Goal: Information Seeking & Learning: Learn about a topic

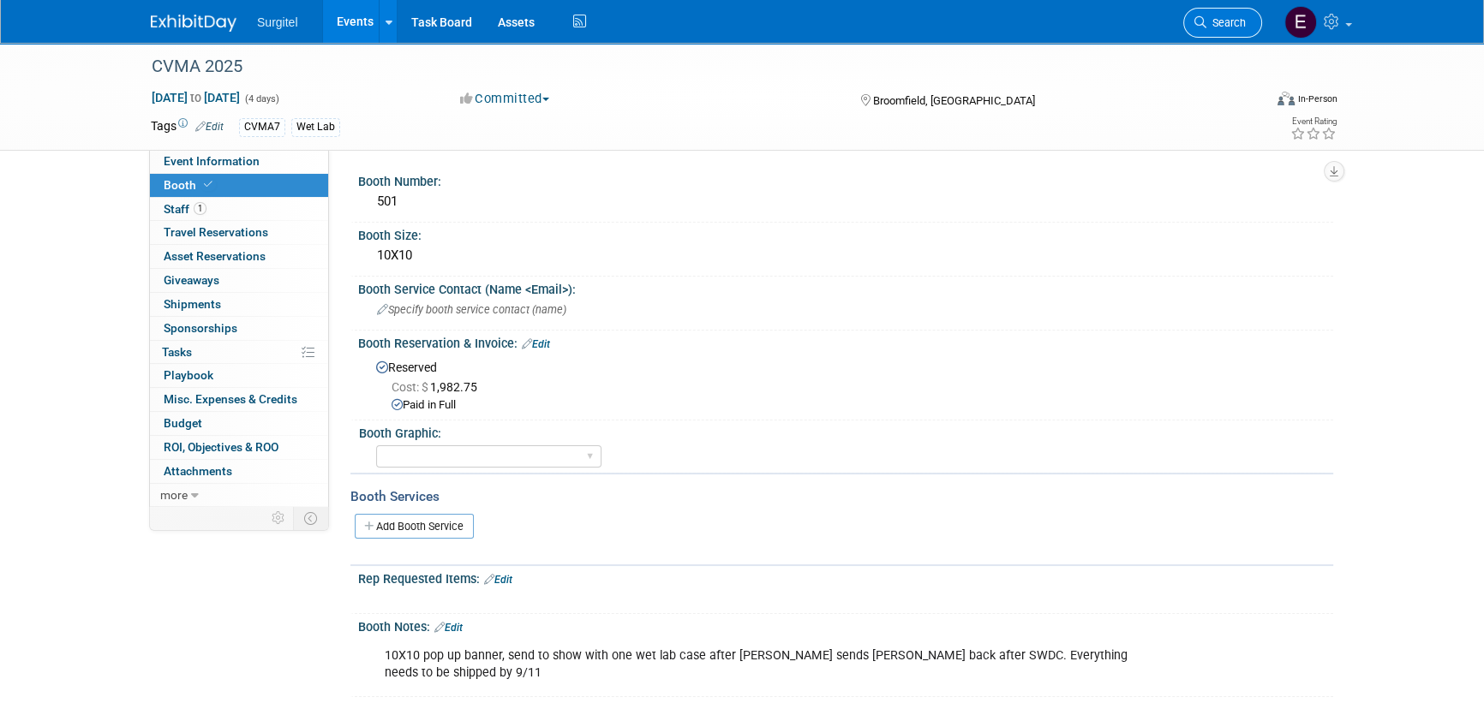
click at [1224, 25] on span "Search" at bounding box center [1225, 22] width 39 height 13
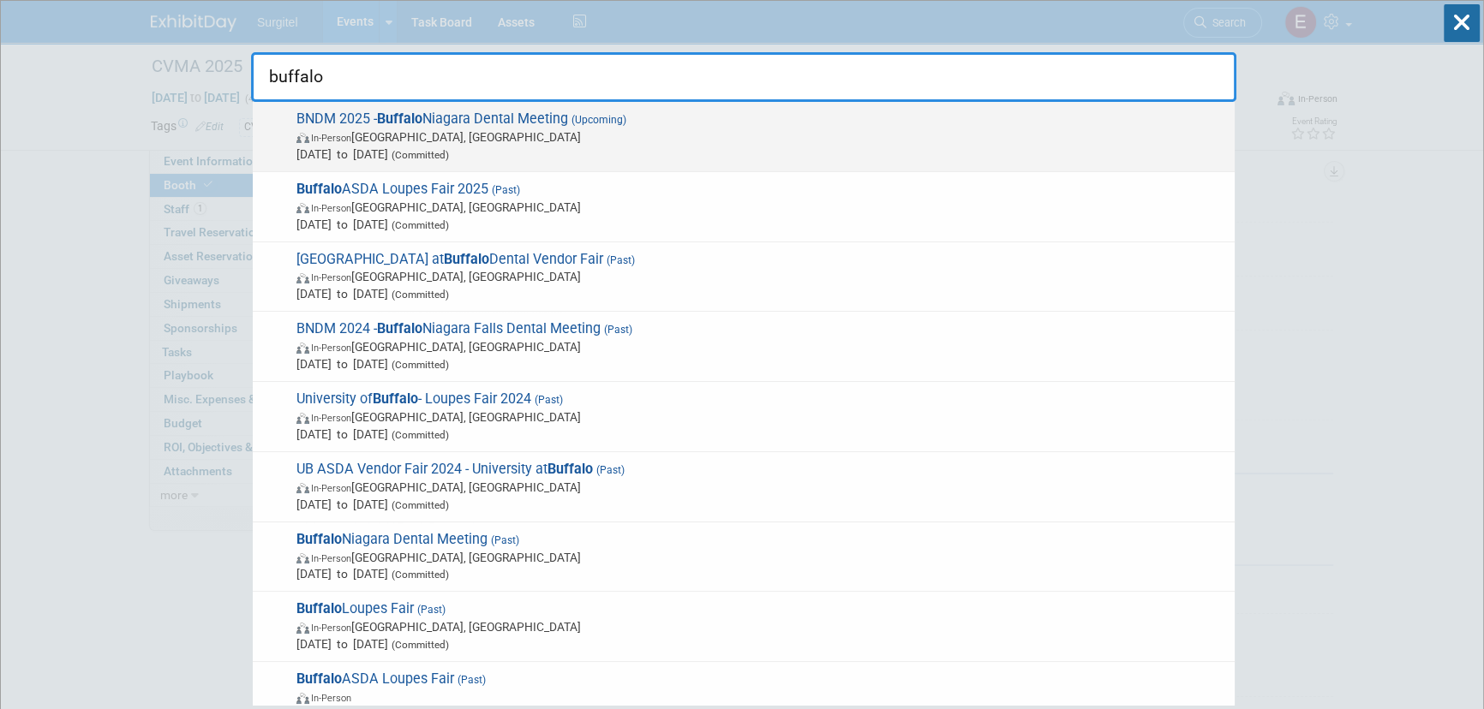
type input "buffalo"
click at [523, 150] on span "[DATE] to [DATE] (Committed)" at bounding box center [760, 154] width 929 height 17
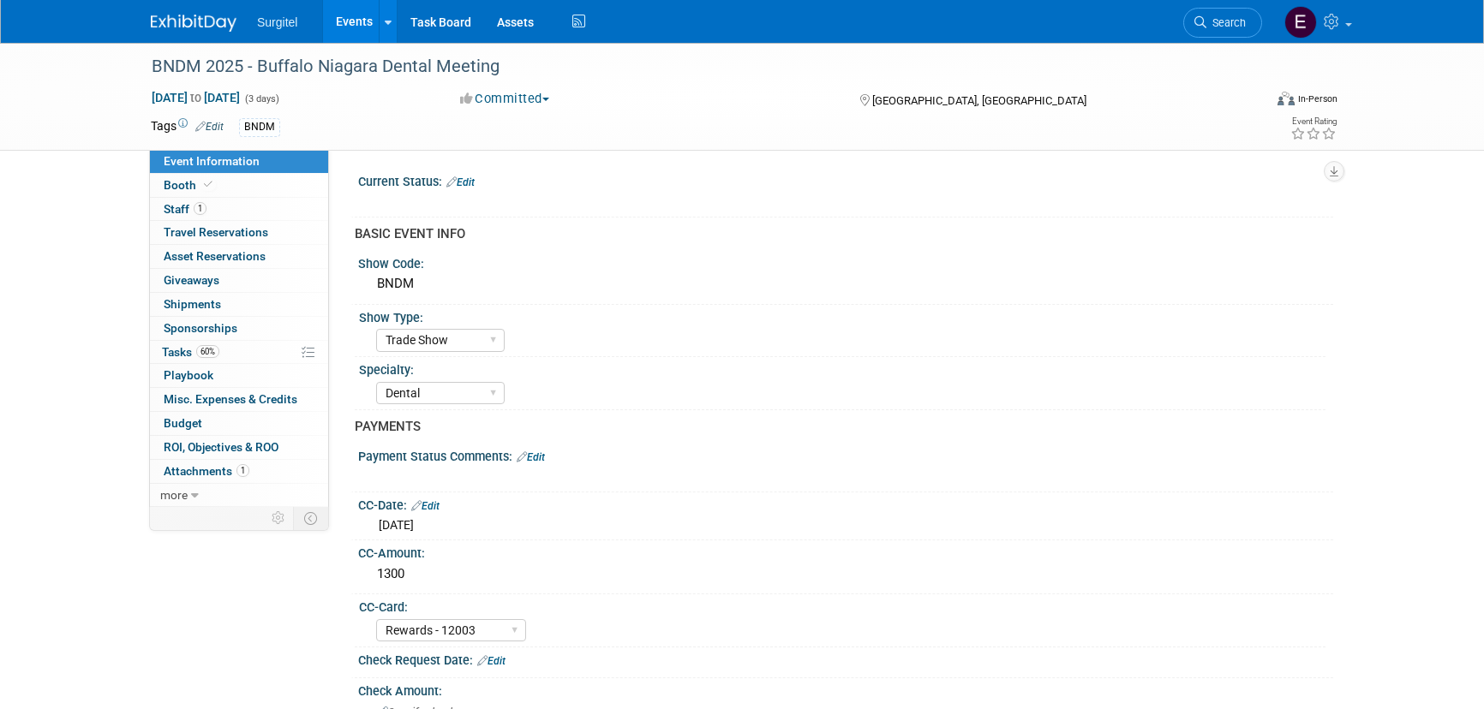
select select "Trade Show"
select select "Dental"
select select "Rewards - 12003"
select select "No"
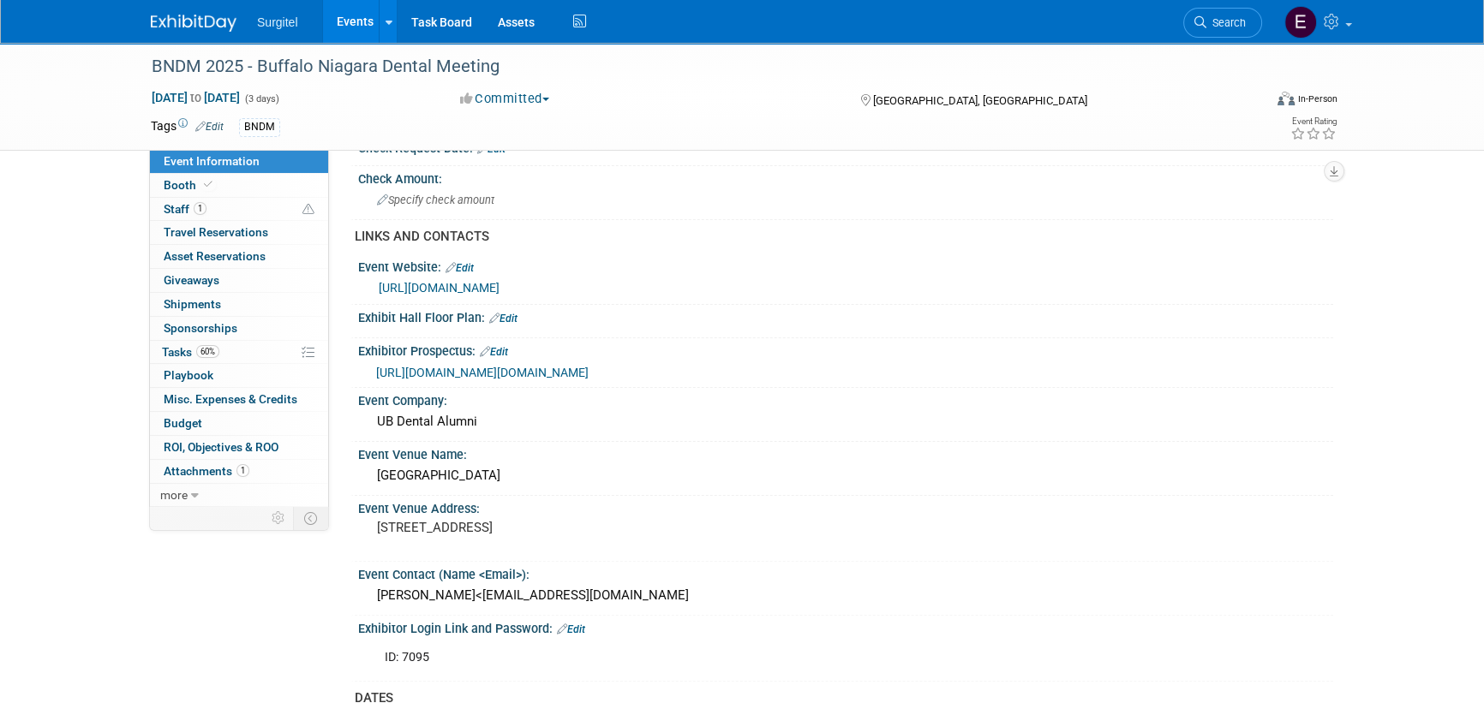
scroll to position [311, 0]
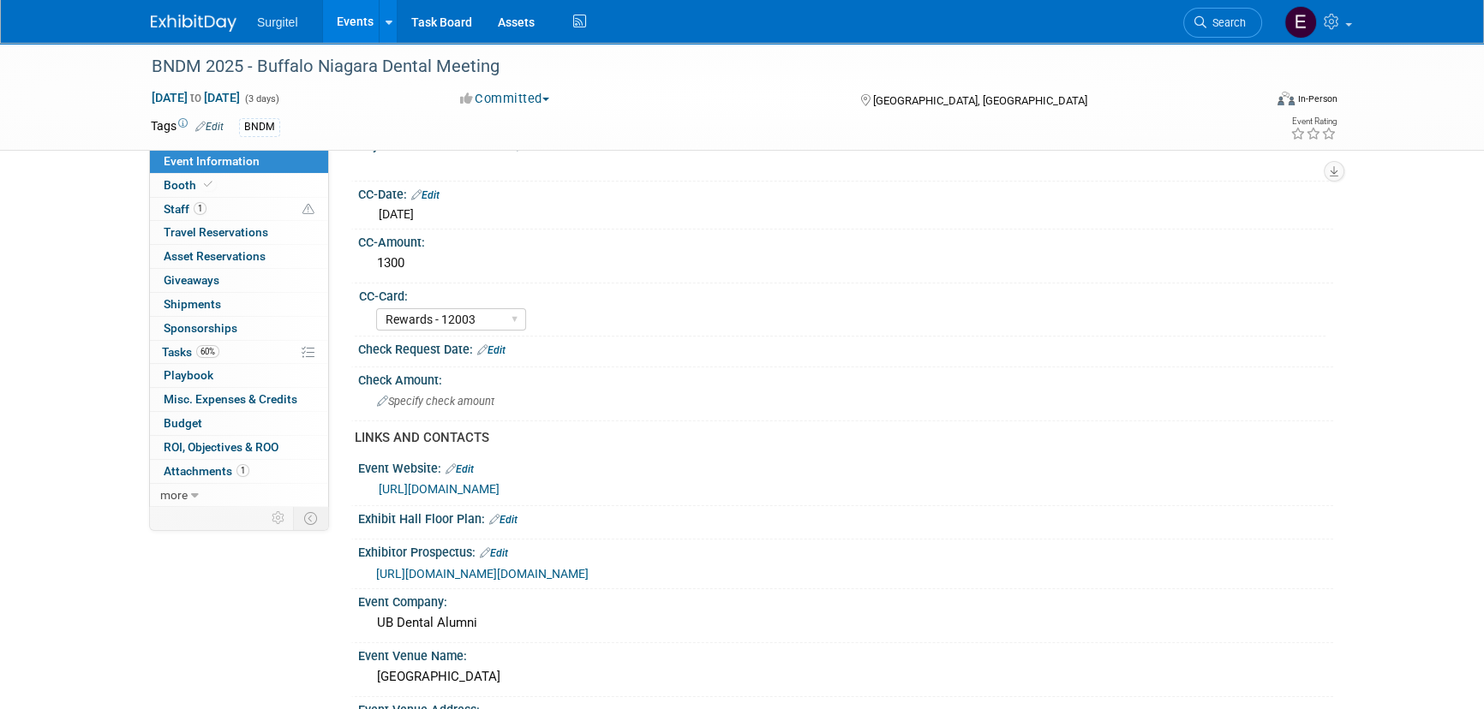
click at [228, 171] on link "Event Information" at bounding box center [239, 161] width 178 height 23
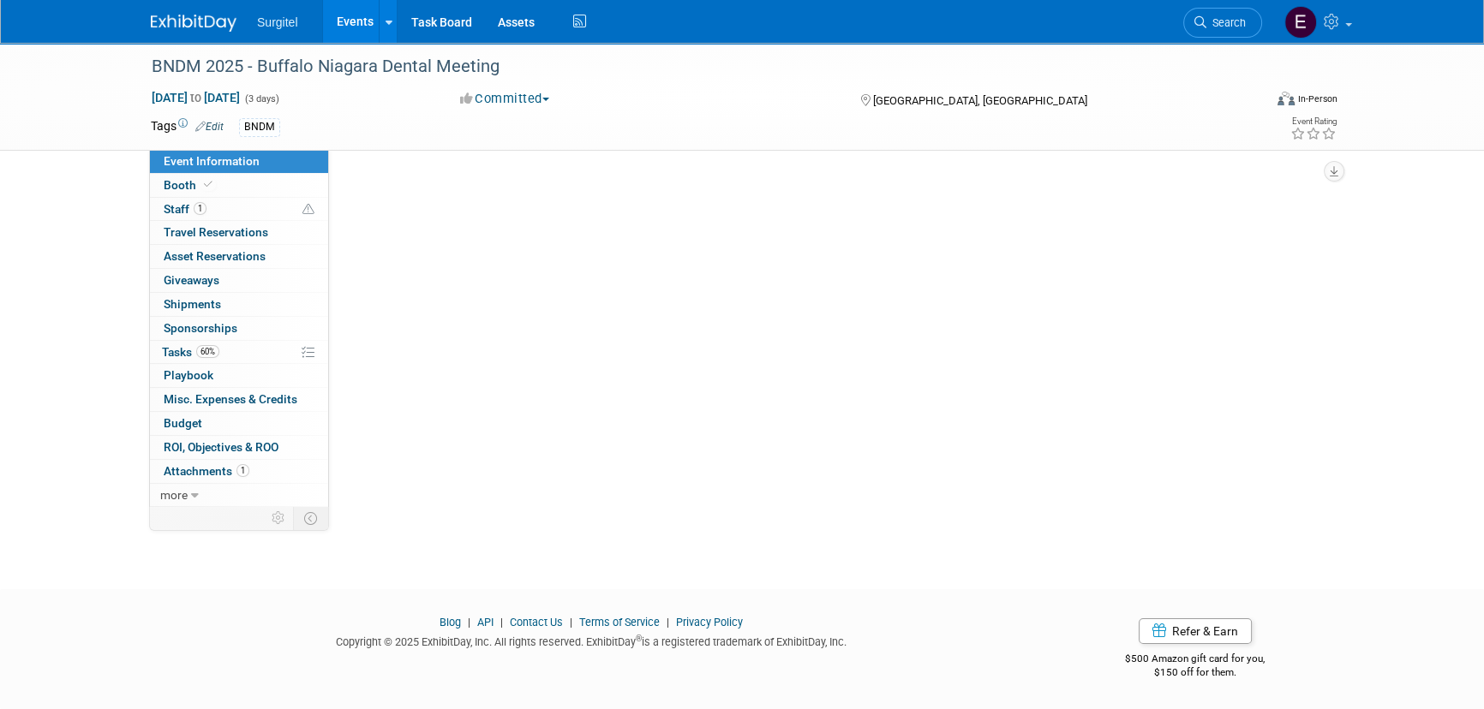
scroll to position [0, 0]
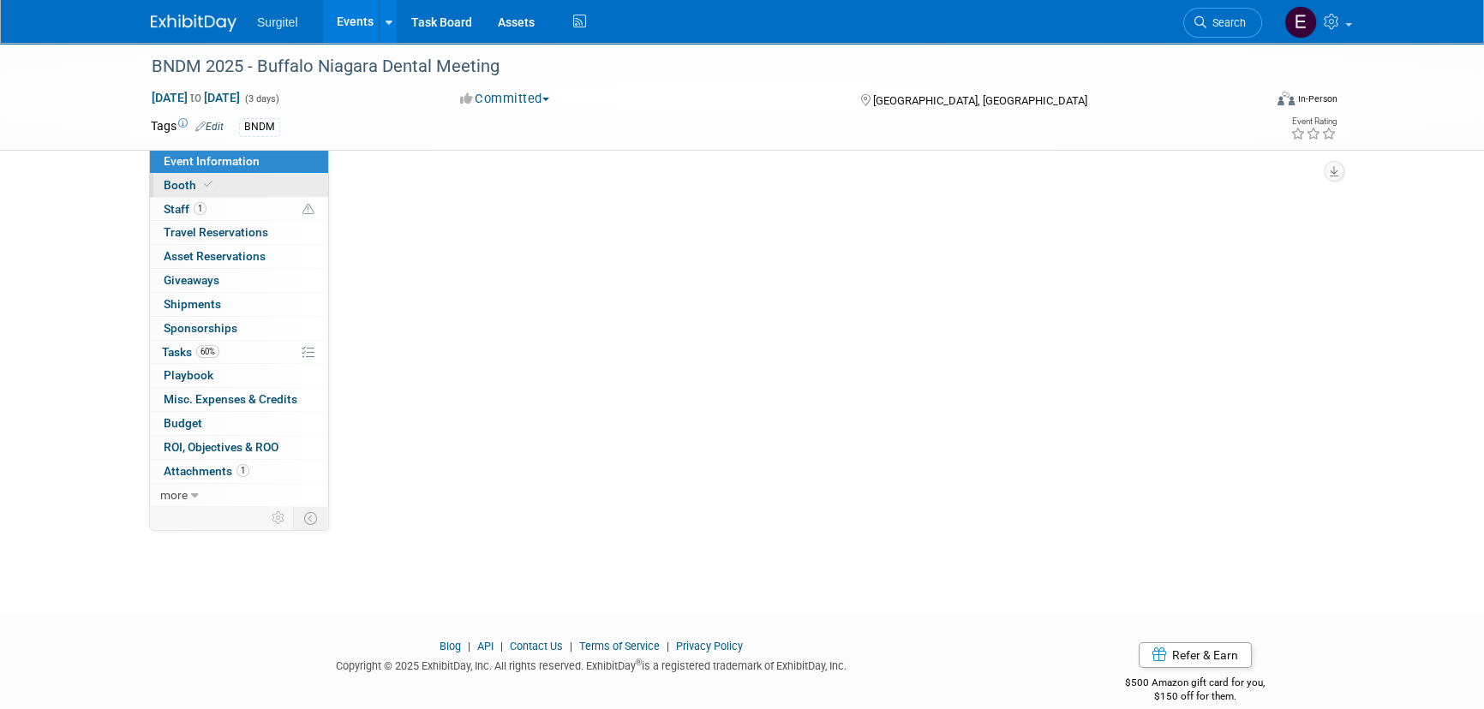
select select "Trade Show"
select select "Dental"
select select "Rewards - 12003"
select select "No"
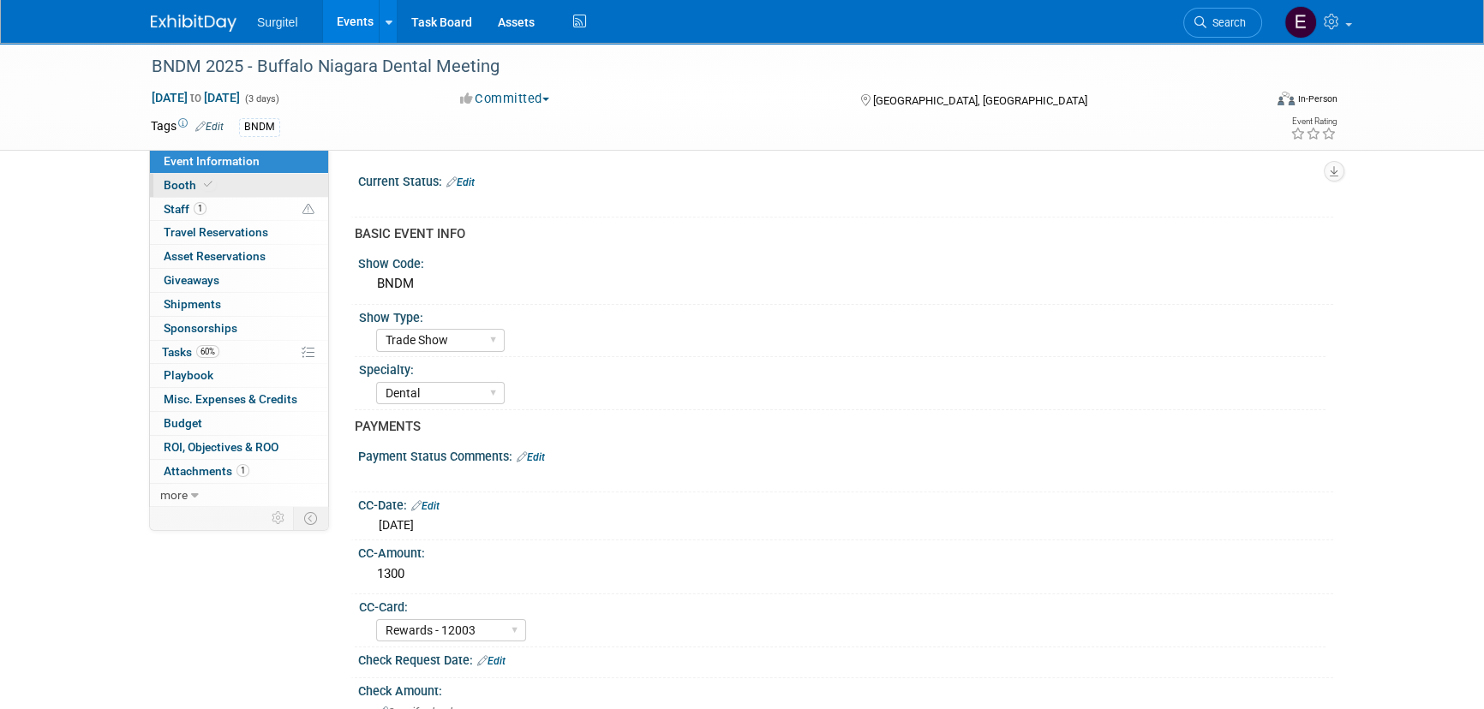
click at [186, 186] on span "Booth" at bounding box center [190, 185] width 52 height 14
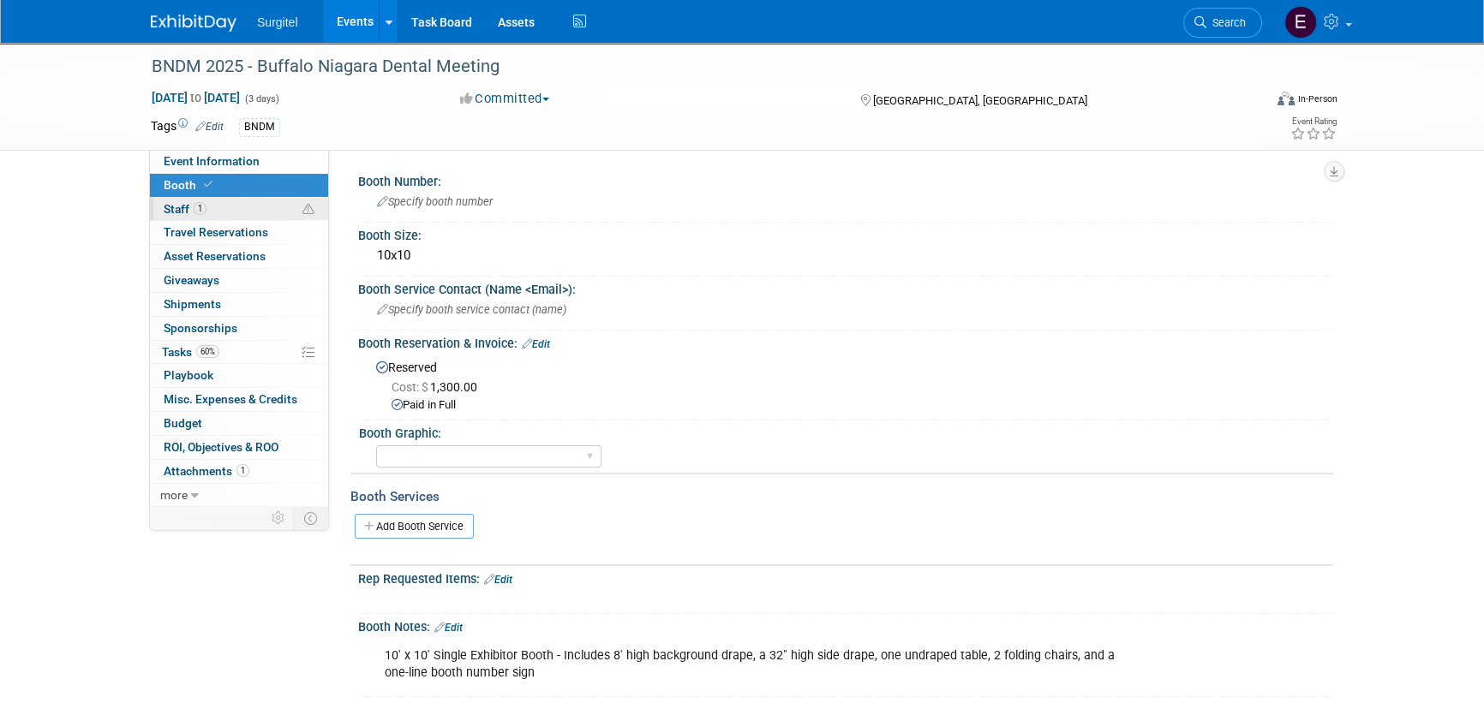
click at [229, 213] on link "1 Staff 1" at bounding box center [239, 209] width 178 height 23
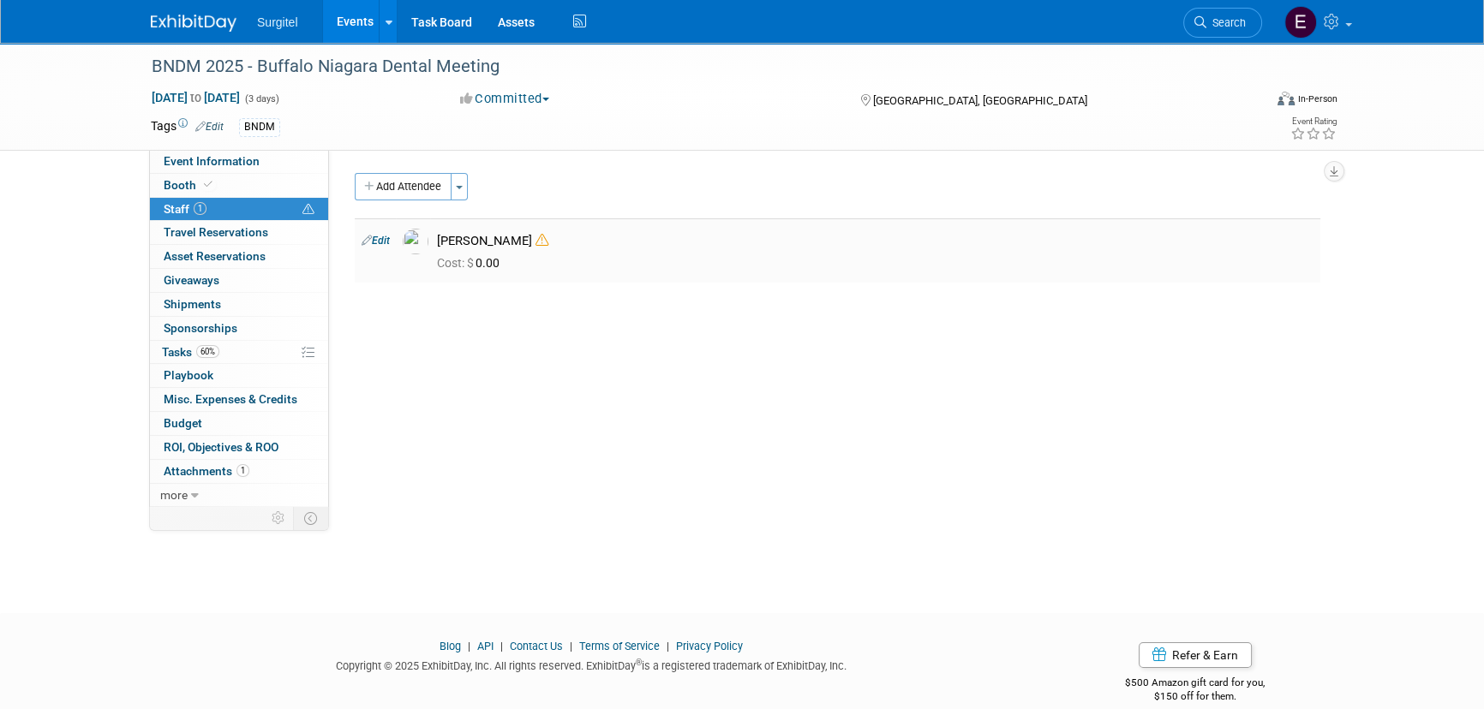
click at [383, 236] on link "Edit" at bounding box center [375, 241] width 28 height 12
select select "ef5443e3-9b98-4e83-aa1d-3d9e6575ffe4"
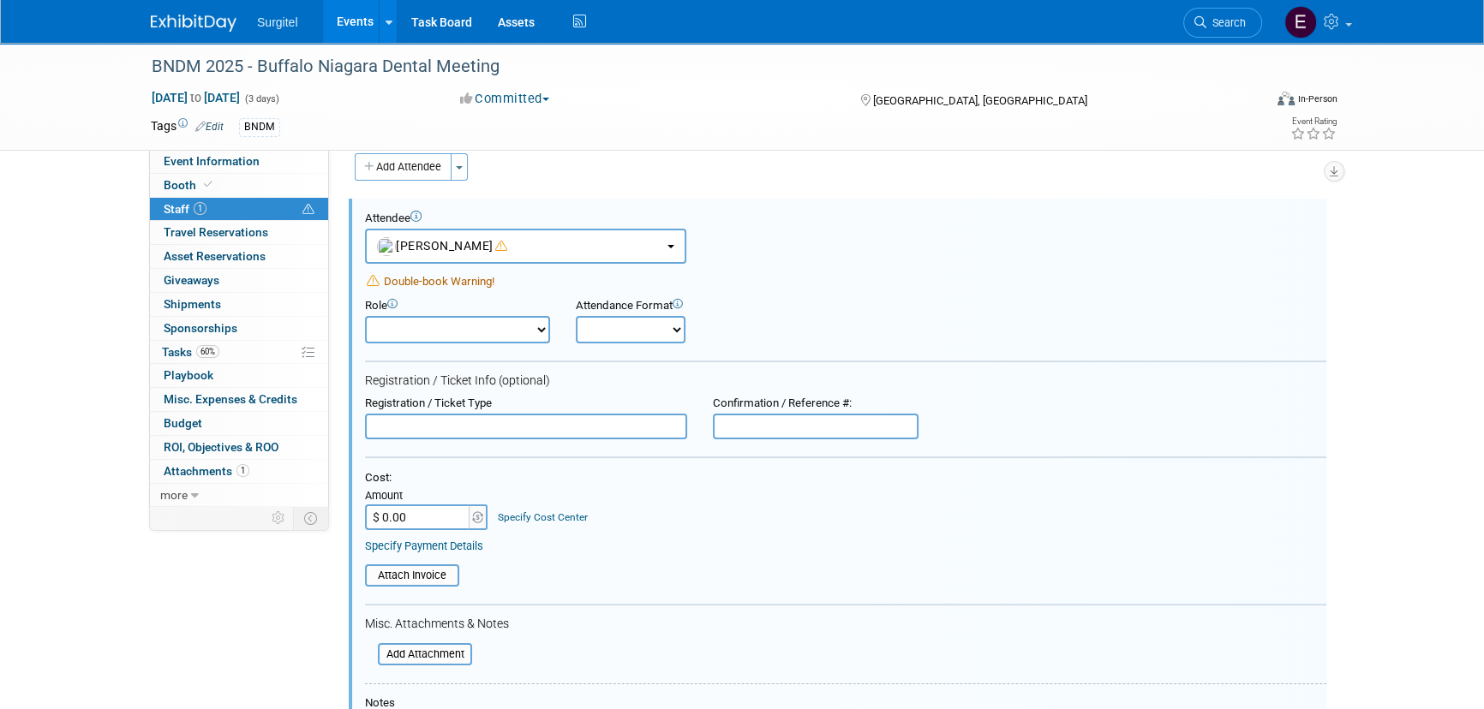
scroll to position [24, 0]
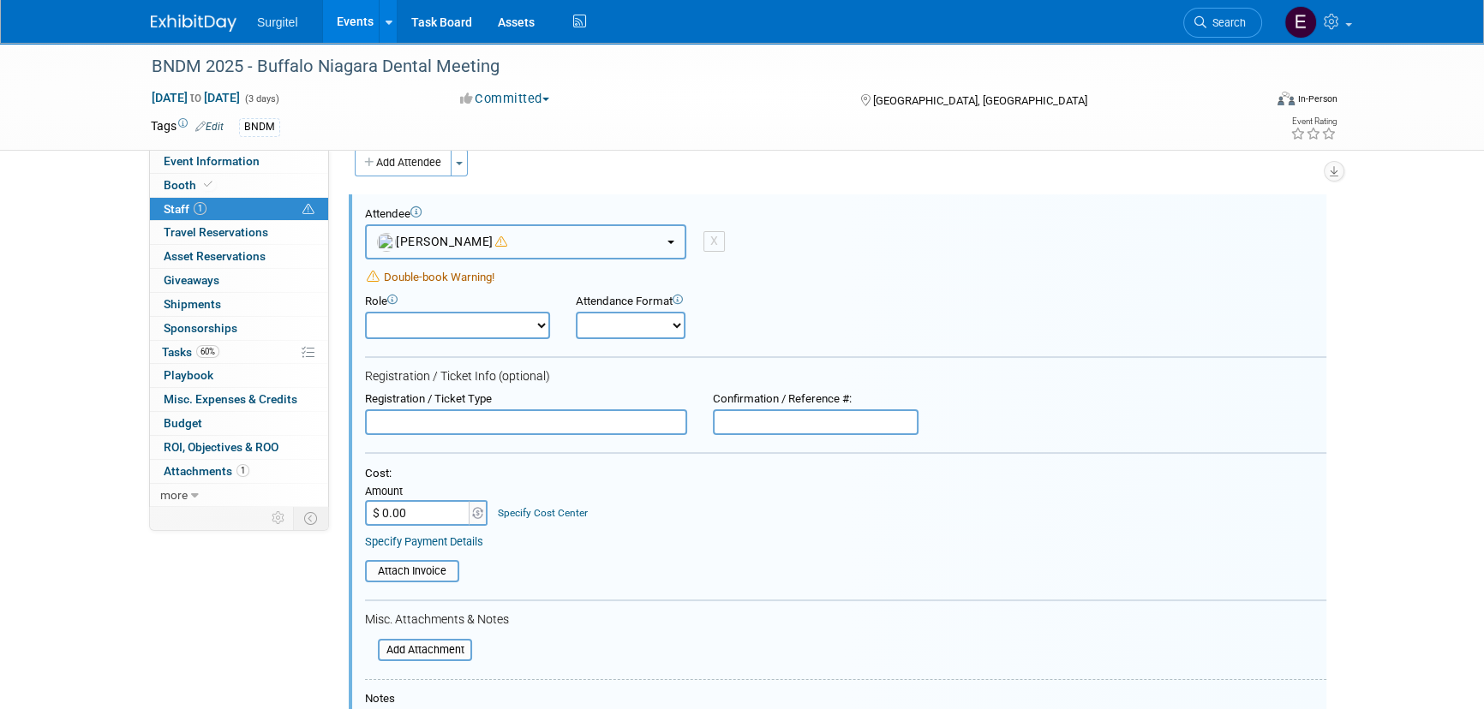
click at [457, 243] on span "[PERSON_NAME]" at bounding box center [442, 242] width 130 height 14
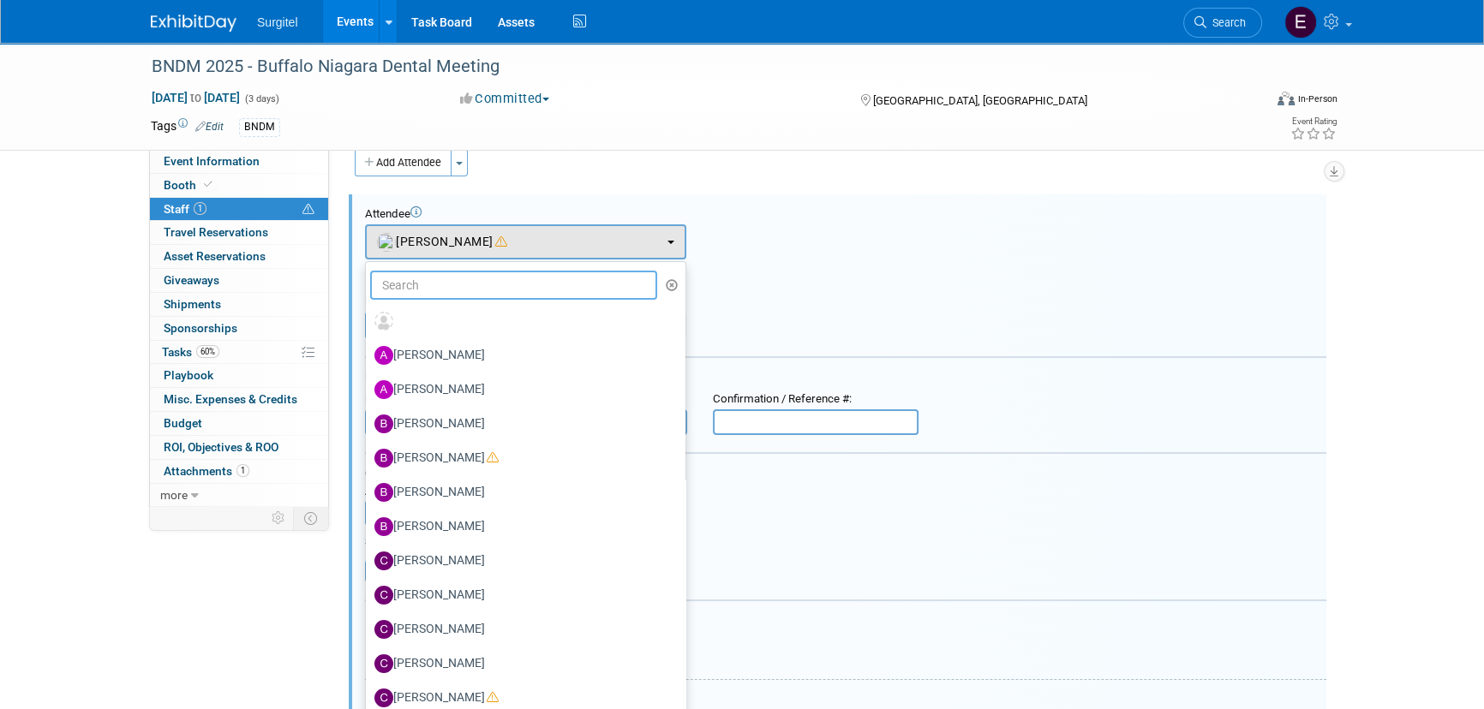
click at [463, 290] on input "text" at bounding box center [513, 285] width 287 height 29
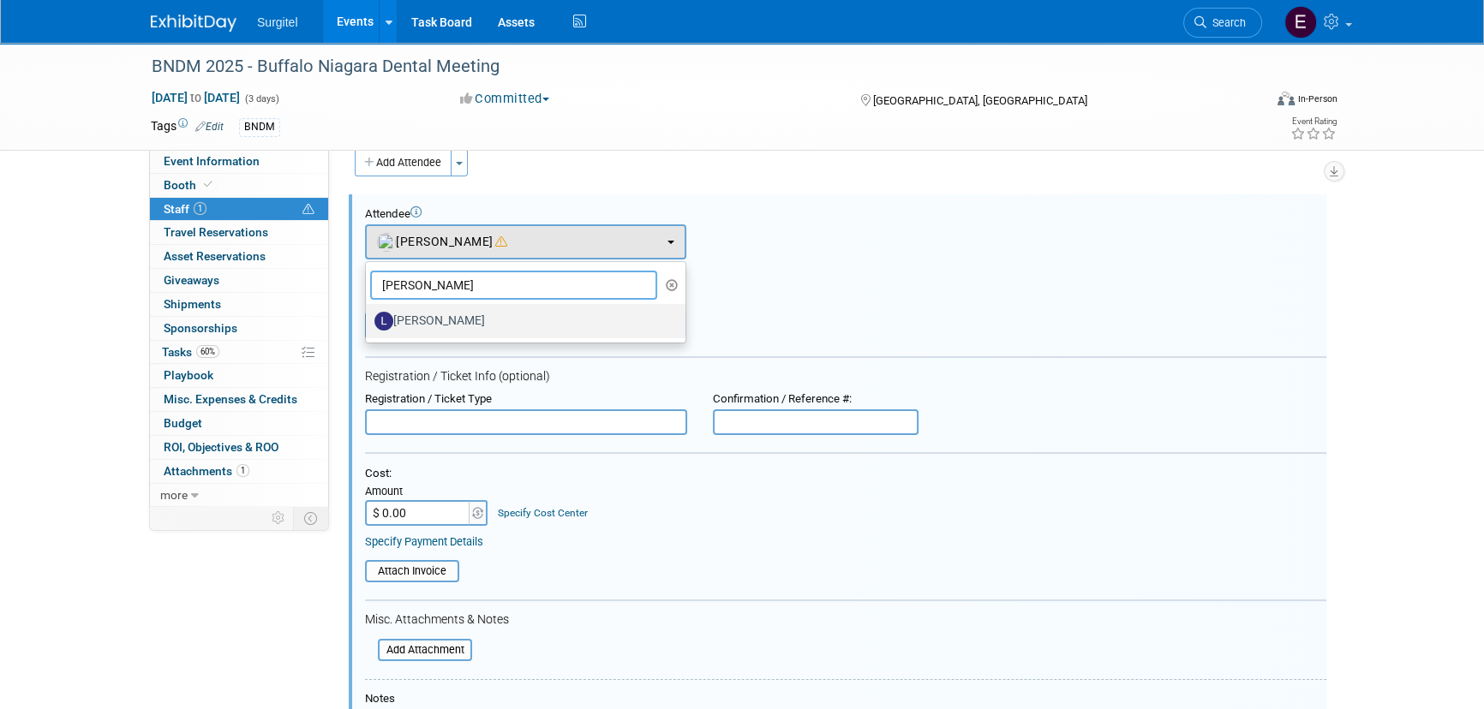
type input "larry"
click at [474, 317] on label "[PERSON_NAME]" at bounding box center [521, 320] width 294 height 27
click at [368, 317] on input "[PERSON_NAME]" at bounding box center [362, 318] width 11 height 11
select select "306c7031-b7c1-41f8-a596-dc878ee1dee5"
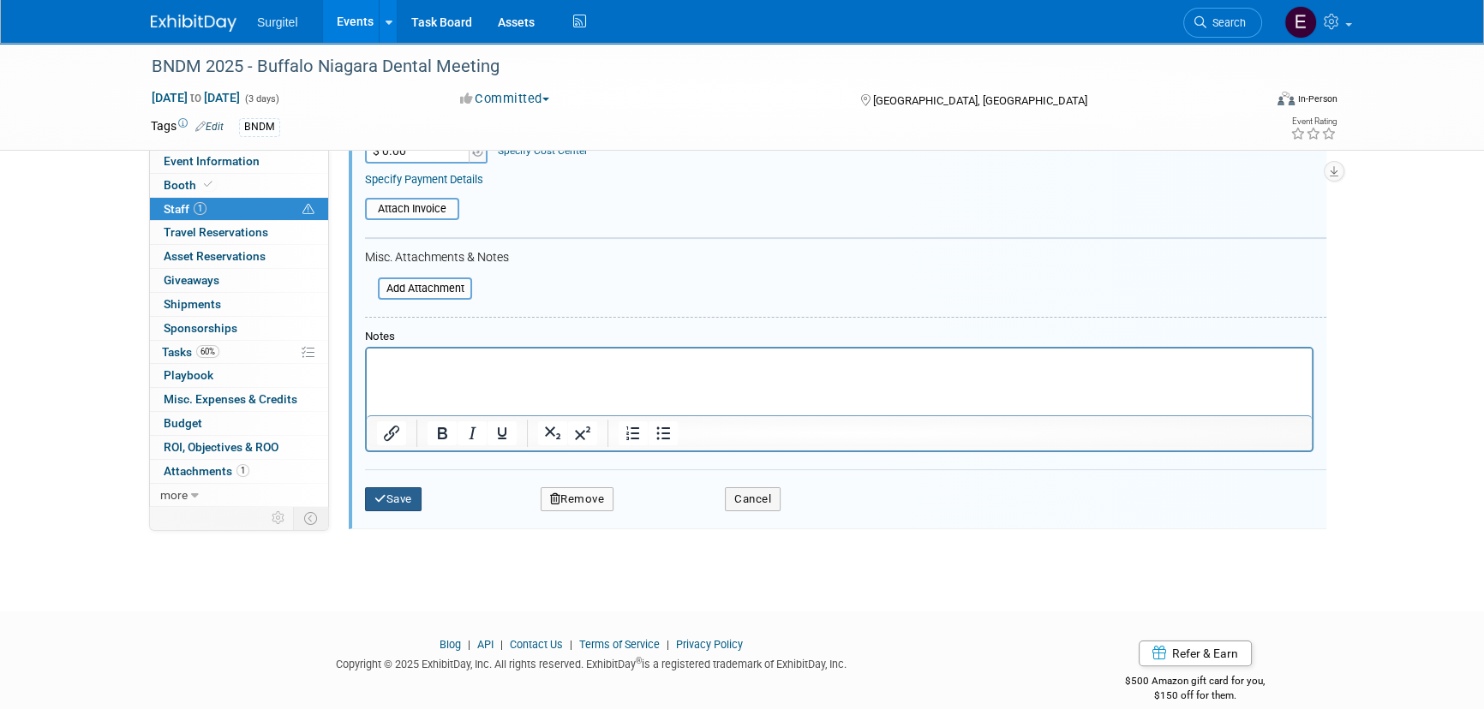
click at [409, 496] on button "Save" at bounding box center [393, 499] width 57 height 24
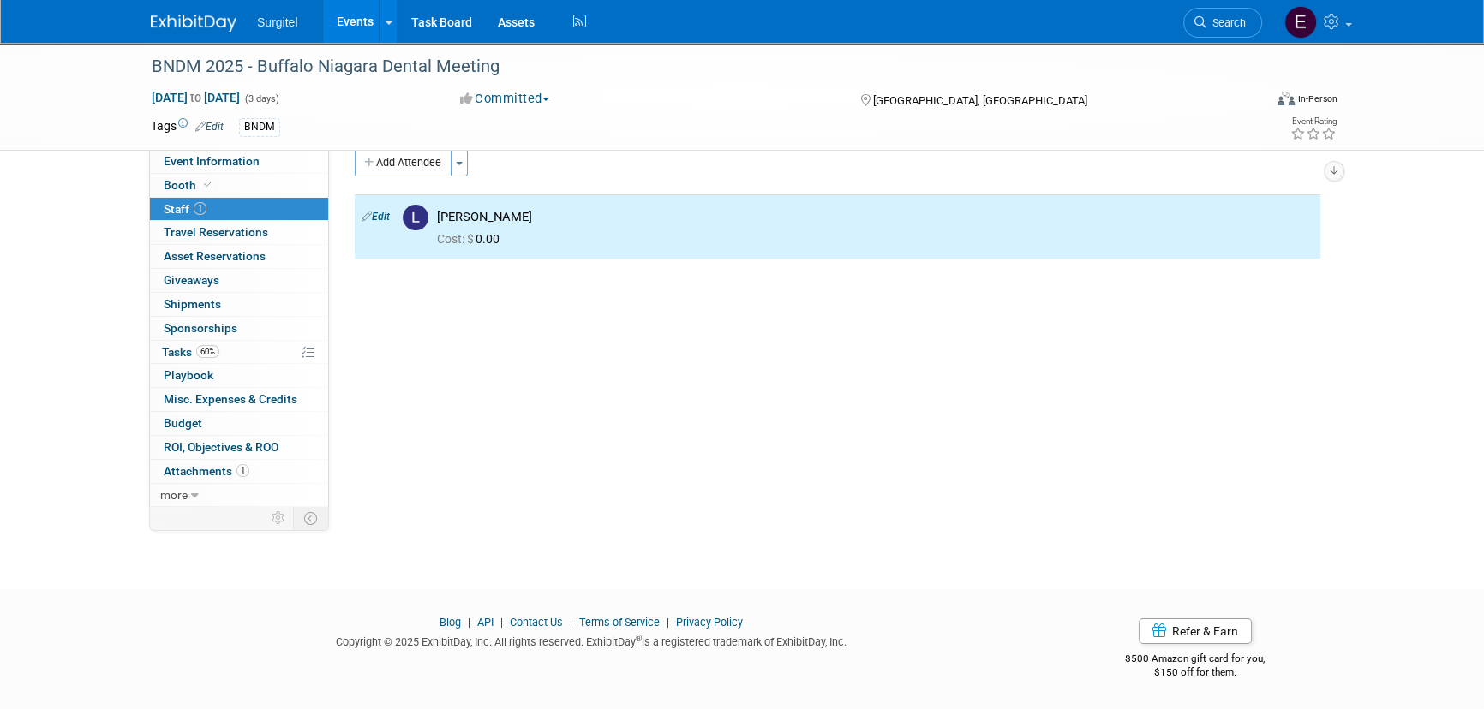
scroll to position [0, 0]
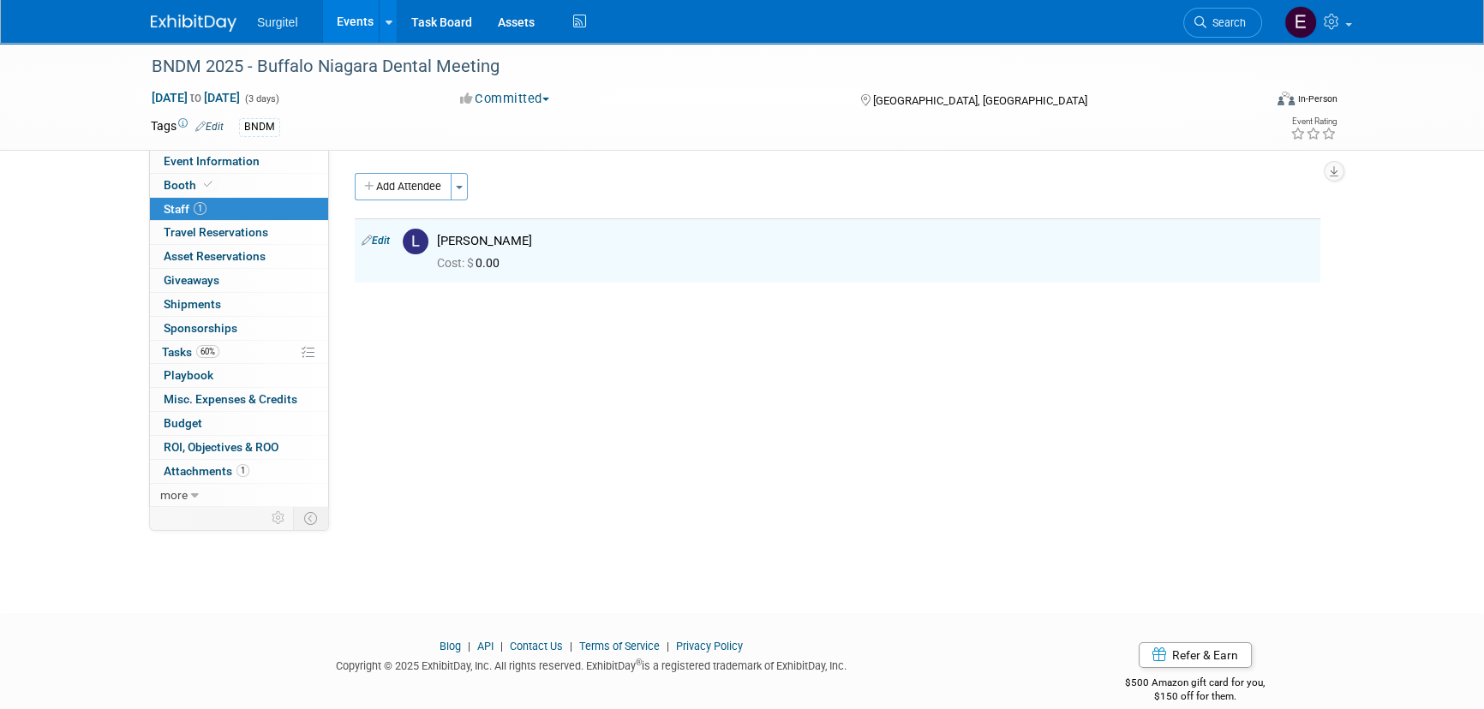
click at [367, 21] on link "Events" at bounding box center [354, 21] width 63 height 43
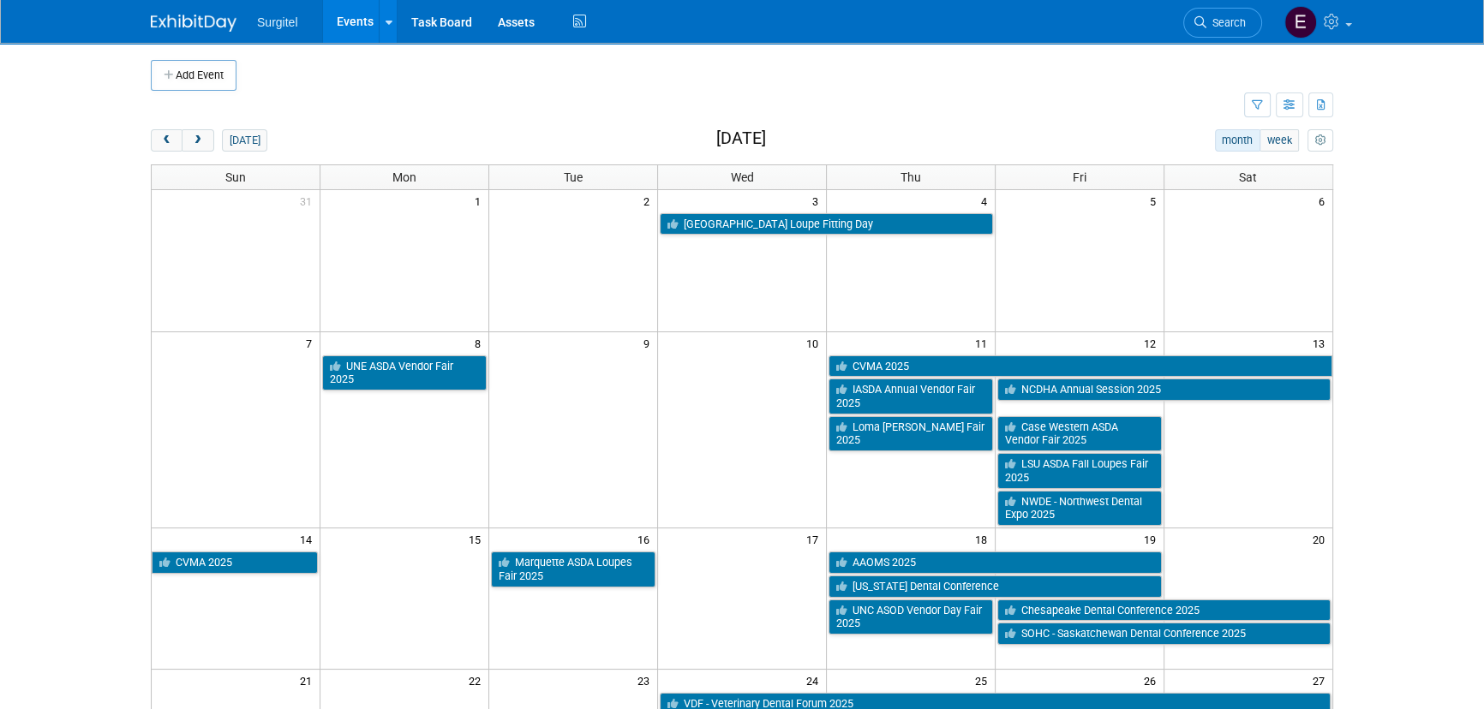
click at [1242, 32] on link "Search" at bounding box center [1222, 23] width 79 height 30
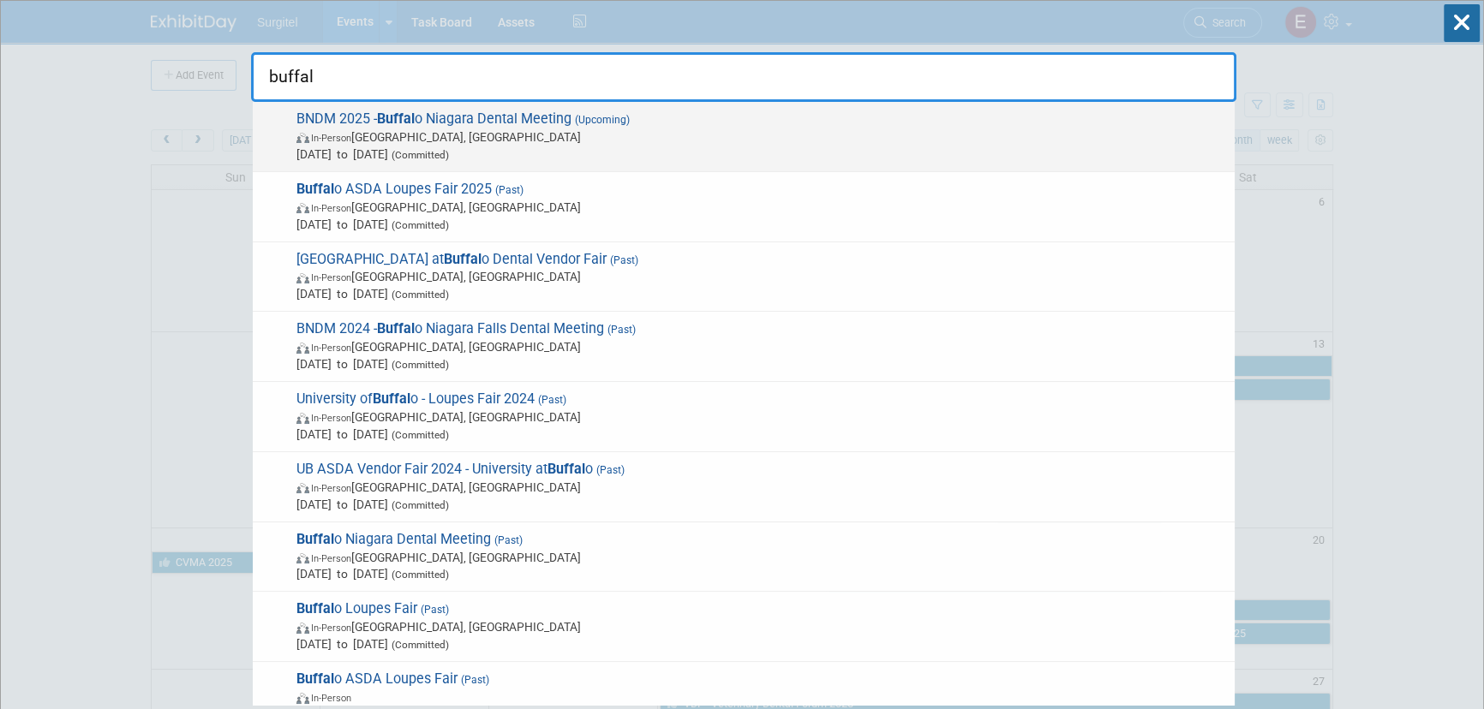
type input "buffal"
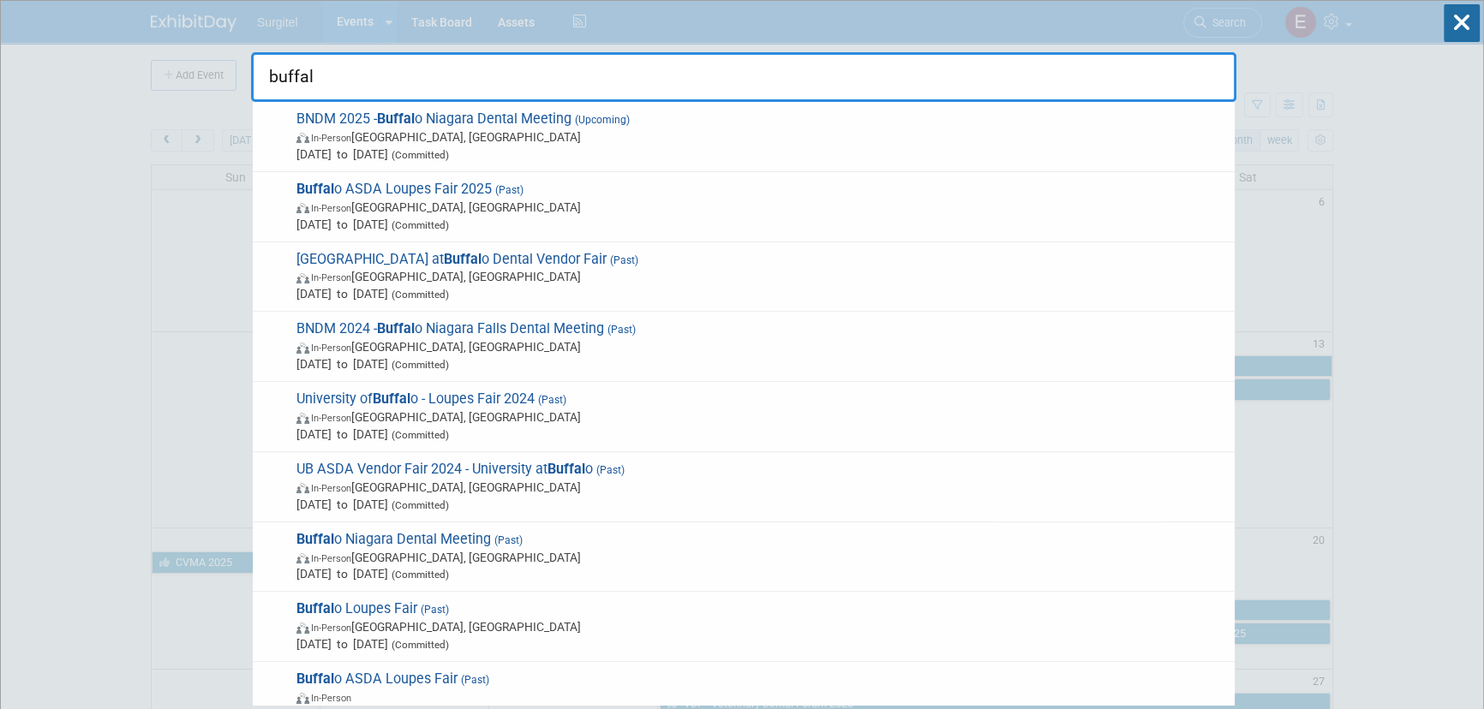
click at [559, 157] on span "[DATE] to [DATE] (Committed)" at bounding box center [760, 154] width 929 height 17
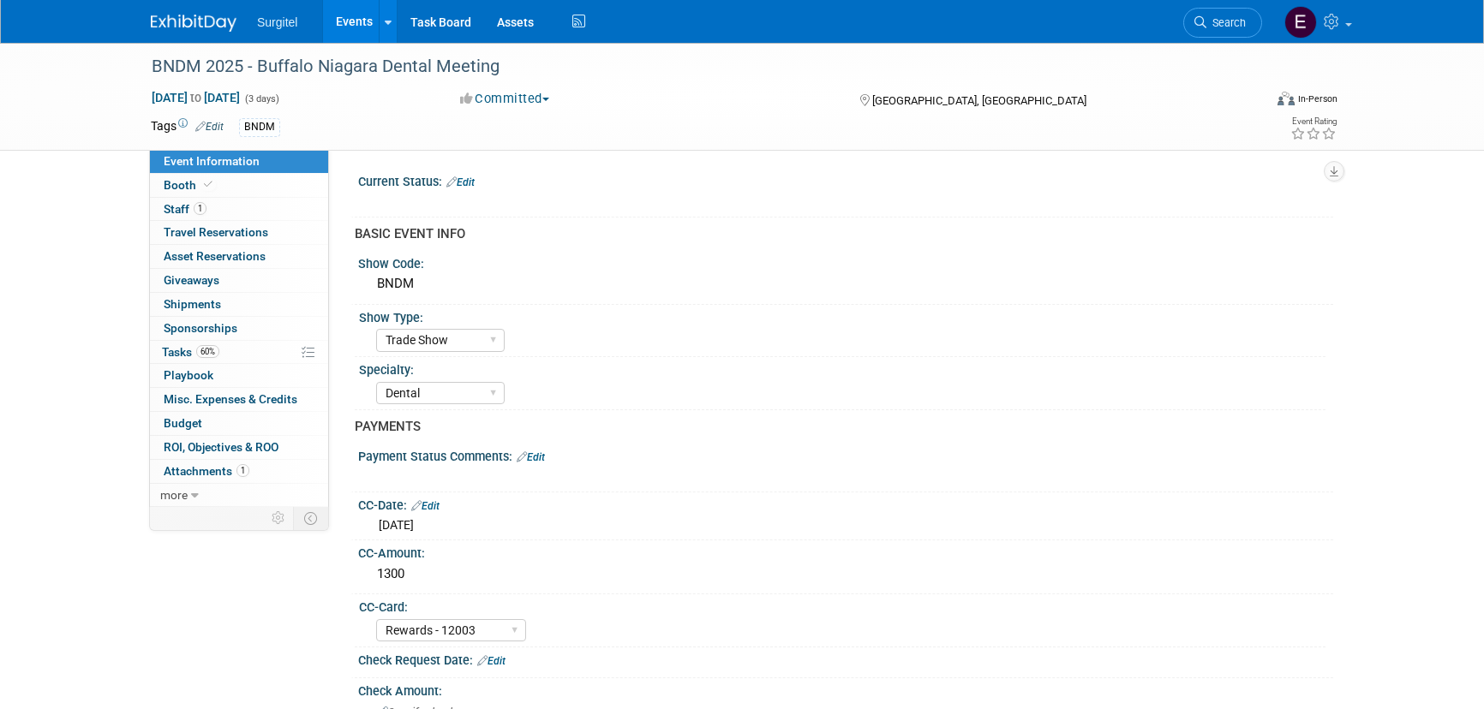
select select "Trade Show"
select select "Dental"
select select "Rewards - 12003"
select select "No"
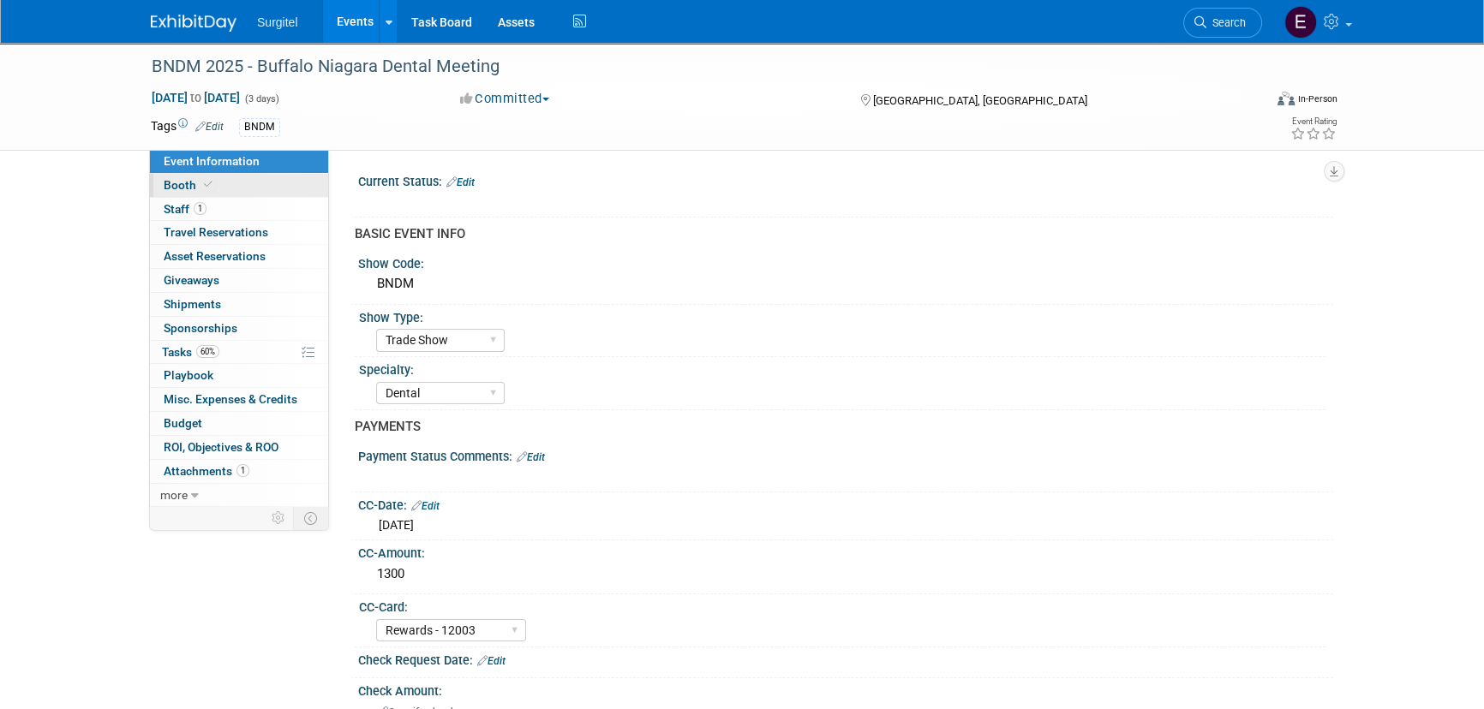
click at [203, 178] on span at bounding box center [207, 184] width 15 height 13
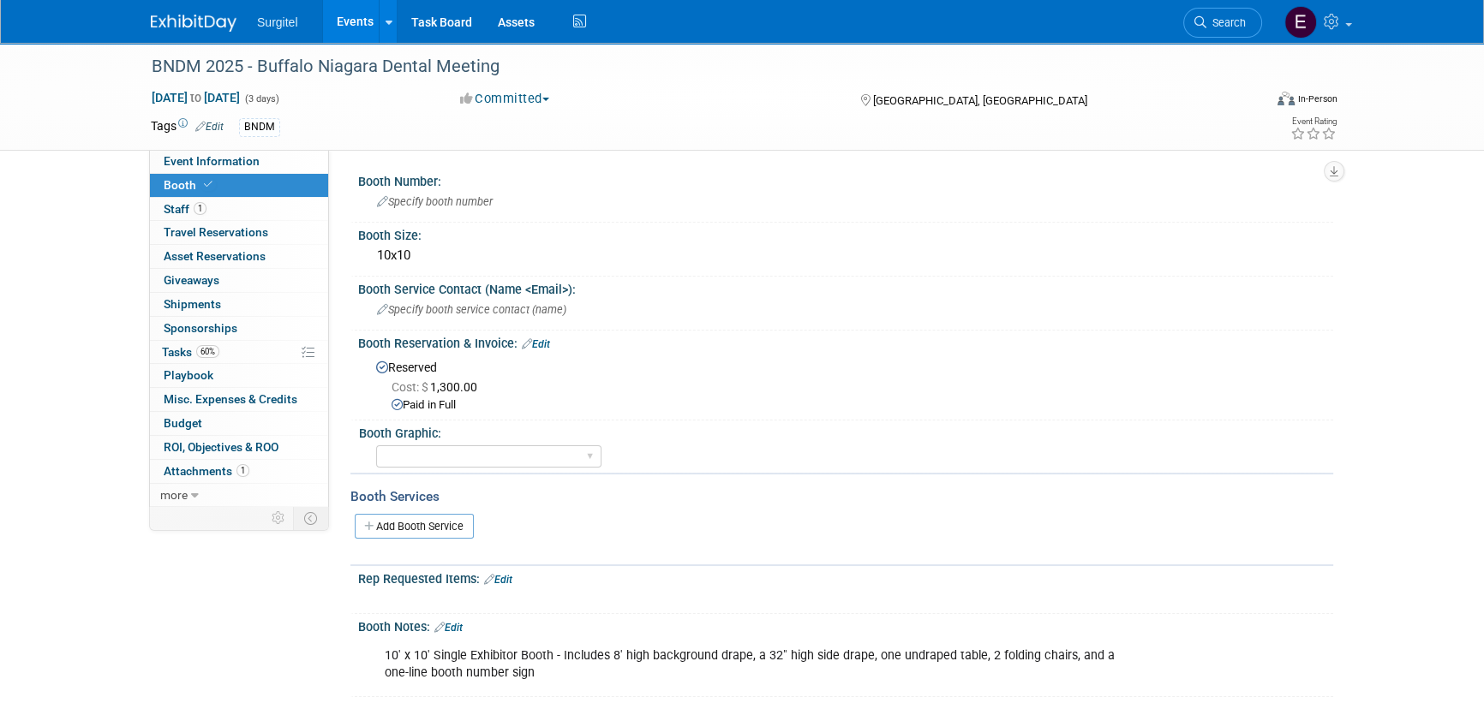
click at [205, 149] on div "BNDM 2025 - Buffalo Niagara Dental Meeting Nov 5, 2025 to Nov 7, 2025 (3 days) …" at bounding box center [742, 96] width 1208 height 107
click at [218, 159] on span "Event Information" at bounding box center [212, 161] width 96 height 14
select select "Trade Show"
select select "Dental"
select select "Rewards - 12003"
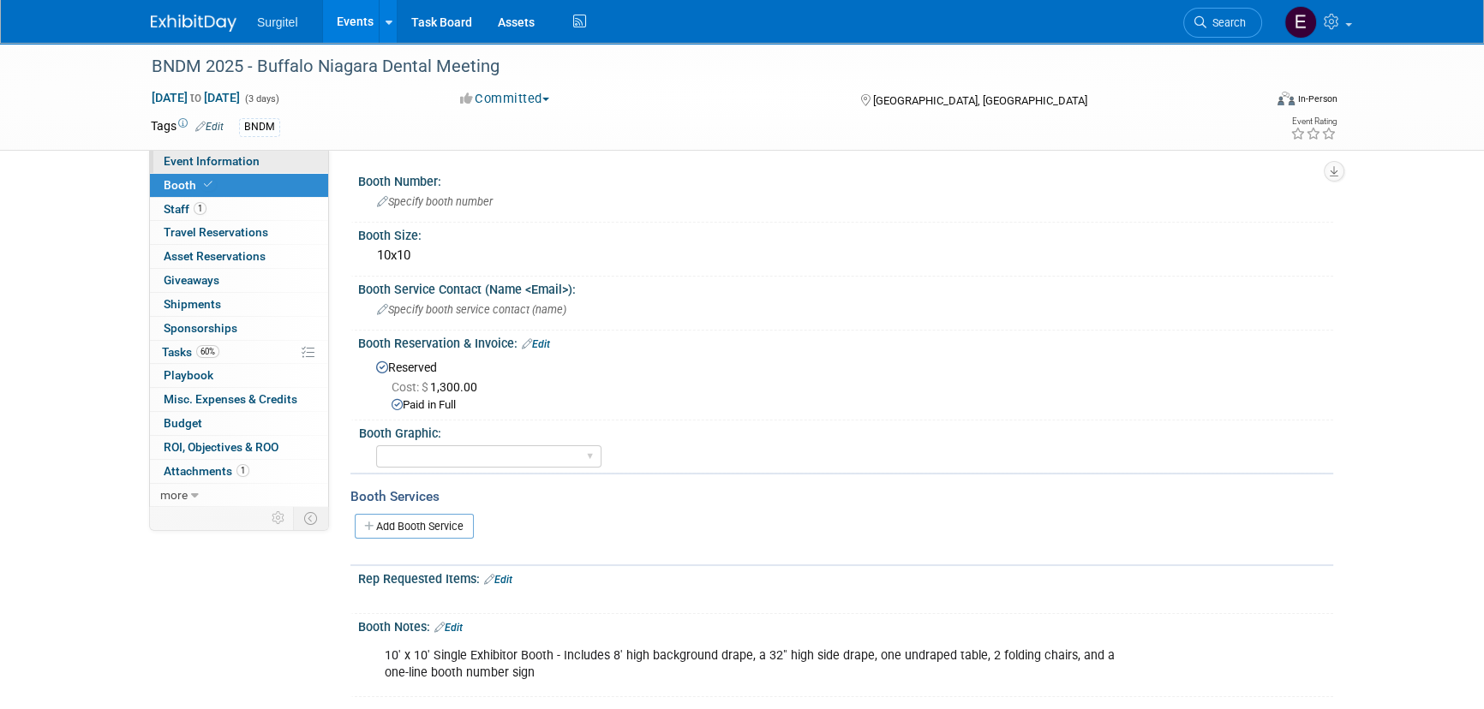
select select "No"
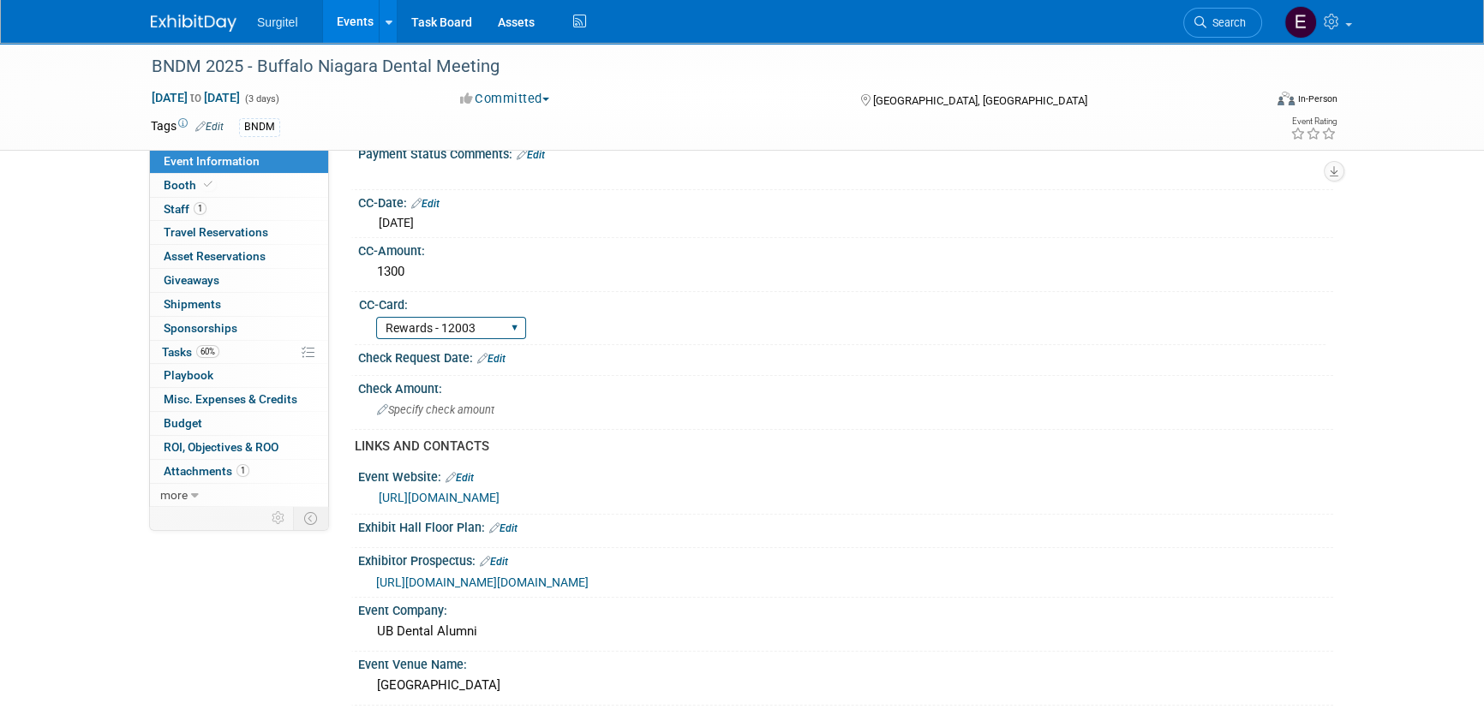
scroll to position [311, 0]
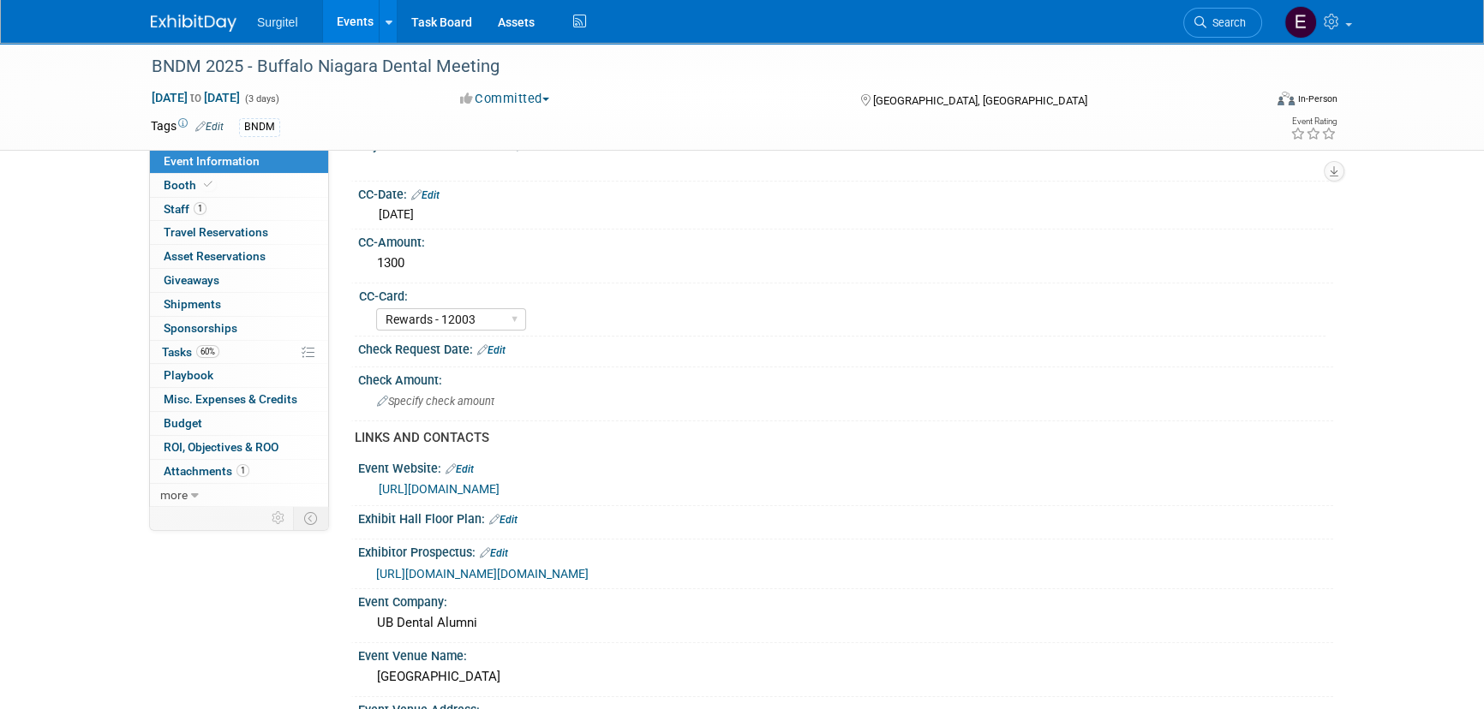
click at [499, 482] on link "https://ubdentalalumni.org/ems/regengine/event_page.php" at bounding box center [439, 489] width 121 height 14
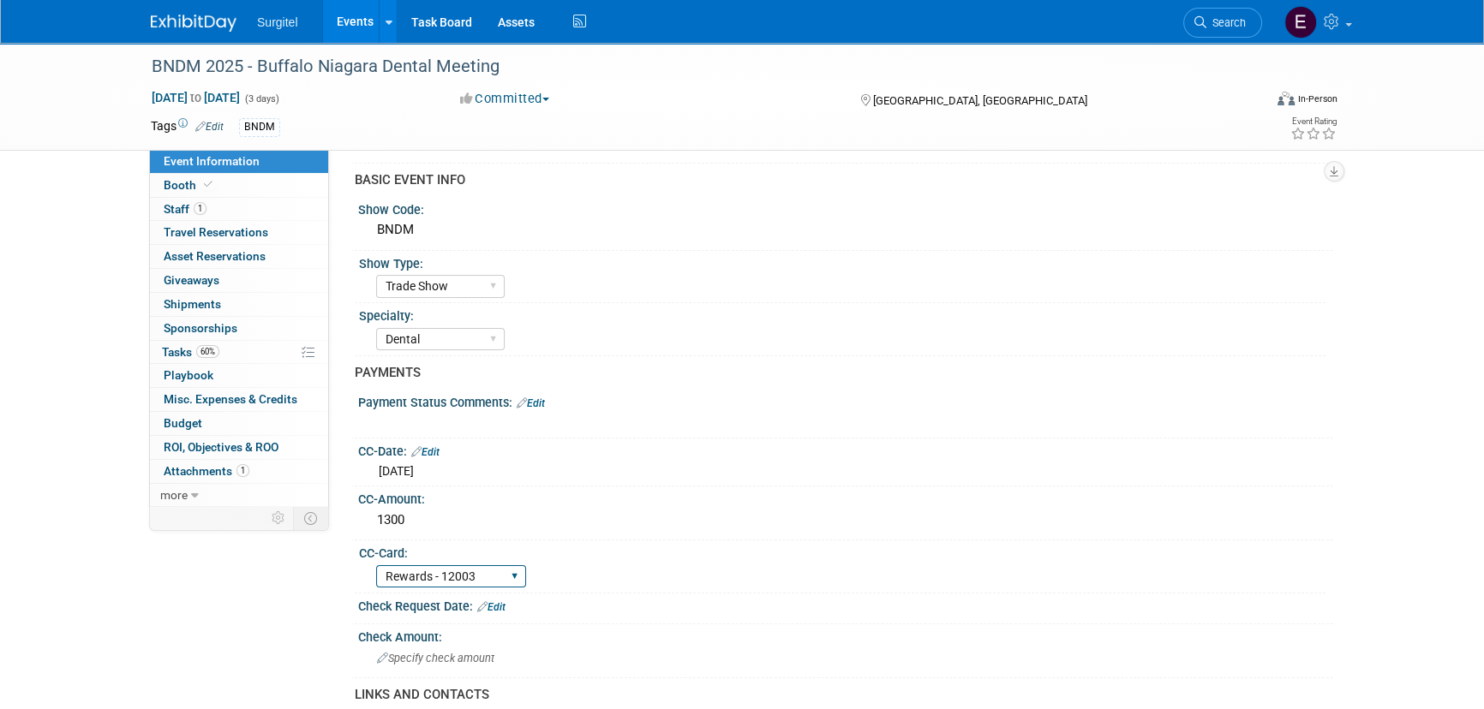
scroll to position [0, 0]
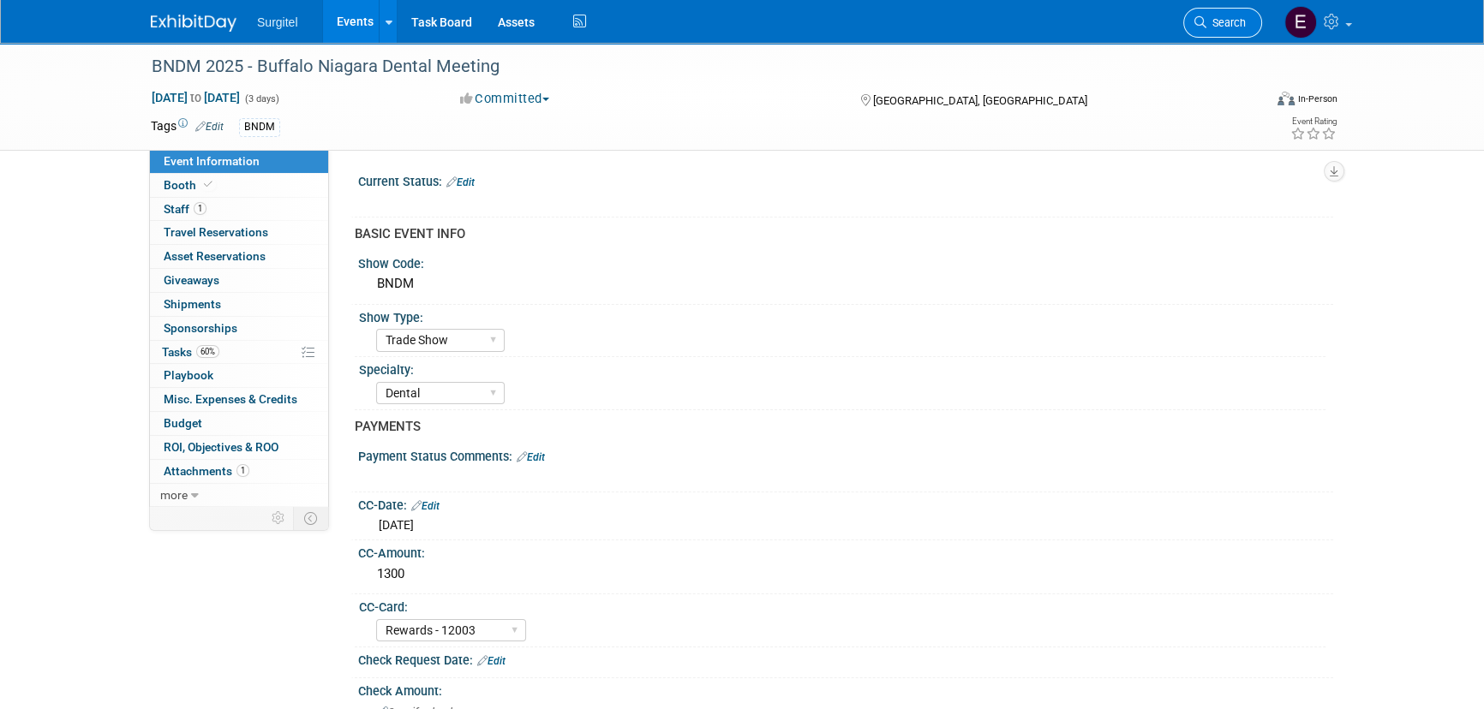
click at [1238, 27] on span "Search" at bounding box center [1225, 22] width 39 height 13
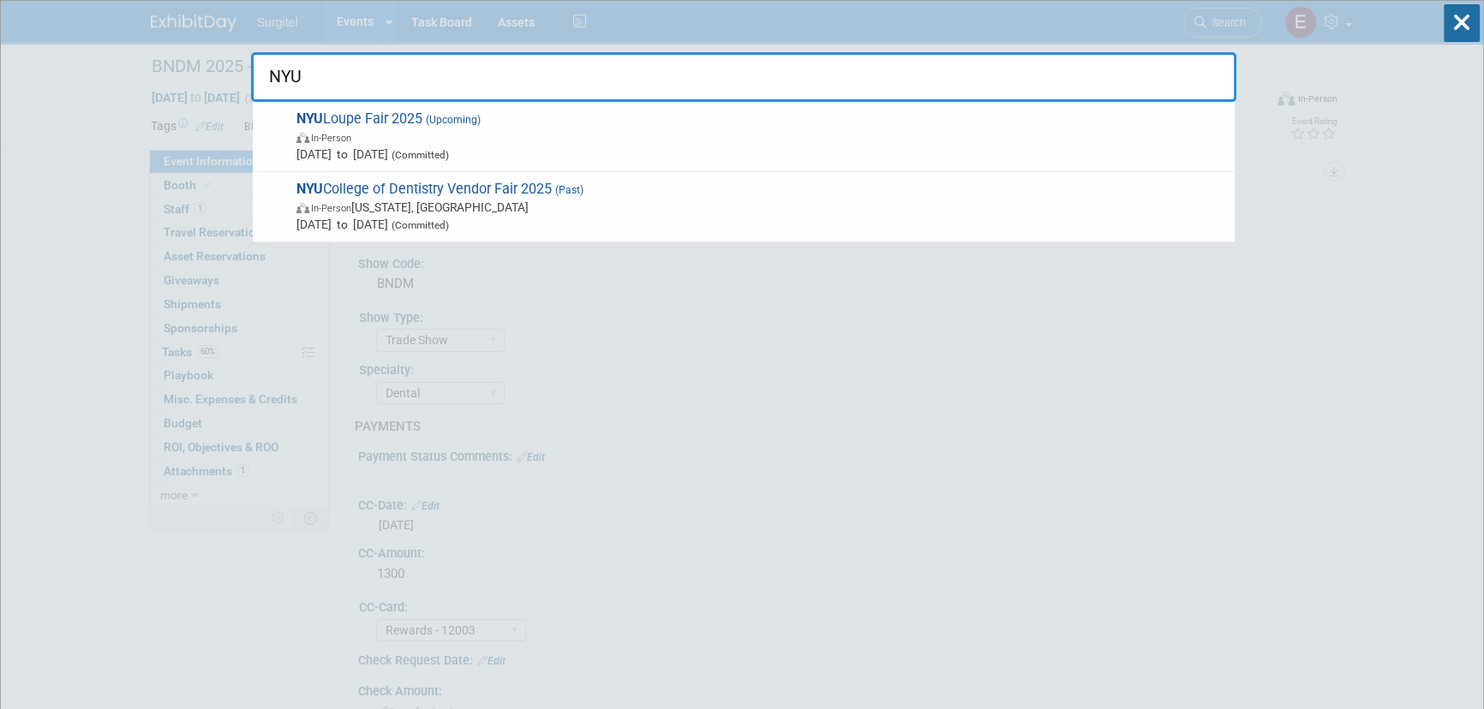
type input "NYU"
click at [552, 141] on span "In-Person" at bounding box center [760, 136] width 929 height 17
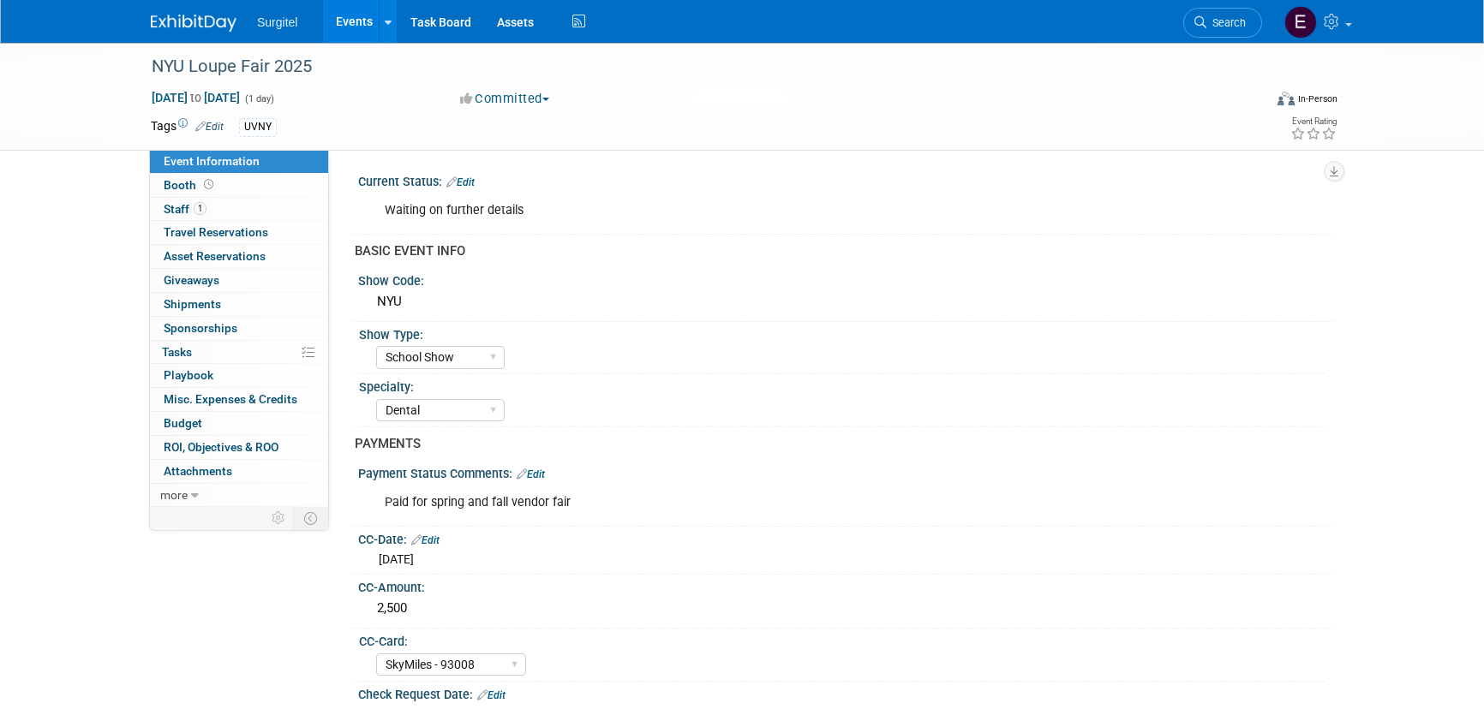
select select "School Show"
select select "Dental"
select select "SkyMiles - 93008"
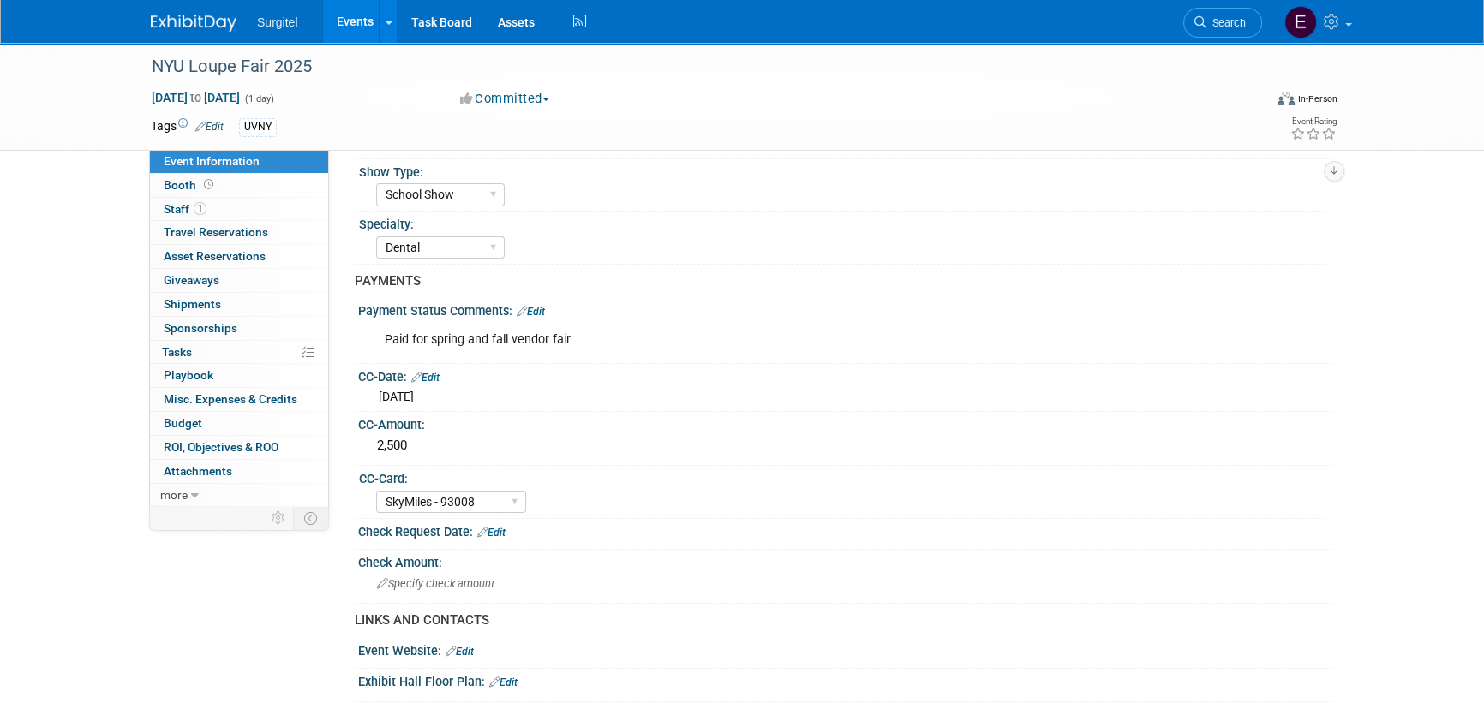
scroll to position [155, 0]
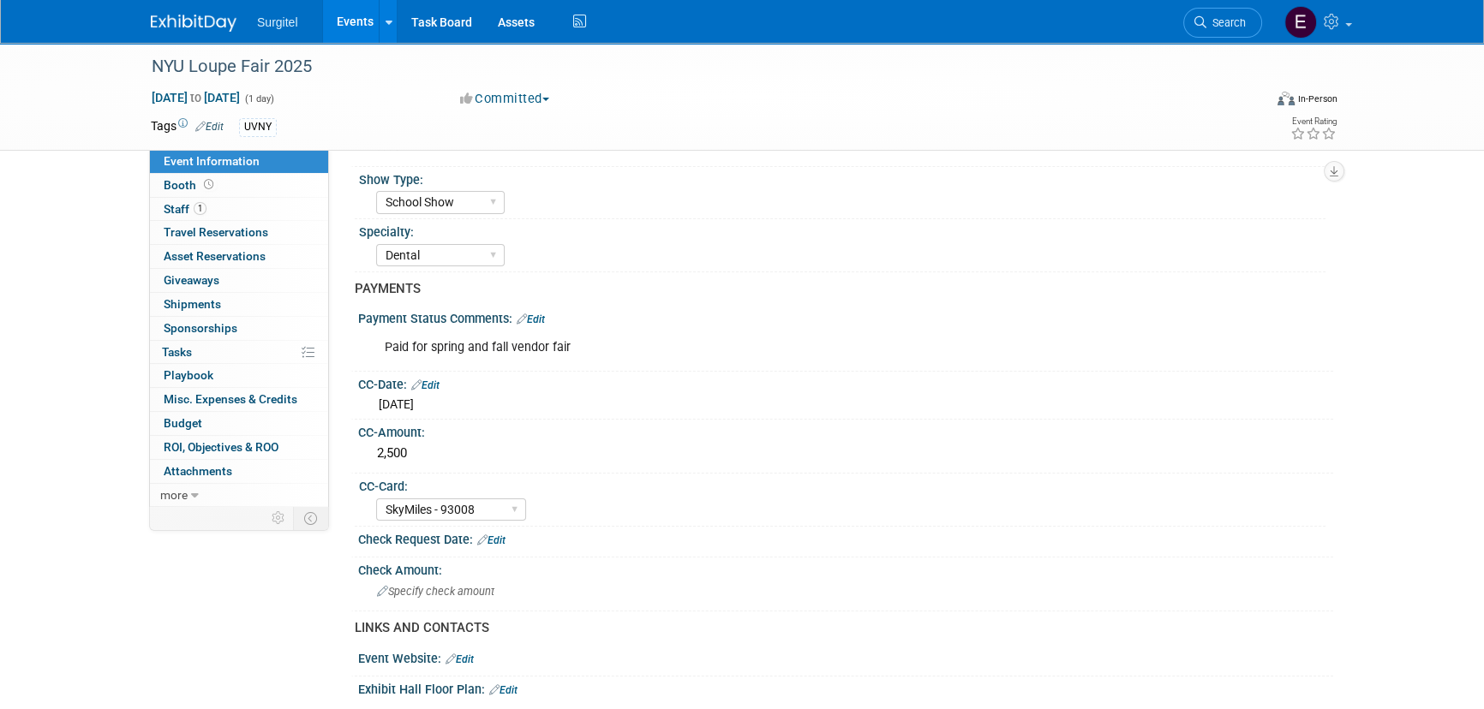
click at [1192, 15] on link "Search" at bounding box center [1222, 23] width 79 height 30
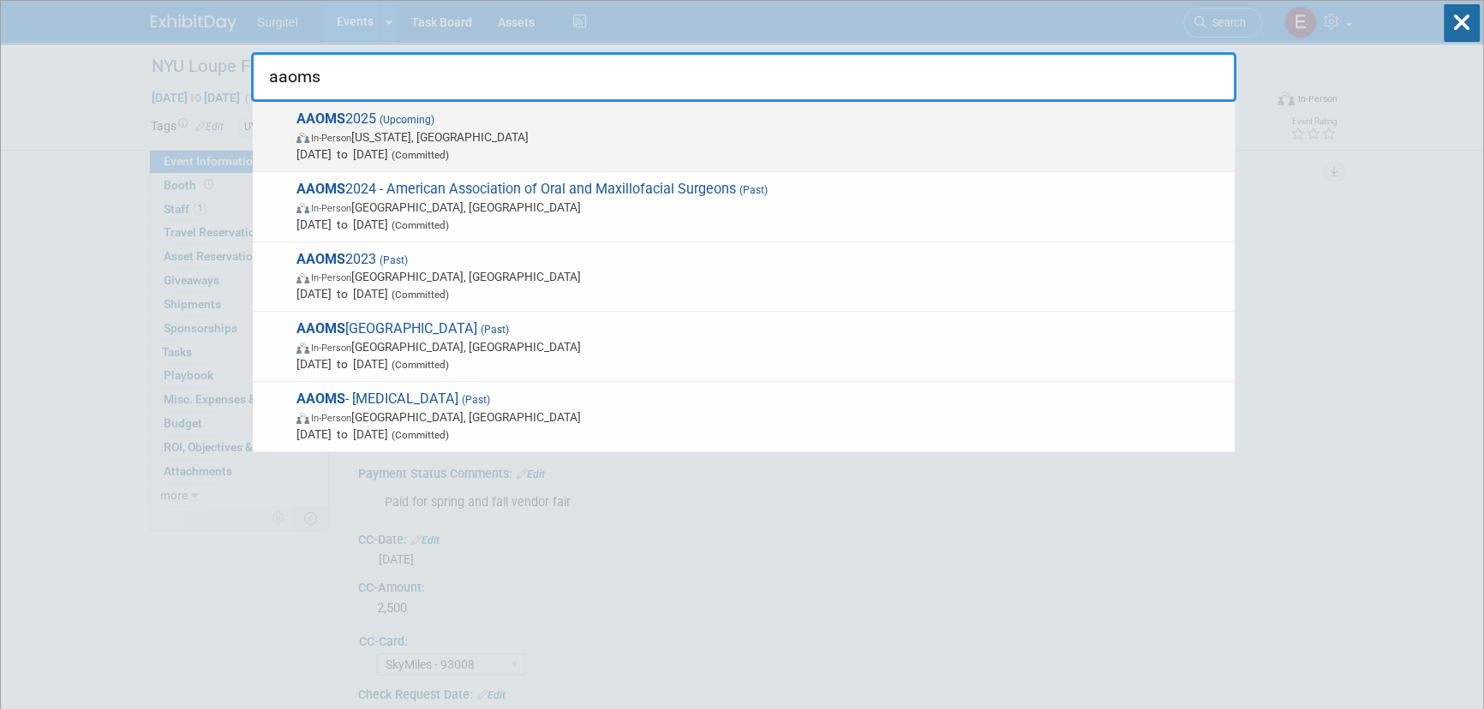
type input "aaoms"
click at [445, 147] on span "Sep 18, 2025 to Sep 19, 2025 (Committed)" at bounding box center [760, 154] width 929 height 17
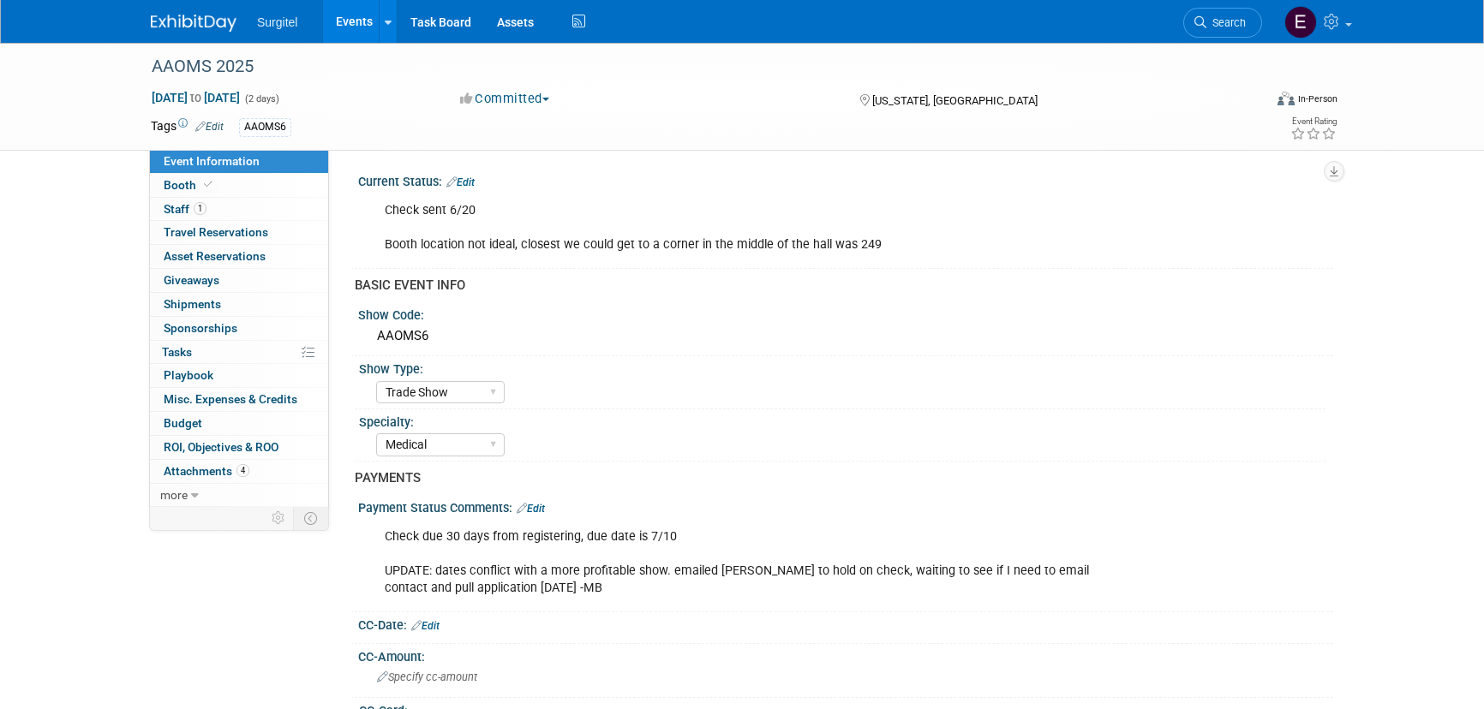
select select "Trade Show"
select select "Medical"
select select "No"
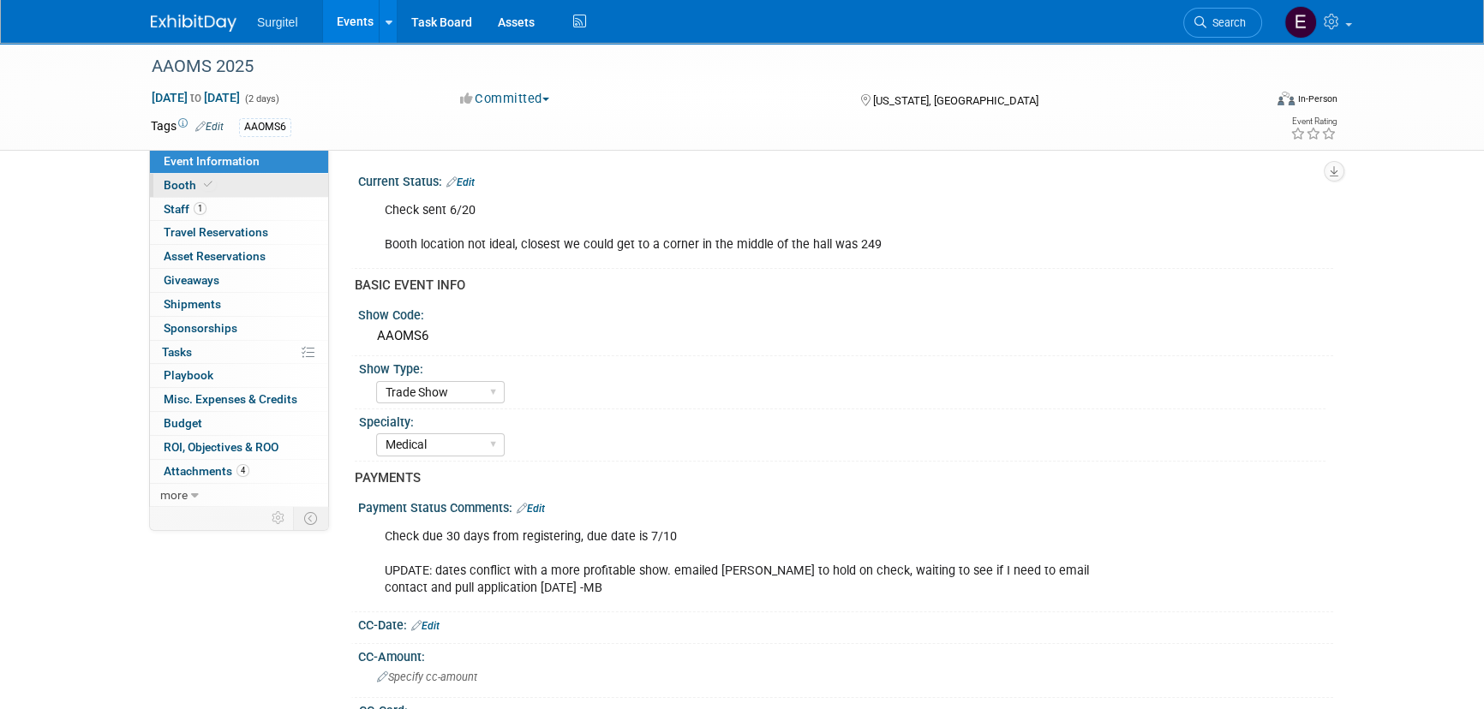
click at [196, 180] on span "Booth" at bounding box center [190, 185] width 52 height 14
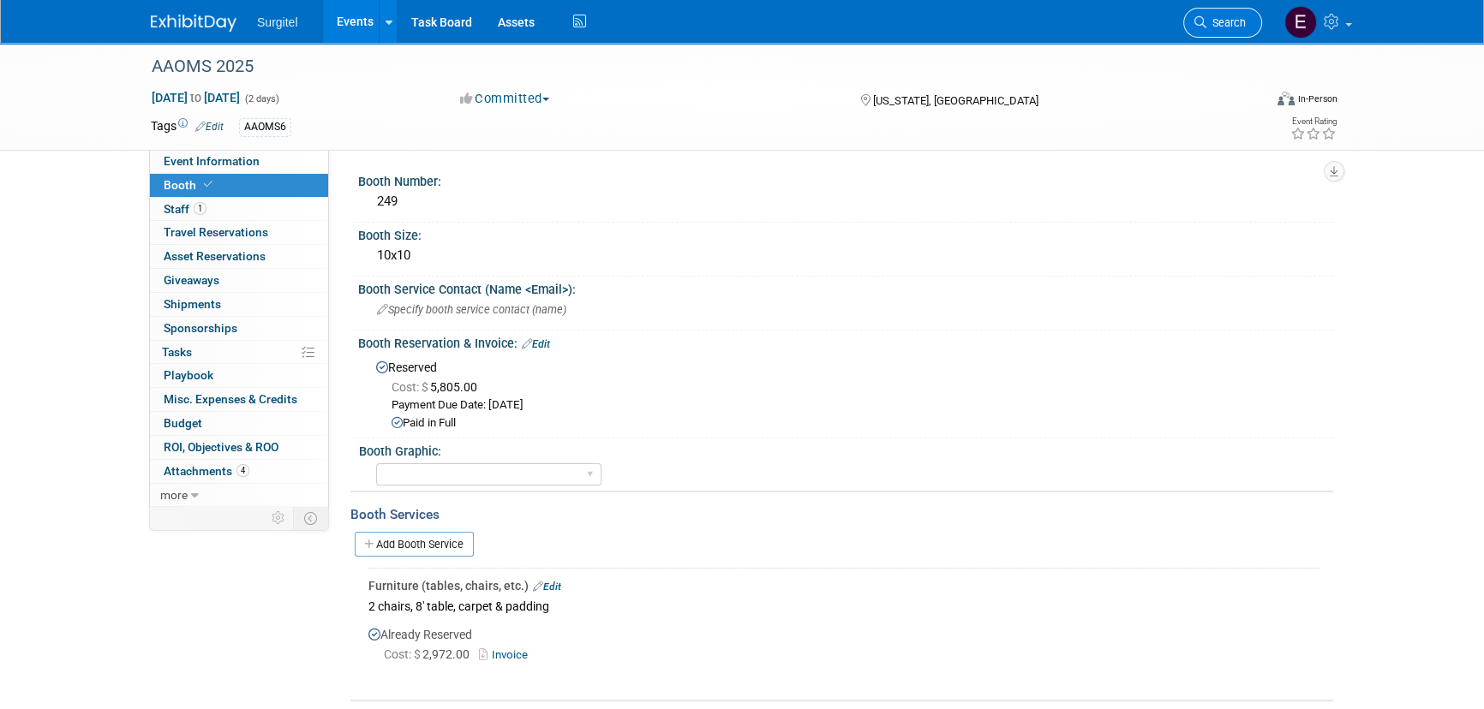
click at [1223, 31] on link "Search" at bounding box center [1222, 23] width 79 height 30
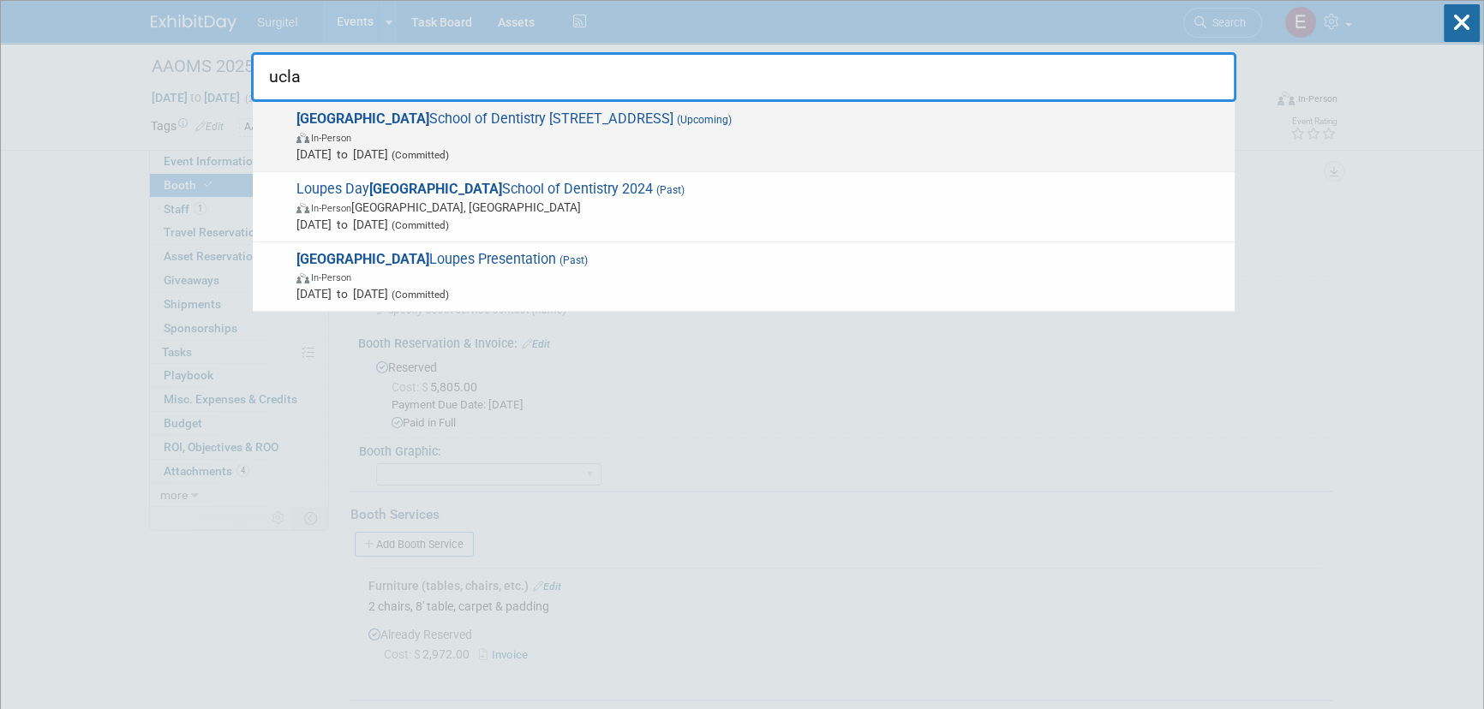
type input "ucla"
click at [516, 142] on span "In-Person" at bounding box center [760, 136] width 929 height 17
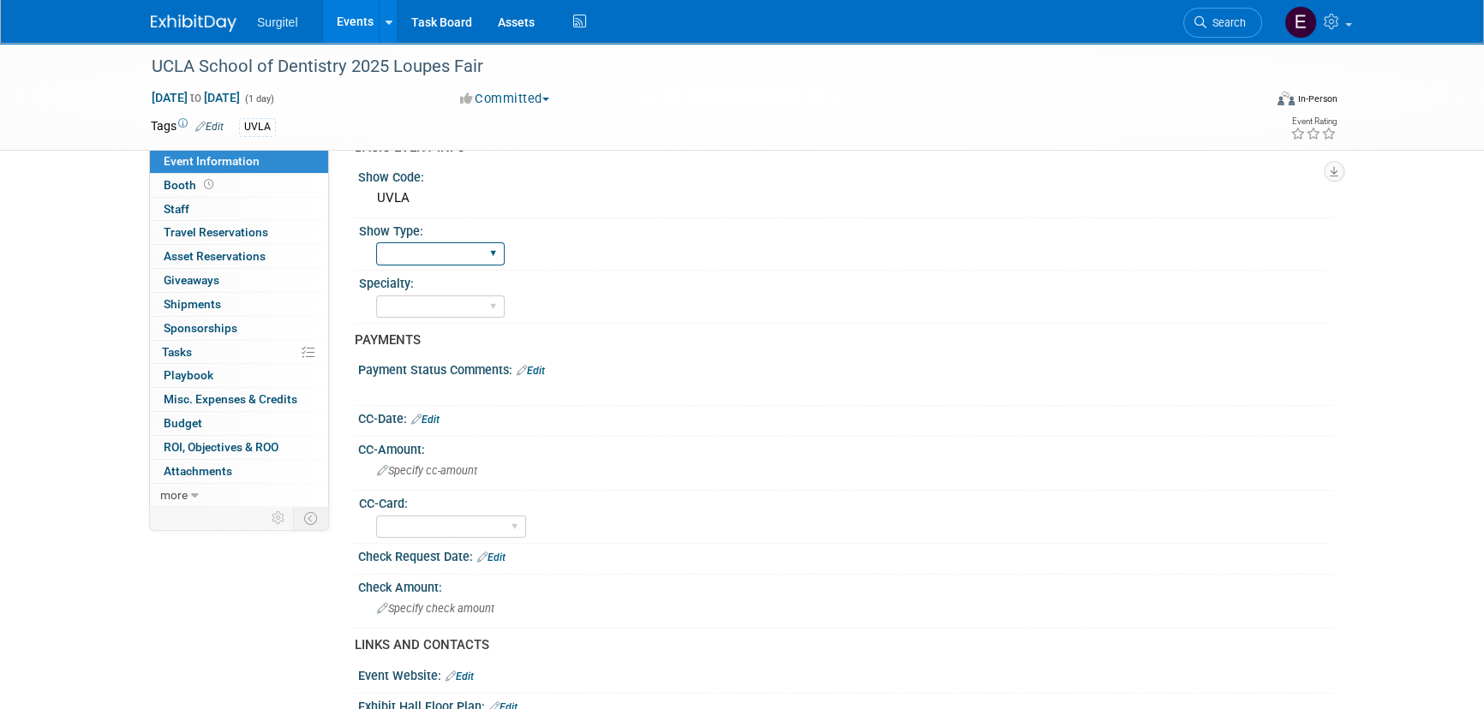
scroll to position [233, 0]
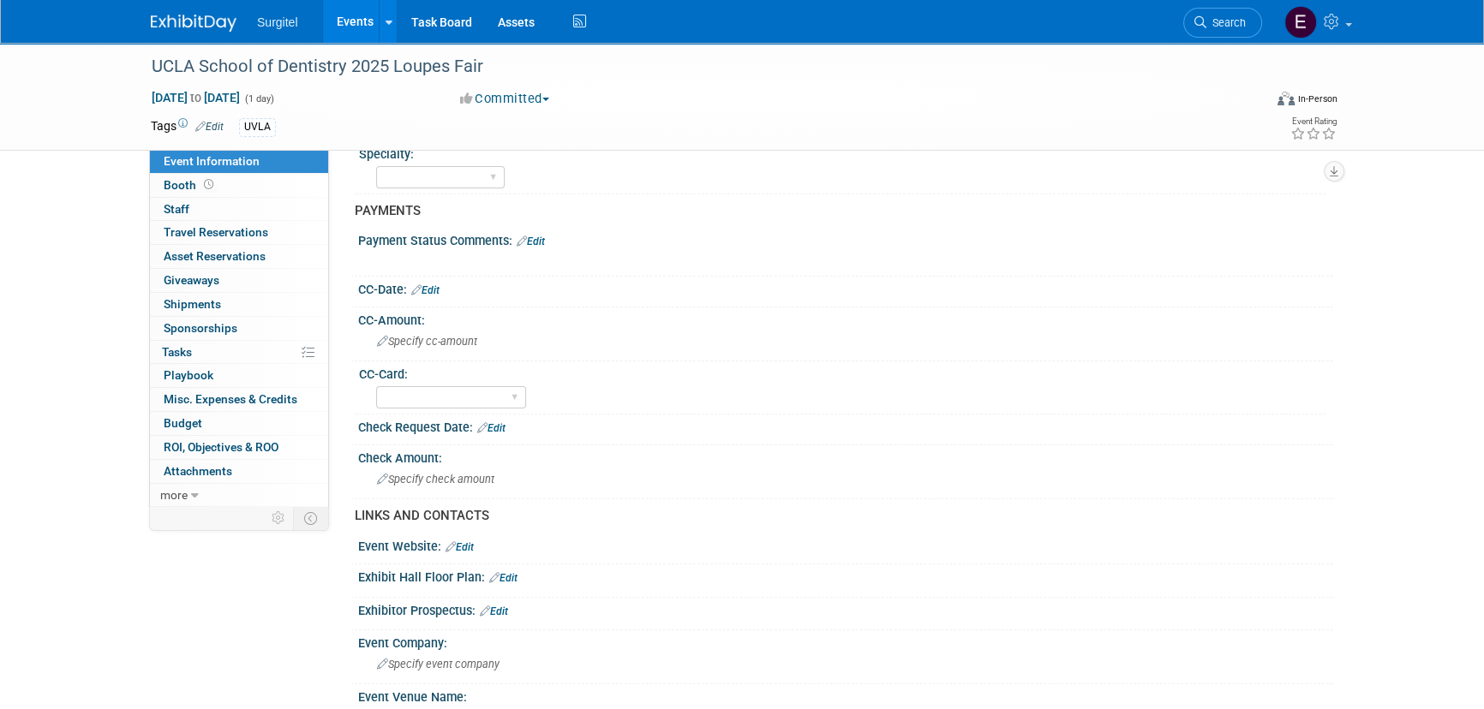
click at [501, 423] on link "Edit" at bounding box center [491, 428] width 28 height 12
select select "7"
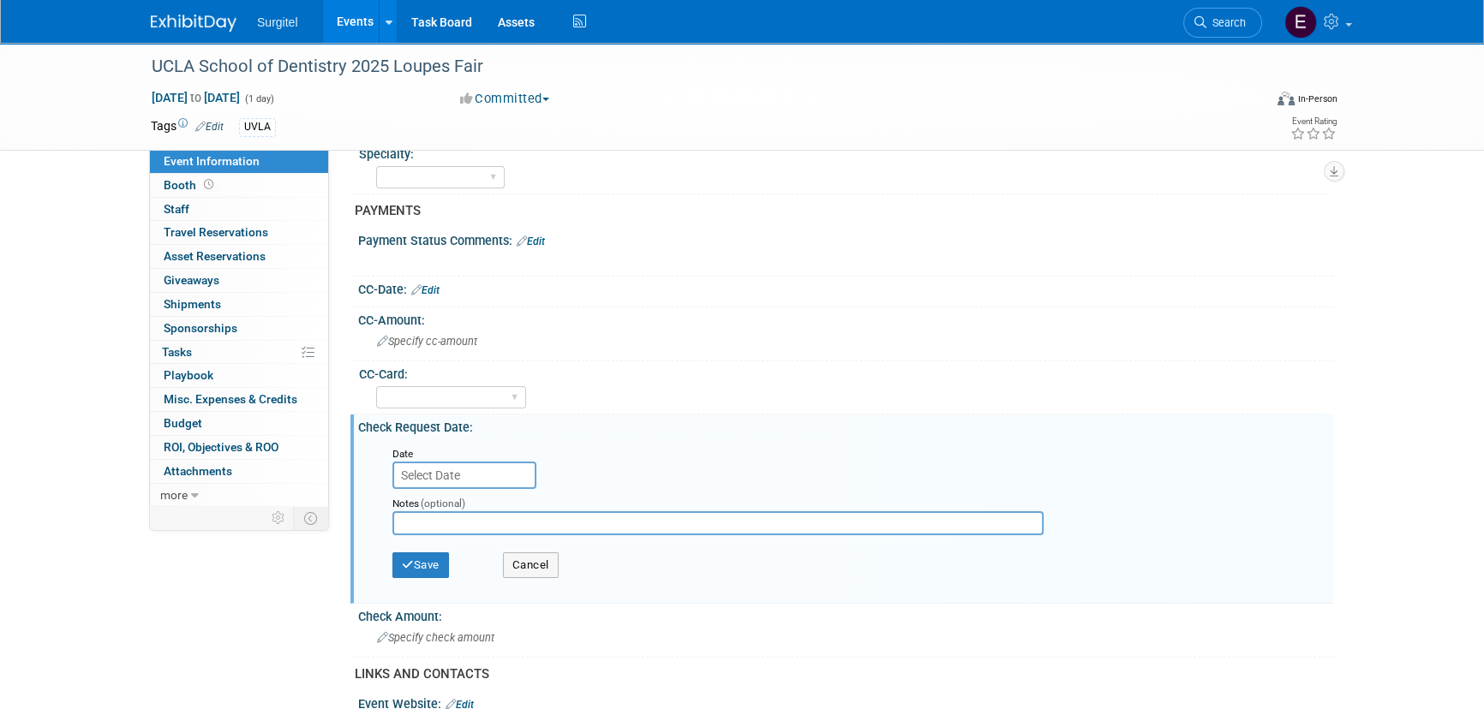
click at [456, 472] on input "text" at bounding box center [464, 475] width 144 height 27
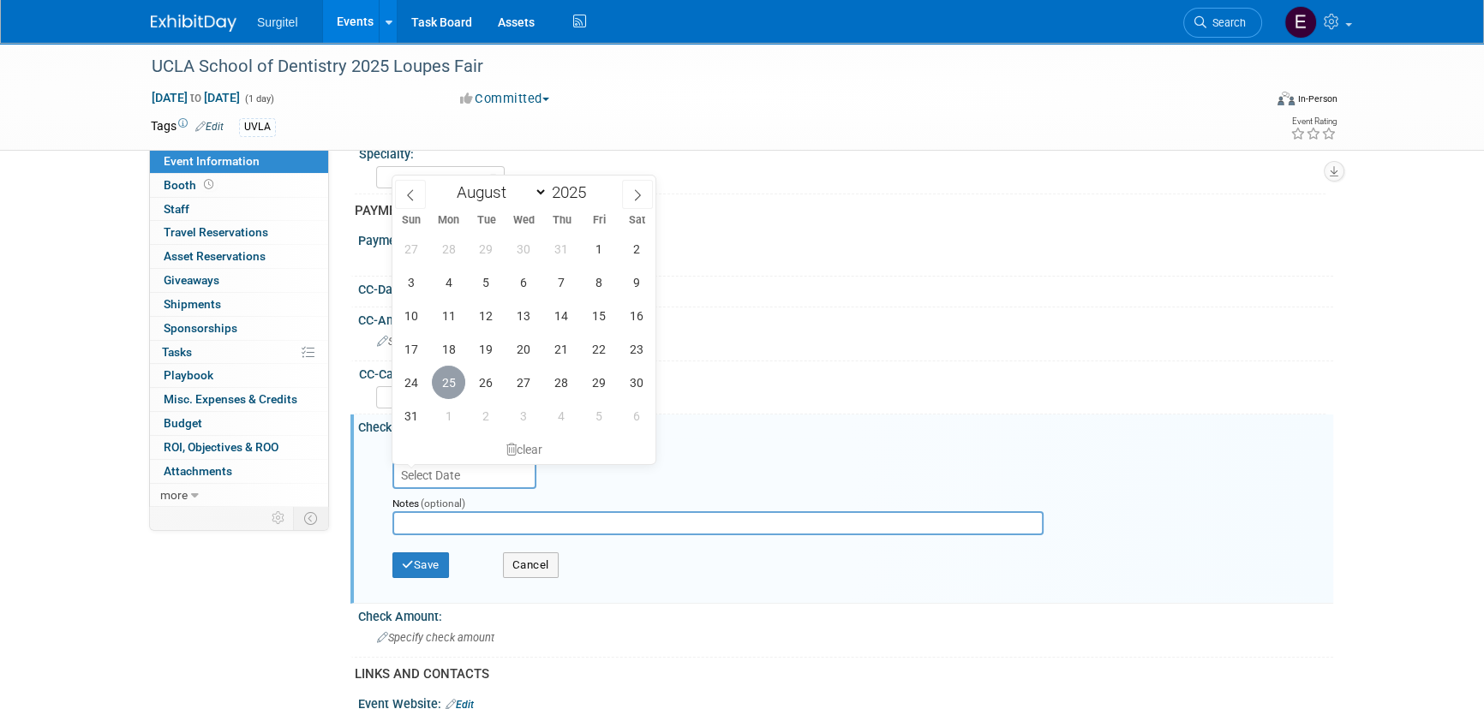
click at [453, 380] on span "25" at bounding box center [448, 382] width 33 height 33
type input "Aug 25, 2025"
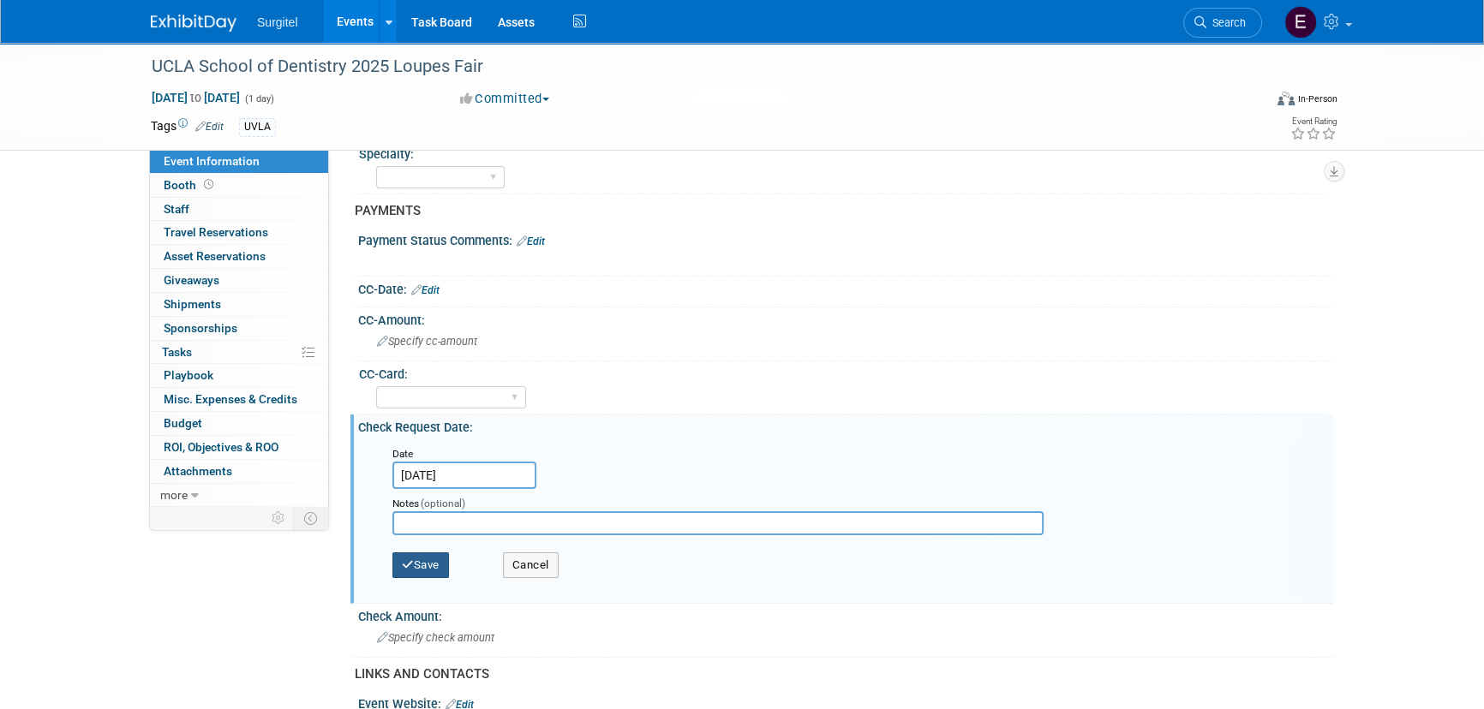
click at [410, 548] on div "Save Cancel" at bounding box center [849, 567] width 914 height 47
click at [415, 560] on button "Save" at bounding box center [420, 565] width 57 height 26
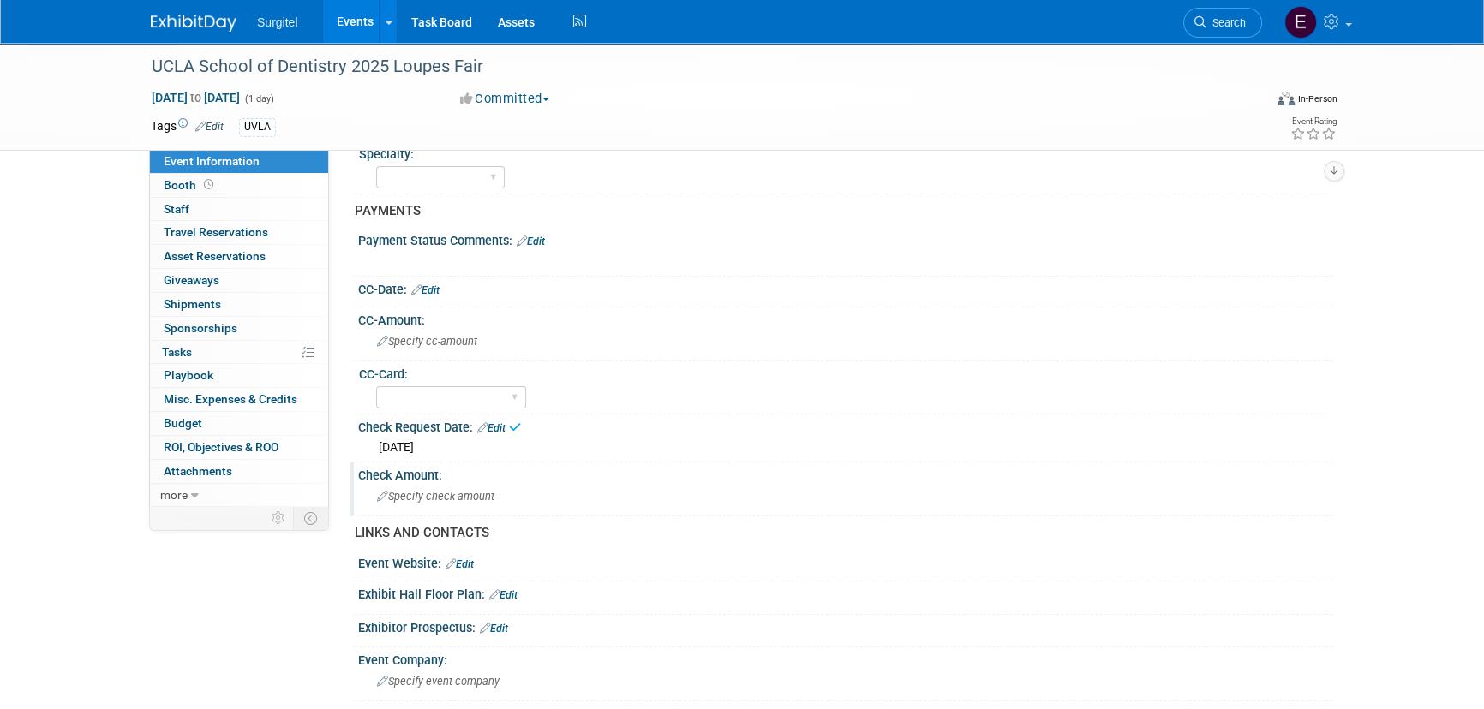
click at [421, 498] on span "Specify check amount" at bounding box center [435, 496] width 117 height 13
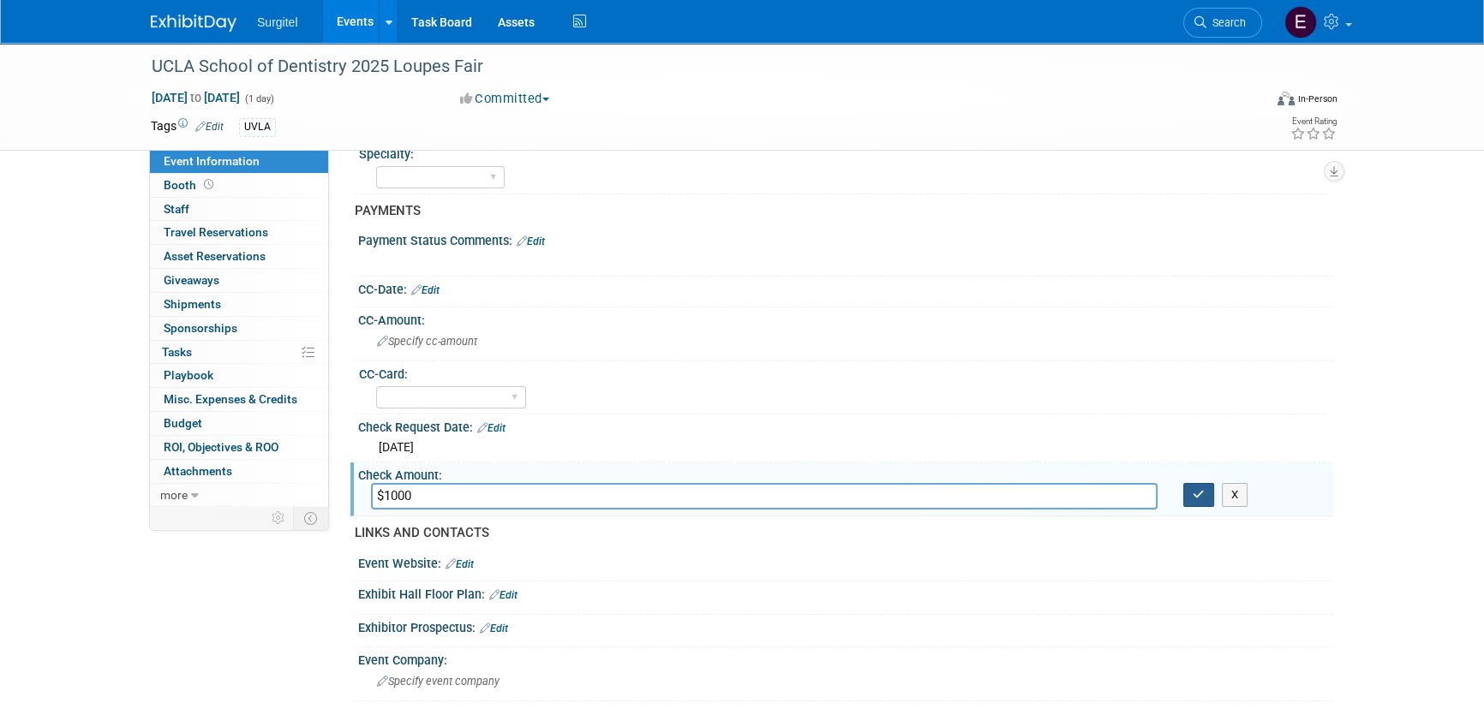
type input "$1000"
click at [1194, 494] on icon "button" at bounding box center [1198, 494] width 12 height 11
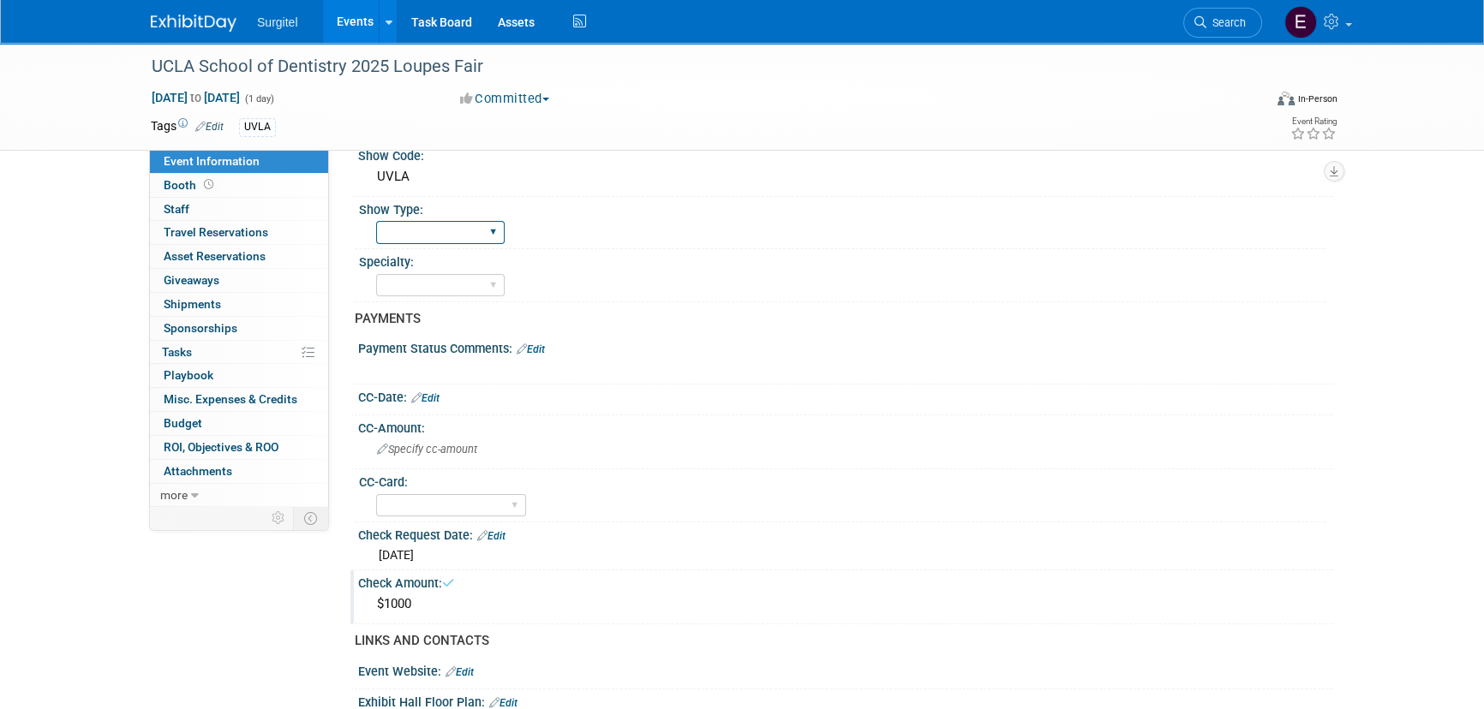
scroll to position [0, 0]
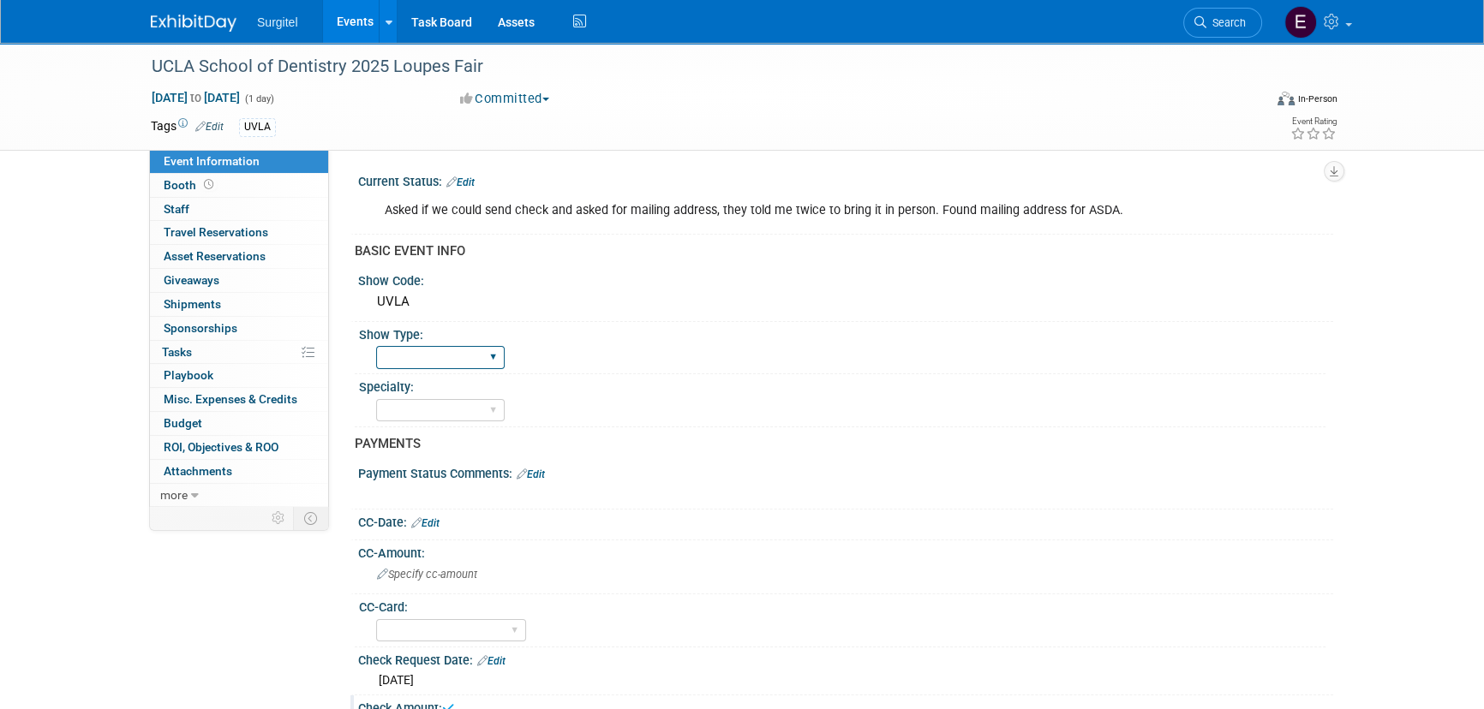
click at [413, 362] on select "School Show Trade Show Wet Lab CE Course Lunch and Learn" at bounding box center [440, 357] width 128 height 23
select select "School Show"
click at [376, 346] on select "School Show Trade Show Wet Lab CE Course Lunch and Learn" at bounding box center [440, 357] width 128 height 23
click at [446, 401] on select "Dental Hygiene Medical Veterinarian Other" at bounding box center [440, 410] width 128 height 23
select select "Dental"
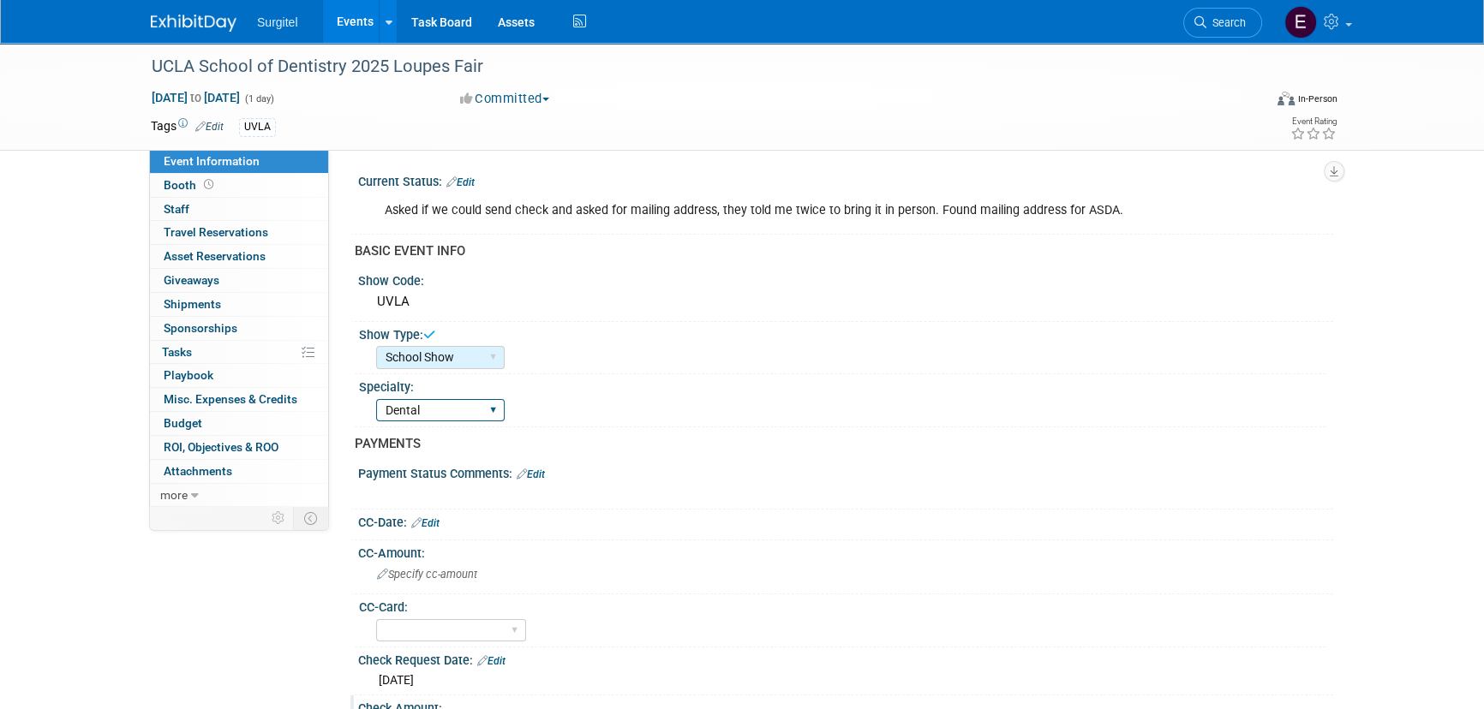
click at [376, 399] on select "Dental Hygiene Medical Veterinarian Other" at bounding box center [440, 410] width 128 height 23
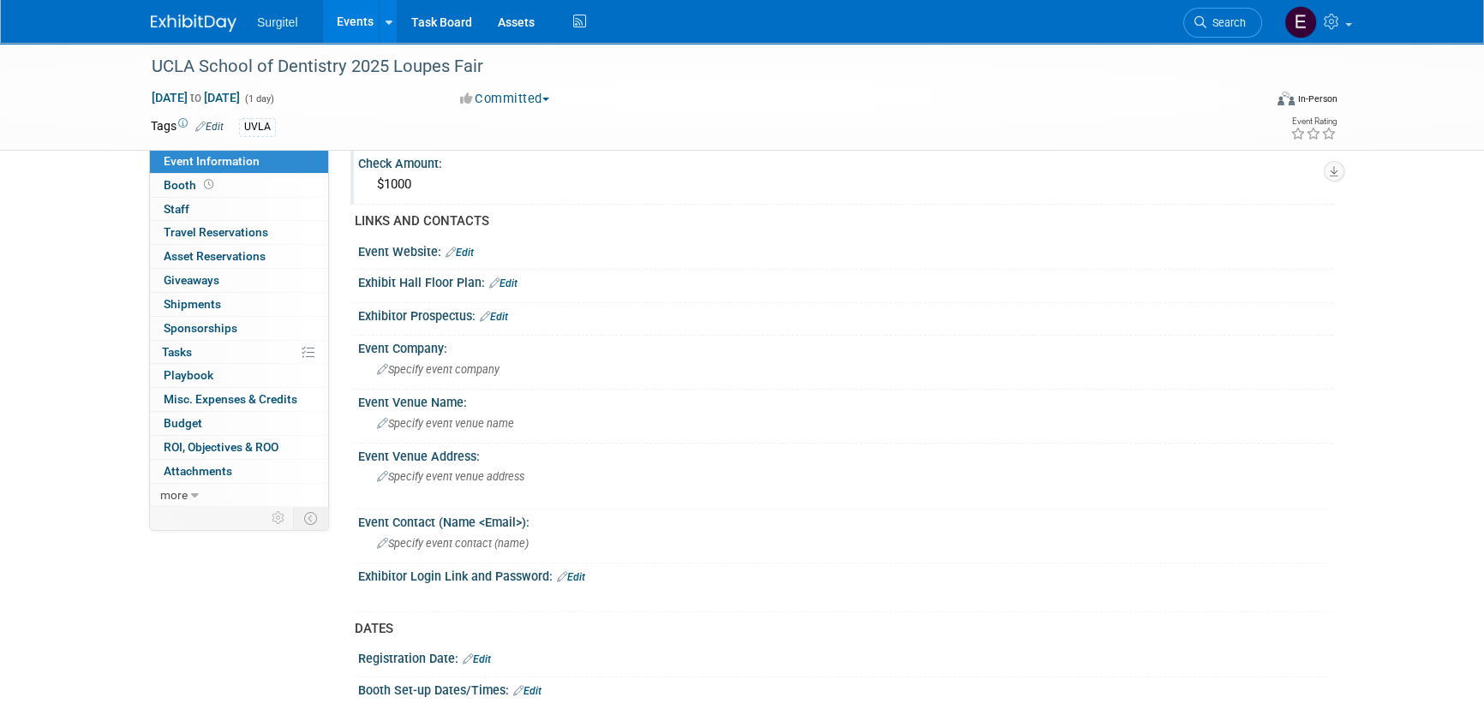
scroll to position [623, 0]
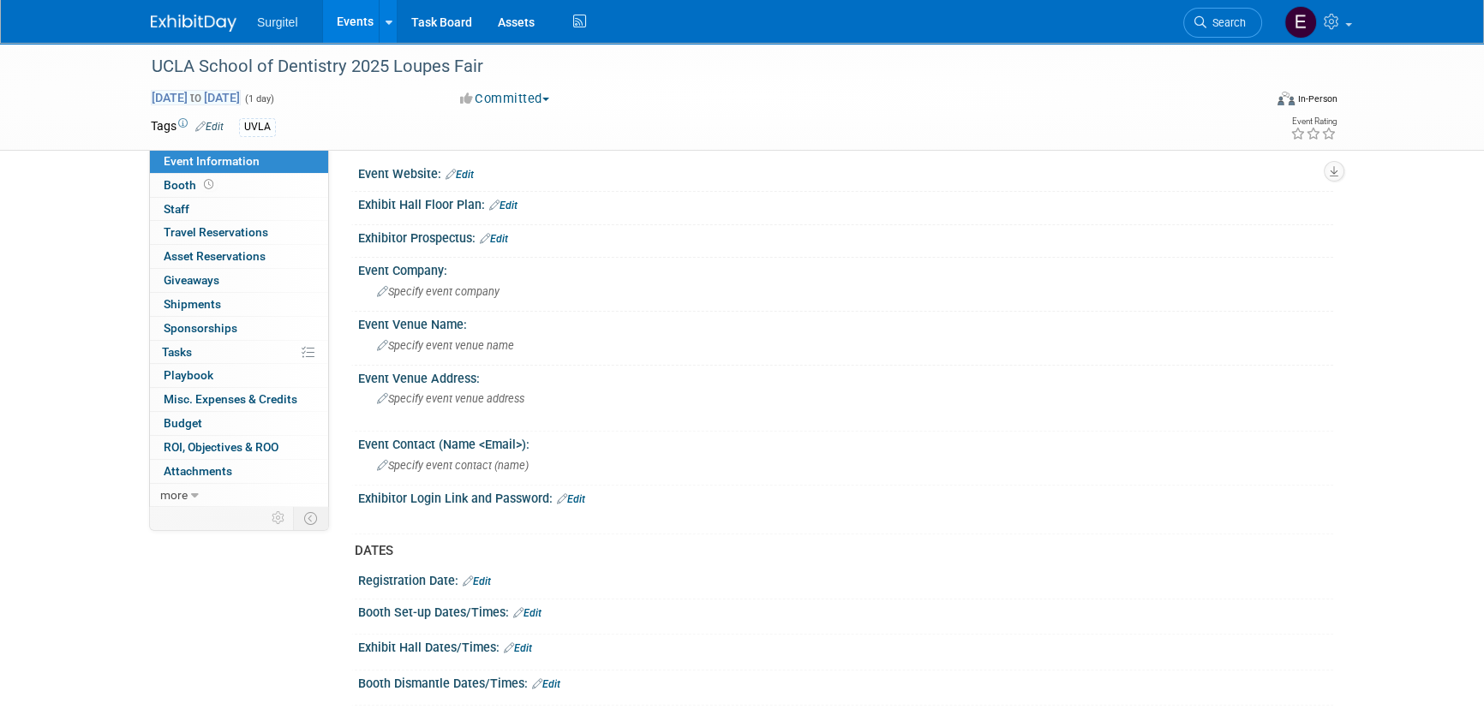
click at [204, 99] on span "to" at bounding box center [196, 98] width 16 height 14
type input "Sep 30, 2025"
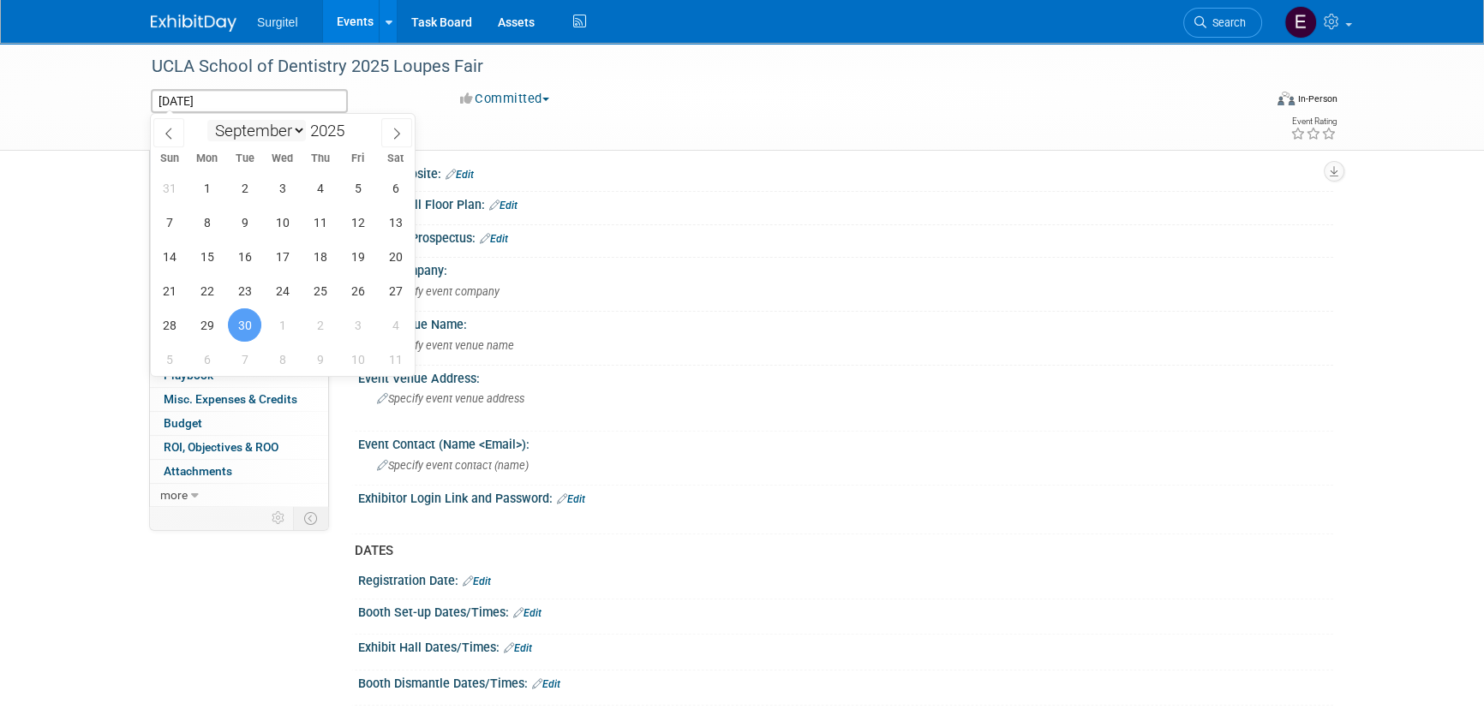
click at [282, 134] on select "January February March April May June July August September October November De…" at bounding box center [256, 130] width 99 height 21
select select "9"
click at [207, 120] on select "January February March April May June July August September October November De…" at bounding box center [256, 130] width 99 height 21
click at [270, 184] on span "1" at bounding box center [282, 187] width 33 height 33
type input "Oct 1, 2025"
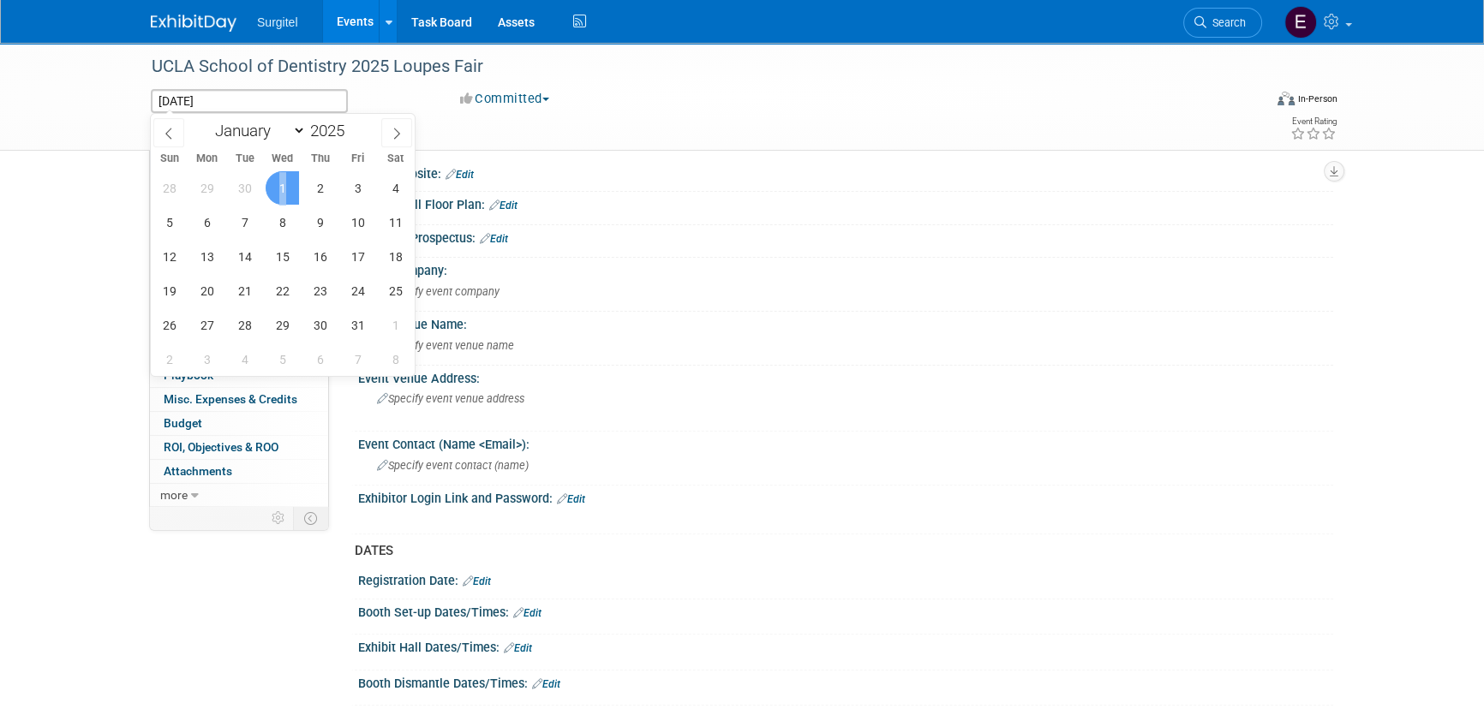
click at [270, 184] on span "1" at bounding box center [282, 187] width 33 height 33
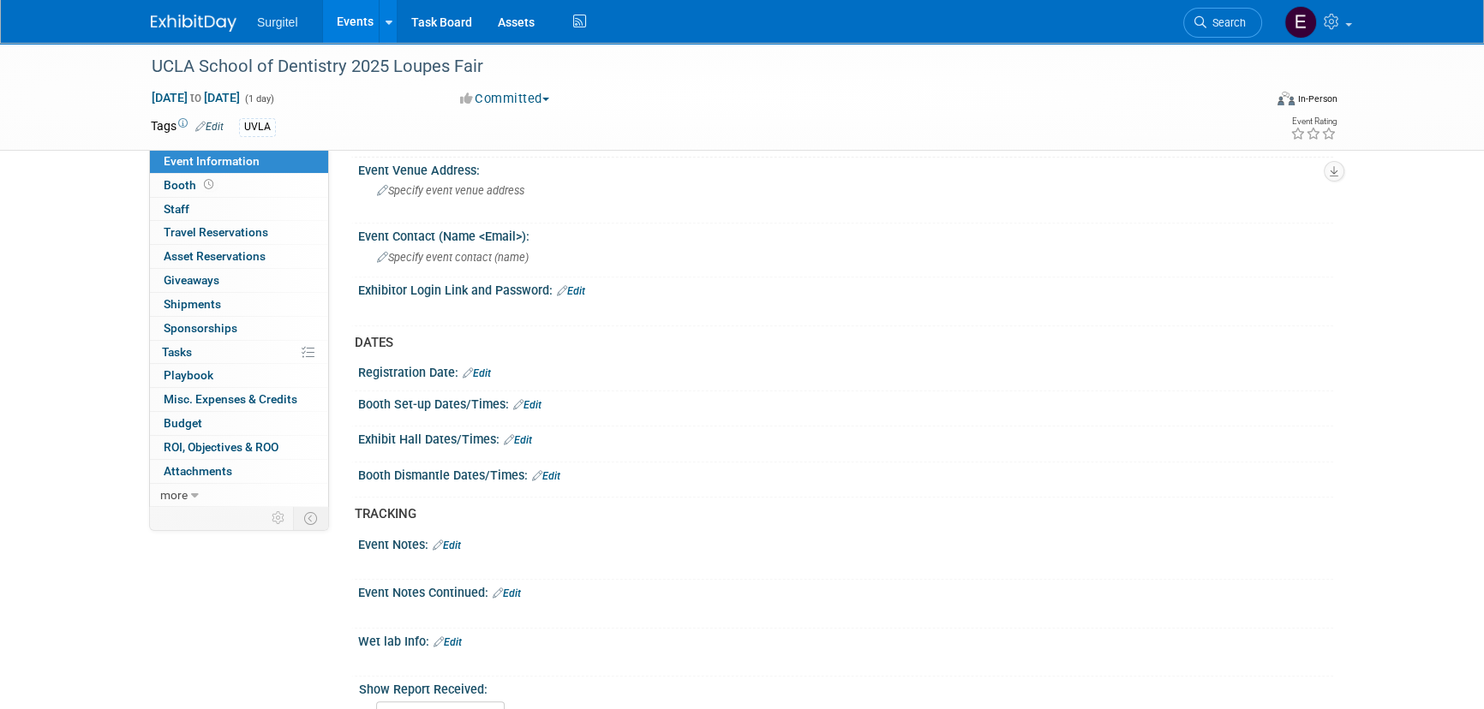
scroll to position [823, 0]
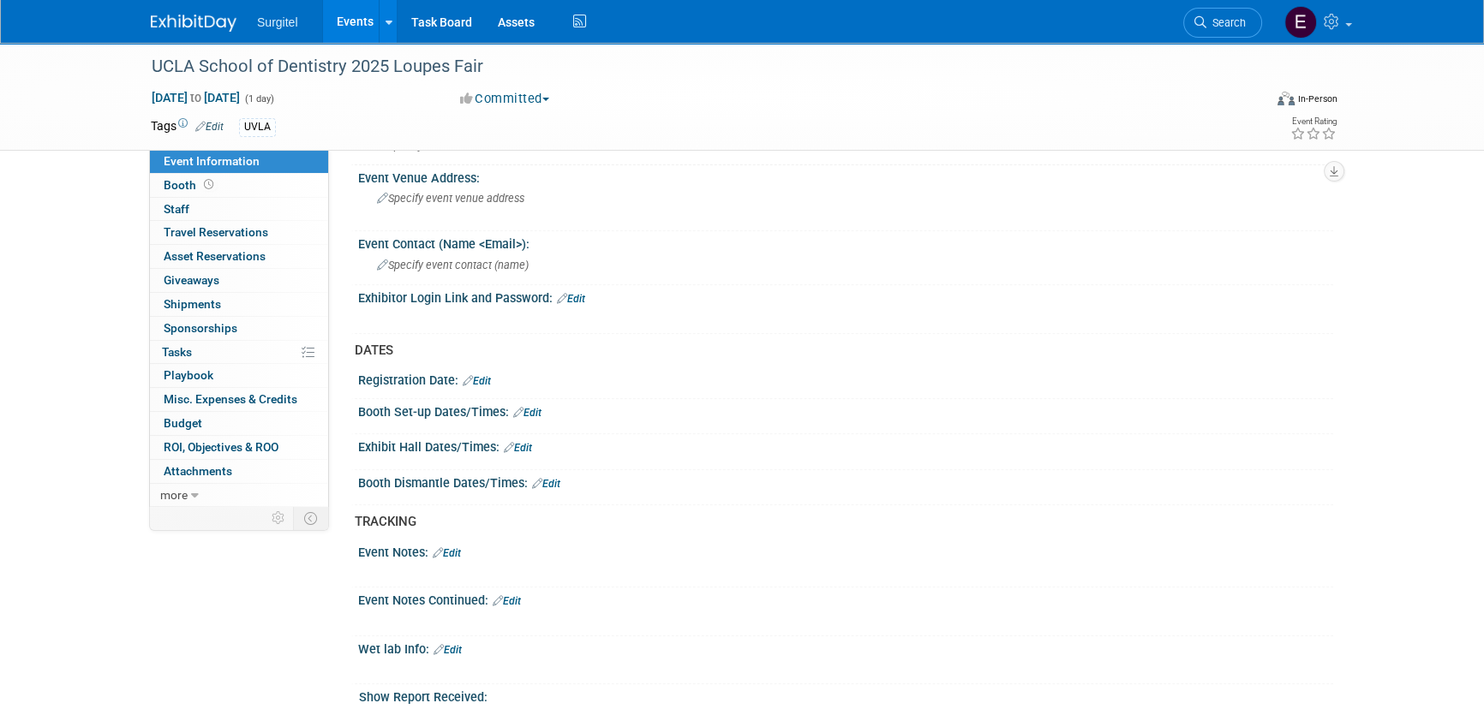
click at [529, 442] on link "Edit" at bounding box center [518, 448] width 28 height 12
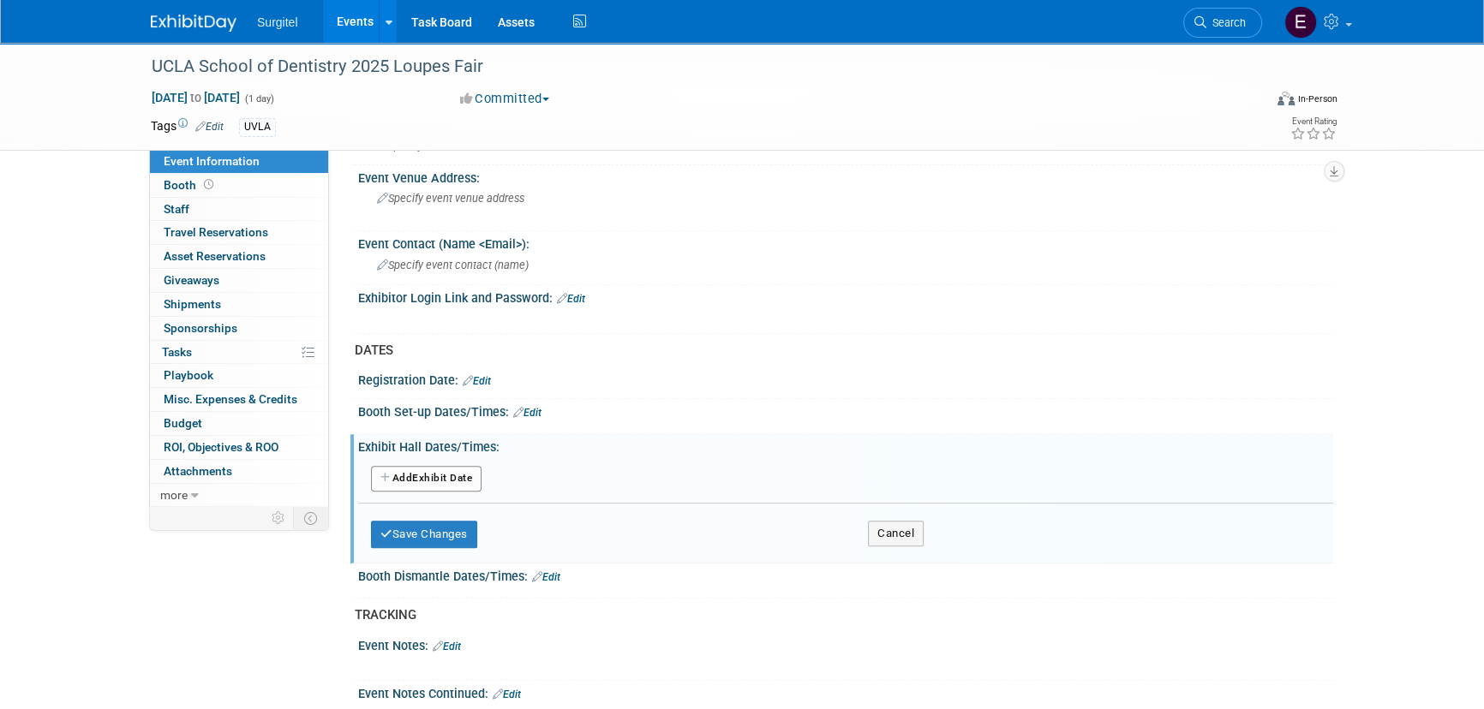
click at [446, 468] on button "Add Another Exhibit Date" at bounding box center [426, 479] width 110 height 26
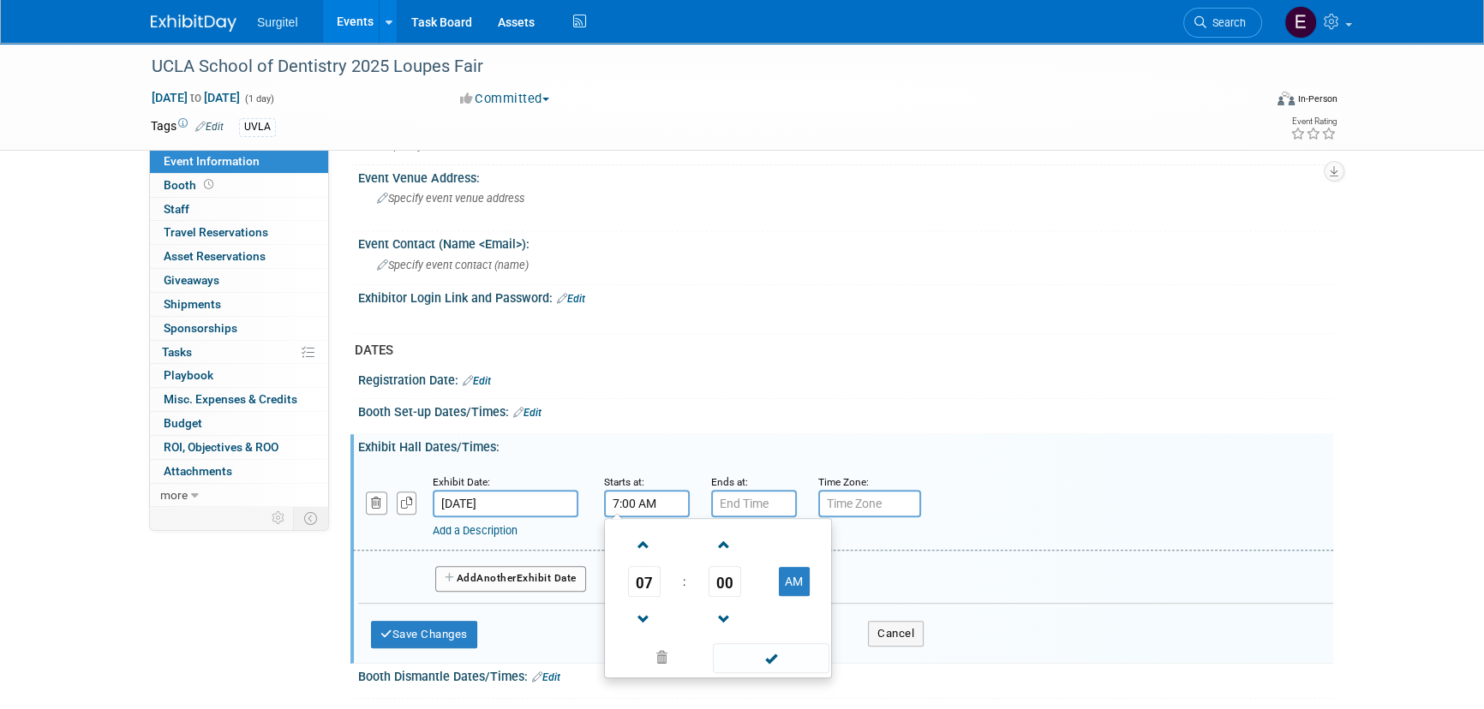
click at [655, 491] on input "7:00 AM" at bounding box center [647, 503] width 86 height 27
click at [651, 575] on span "07" at bounding box center [644, 581] width 33 height 31
click at [699, 579] on td "05" at bounding box center [690, 592] width 55 height 46
click at [729, 580] on span "00" at bounding box center [724, 581] width 33 height 31
click at [737, 582] on td "30" at bounding box center [745, 592] width 55 height 46
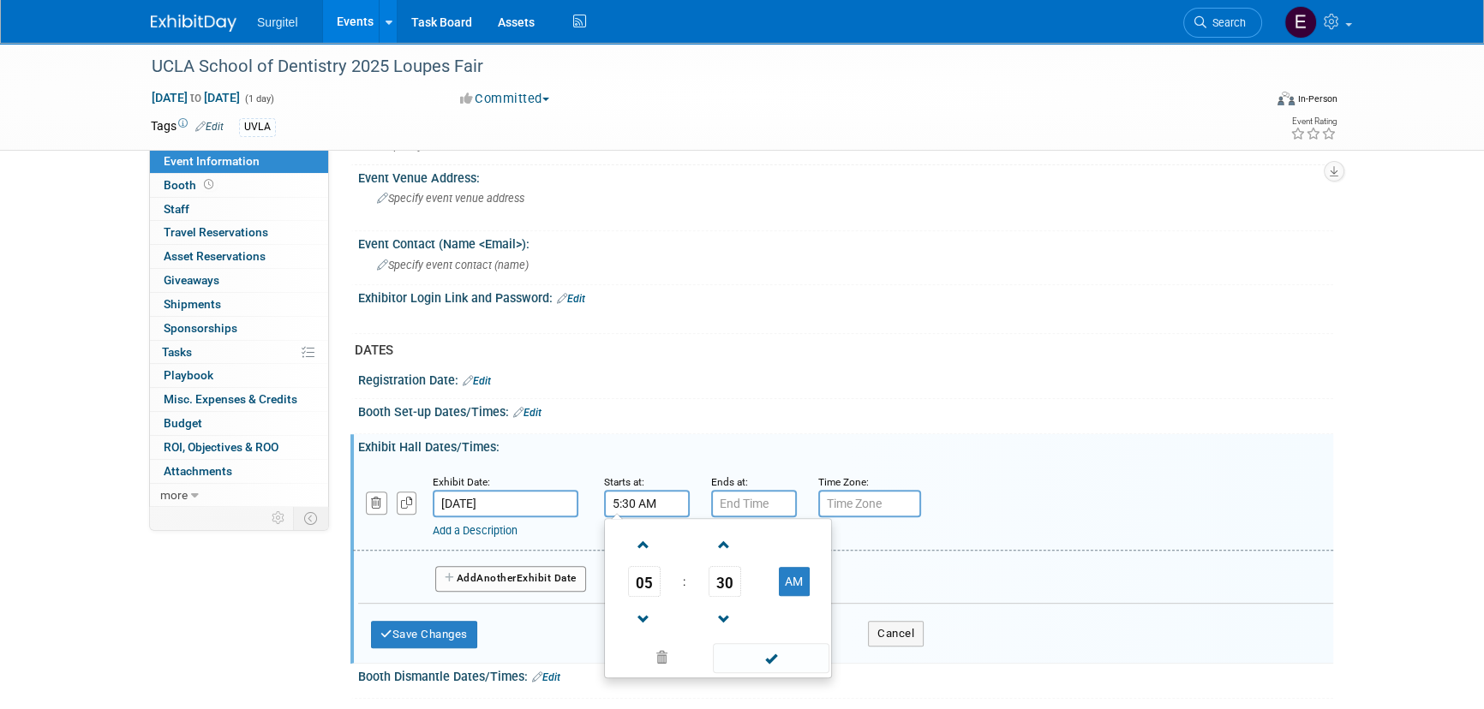
click at [776, 576] on td "AM" at bounding box center [794, 581] width 68 height 31
click at [789, 579] on button "AM" at bounding box center [794, 581] width 31 height 29
type input "5:30 PM"
drag, startPoint x: 788, startPoint y: 658, endPoint x: 675, endPoint y: 654, distance: 113.1
click at [789, 657] on span at bounding box center [771, 658] width 116 height 30
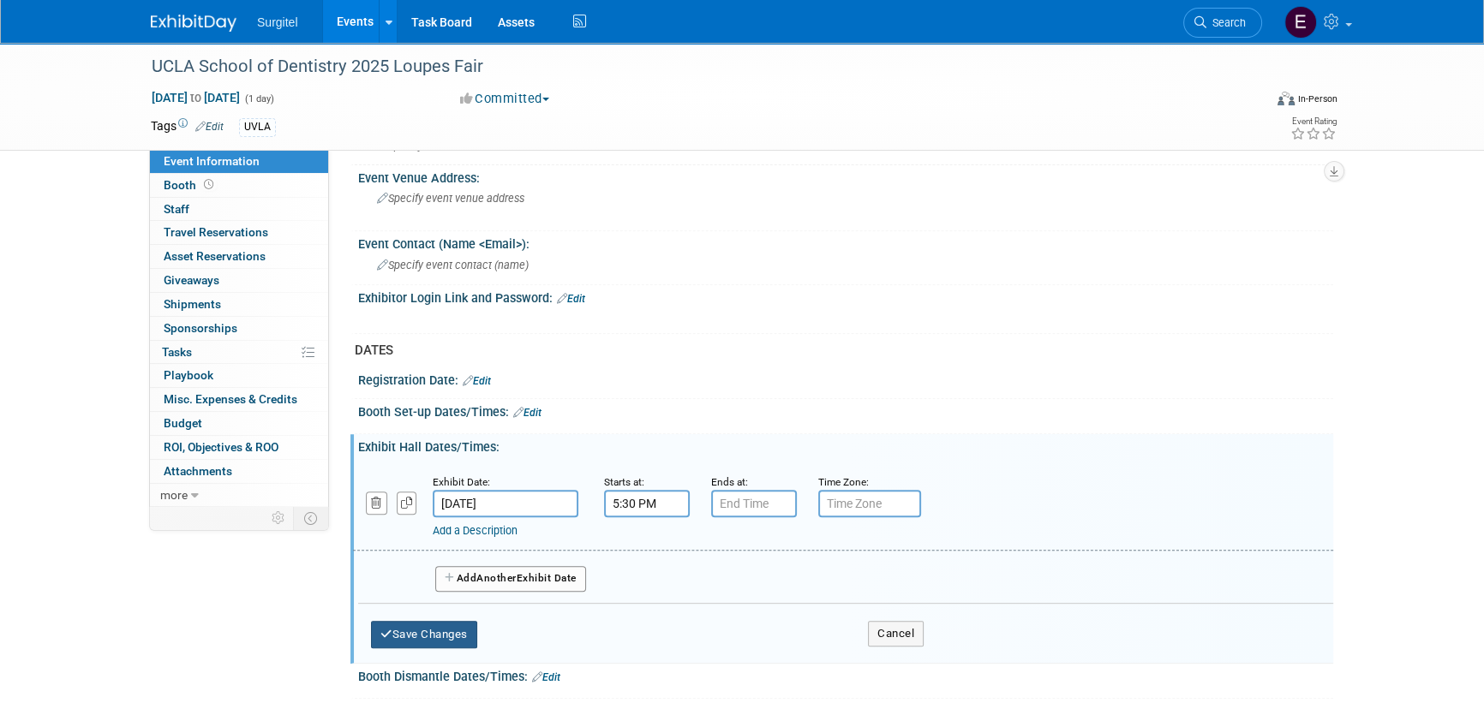
click at [415, 630] on button "Save Changes" at bounding box center [424, 634] width 106 height 27
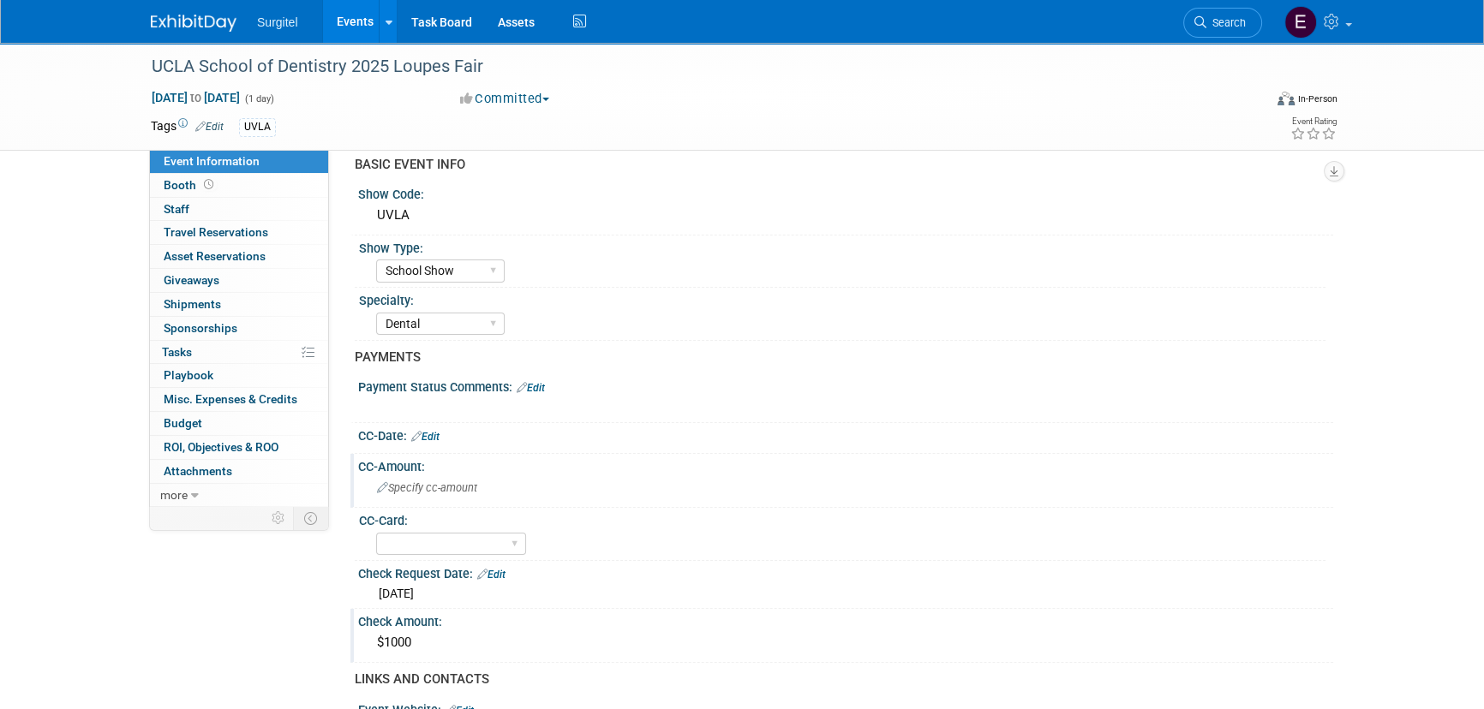
scroll to position [0, 0]
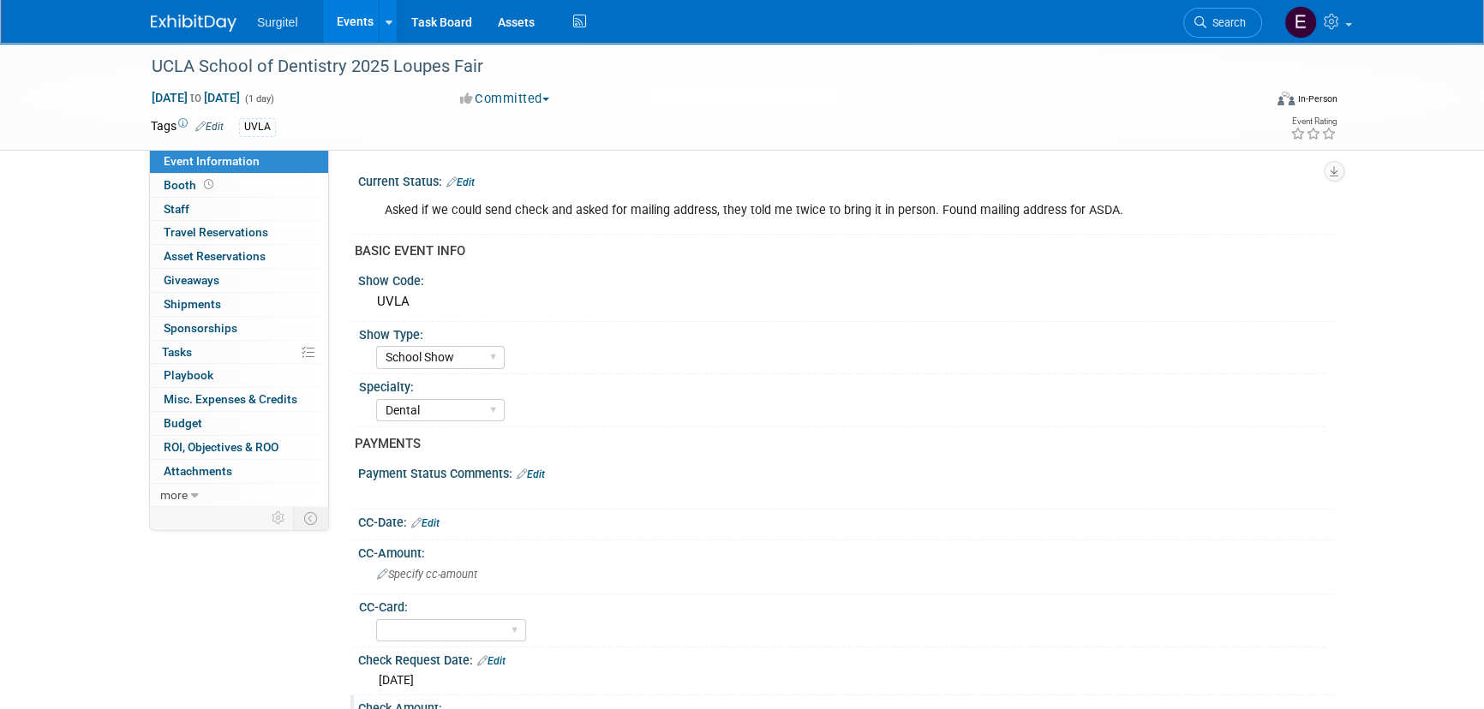
click at [469, 176] on link "Edit" at bounding box center [460, 182] width 28 height 12
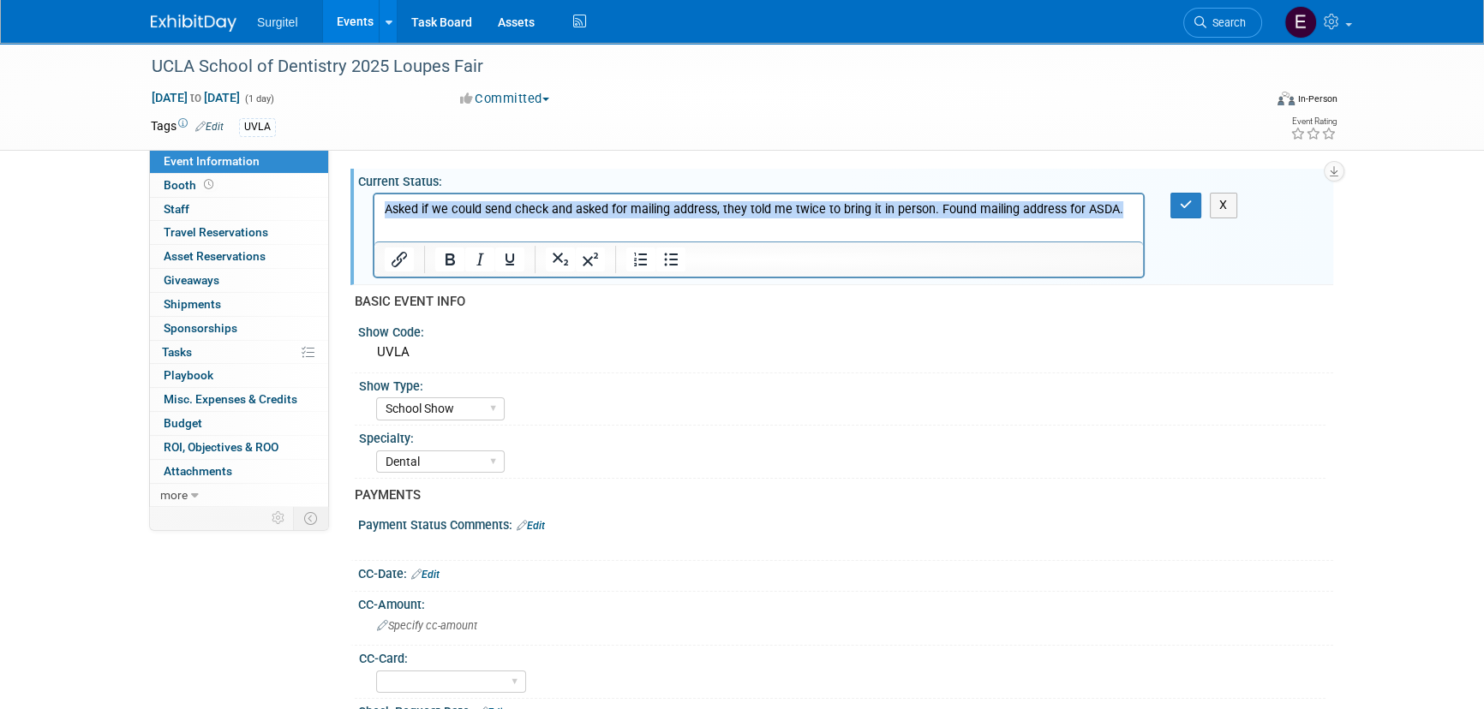
drag, startPoint x: 1120, startPoint y: 211, endPoint x: 266, endPoint y: 212, distance: 854.8
click at [374, 212] on html "Asked if we could send check and asked for mailing address, they told me twice …" at bounding box center [758, 206] width 768 height 24
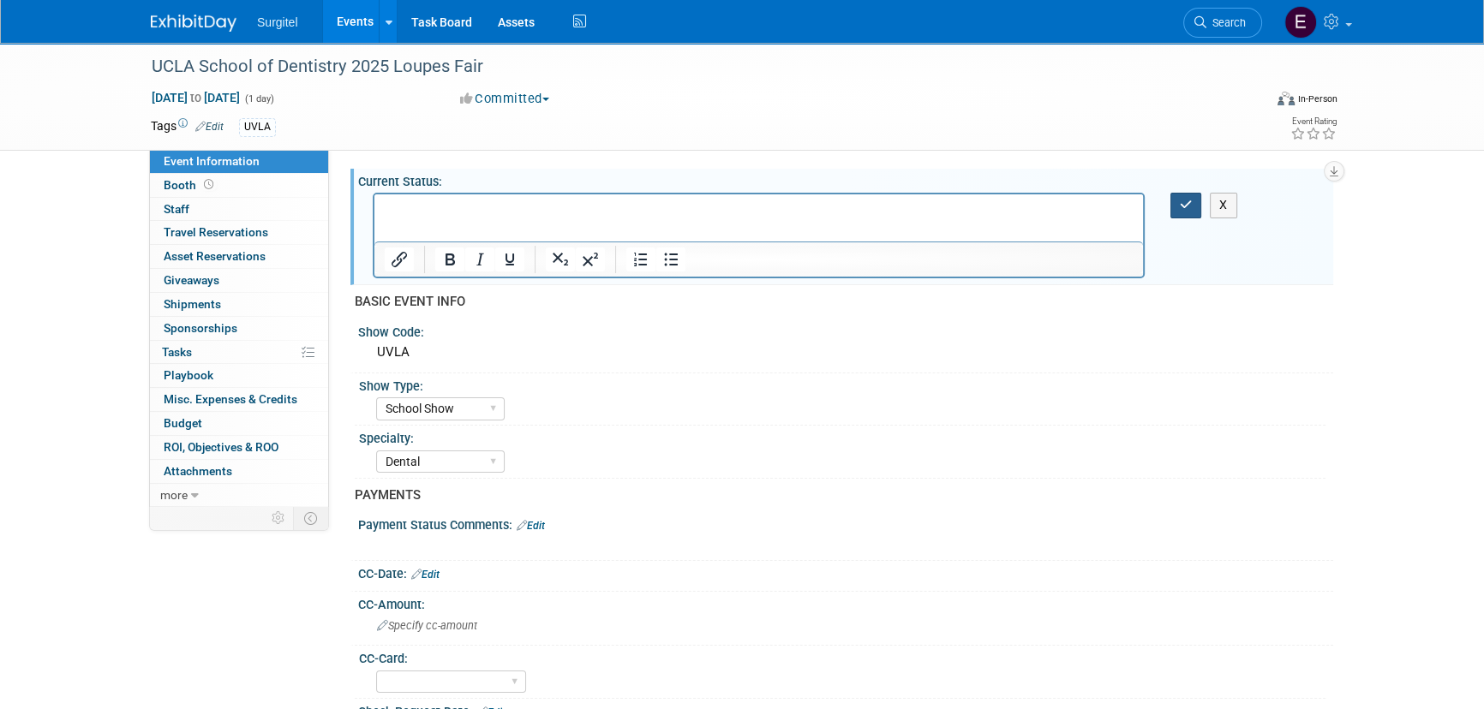
click at [1181, 195] on button "button" at bounding box center [1186, 205] width 32 height 25
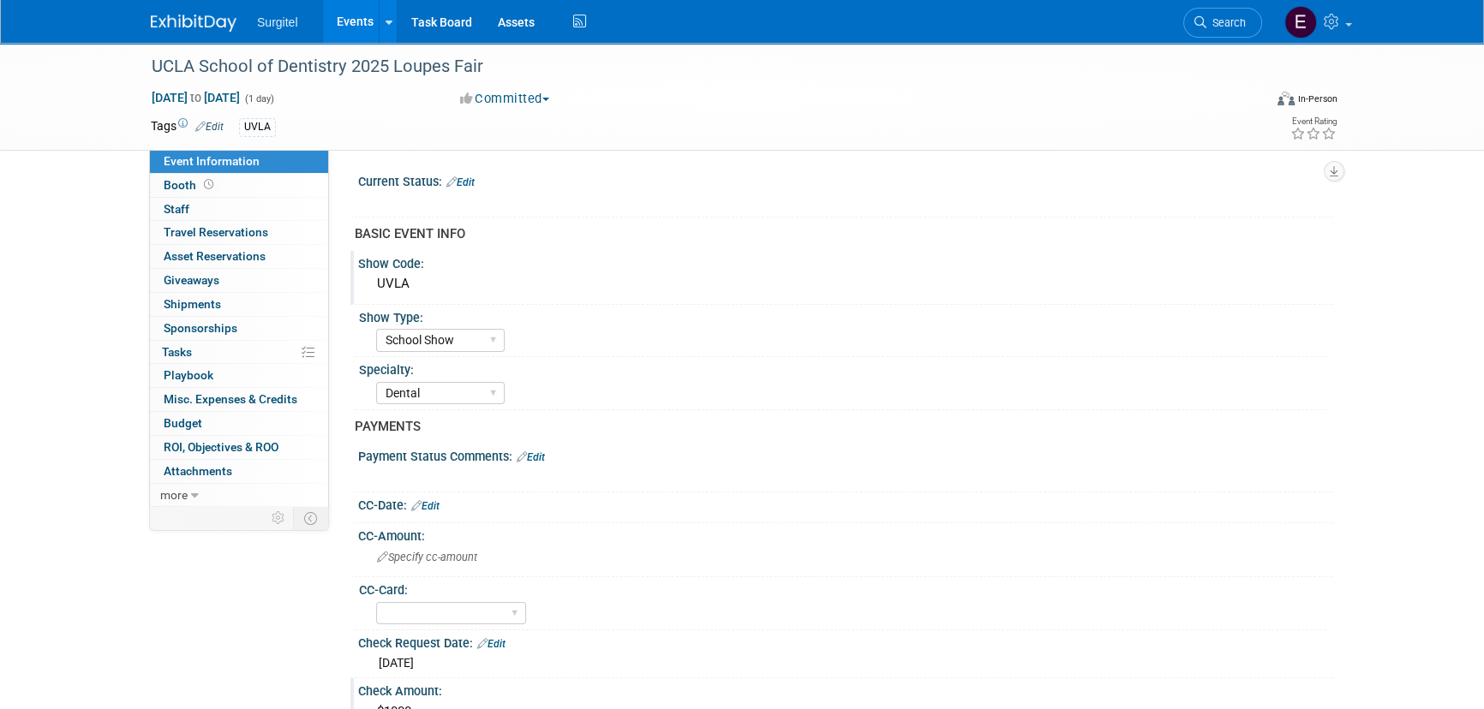
click at [770, 261] on div "Show Code:" at bounding box center [845, 261] width 975 height 21
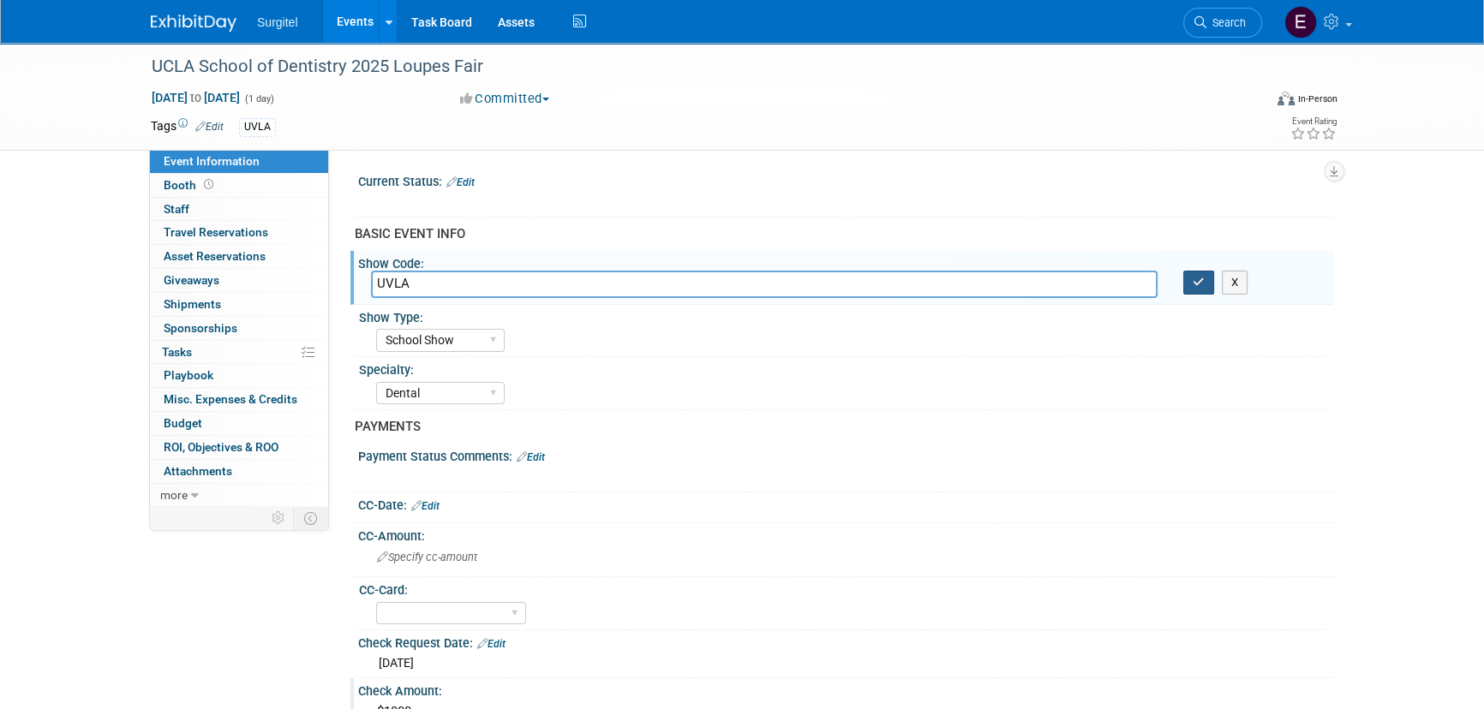
click at [1208, 283] on button "button" at bounding box center [1198, 283] width 31 height 24
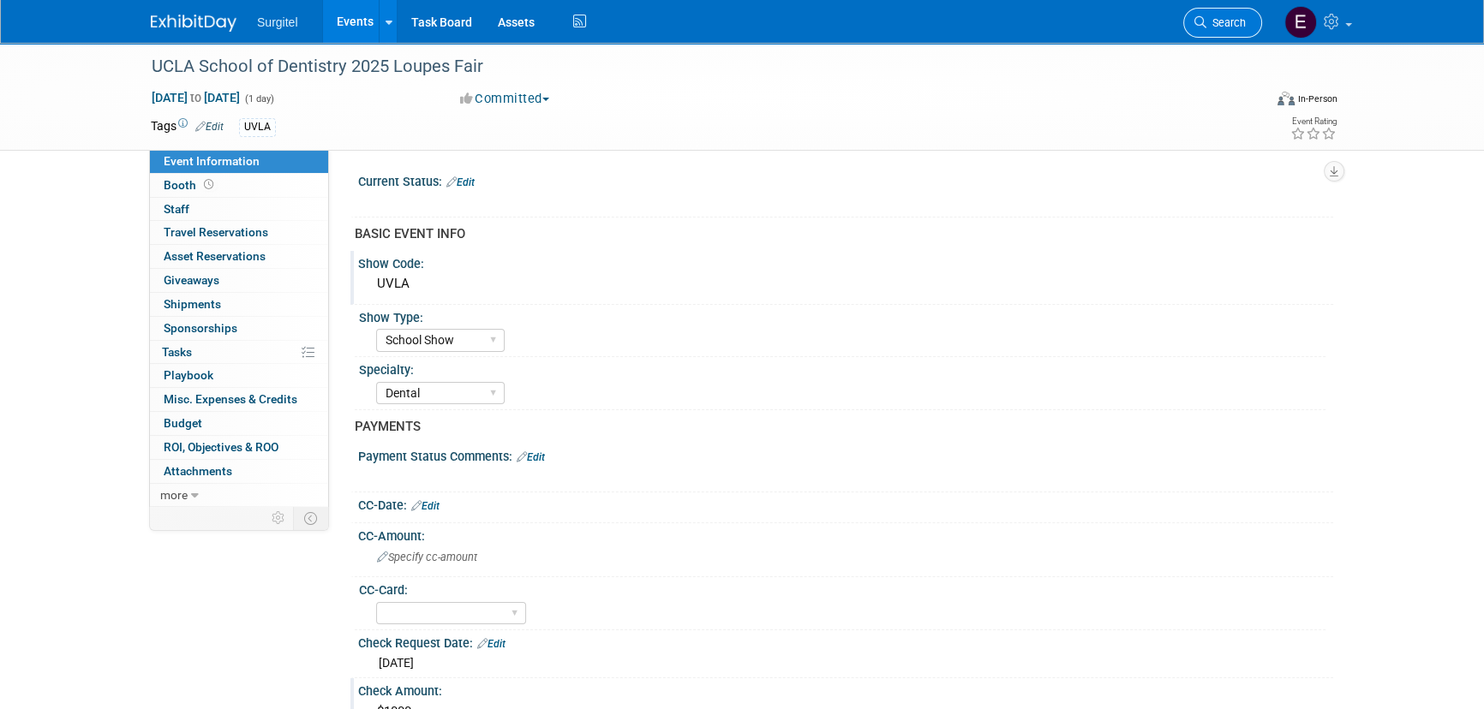
click at [1251, 22] on link "Search" at bounding box center [1222, 23] width 79 height 30
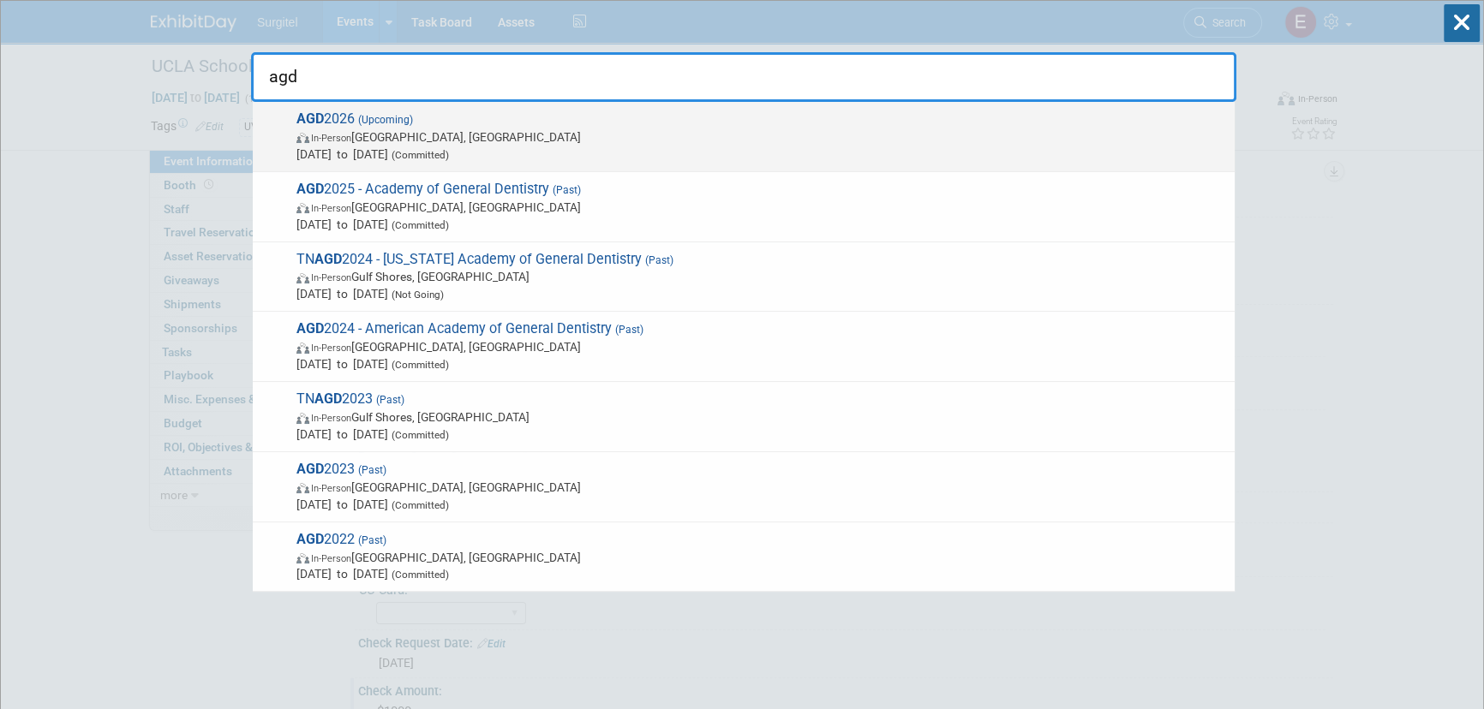
type input "agd"
click at [753, 143] on span "In-Person Las Vegas, NV" at bounding box center [760, 136] width 929 height 17
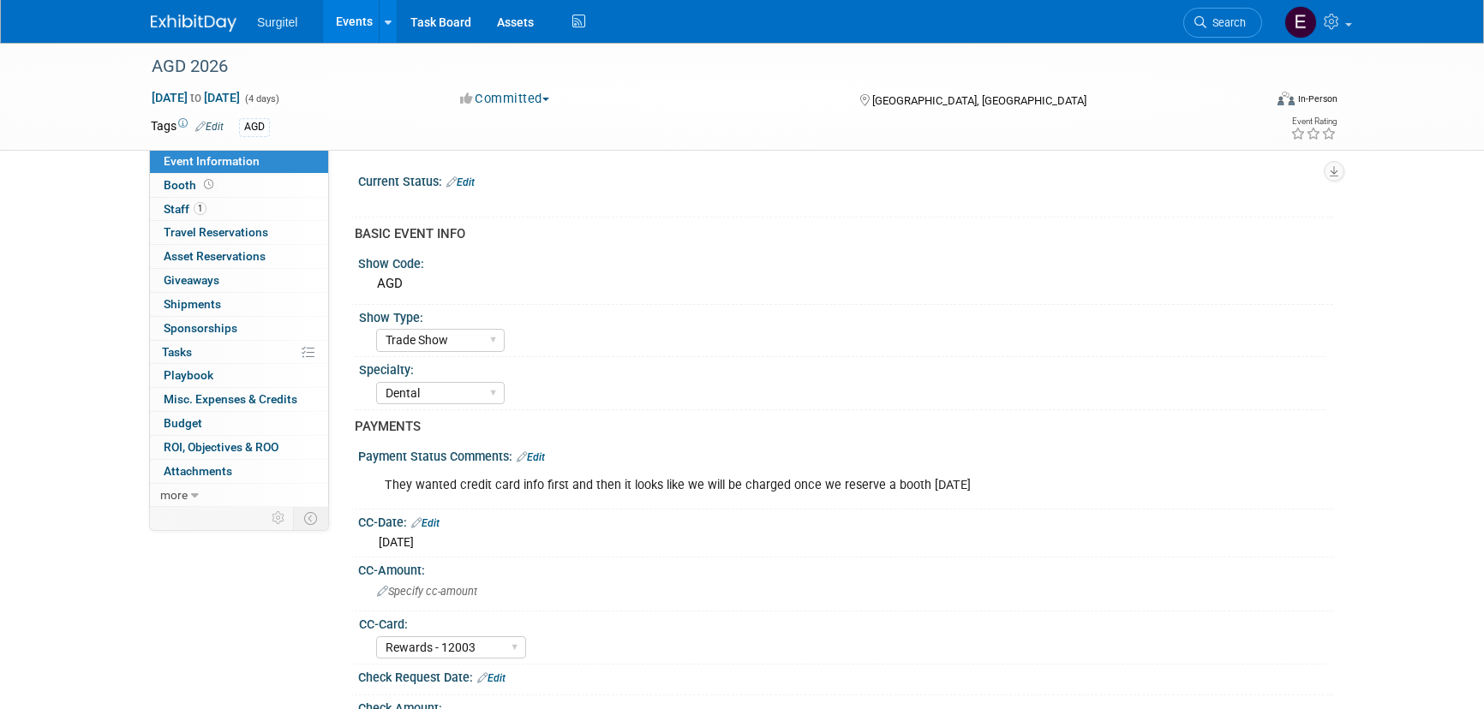
select select "Trade Show"
select select "Dental"
select select "Rewards - 12003"
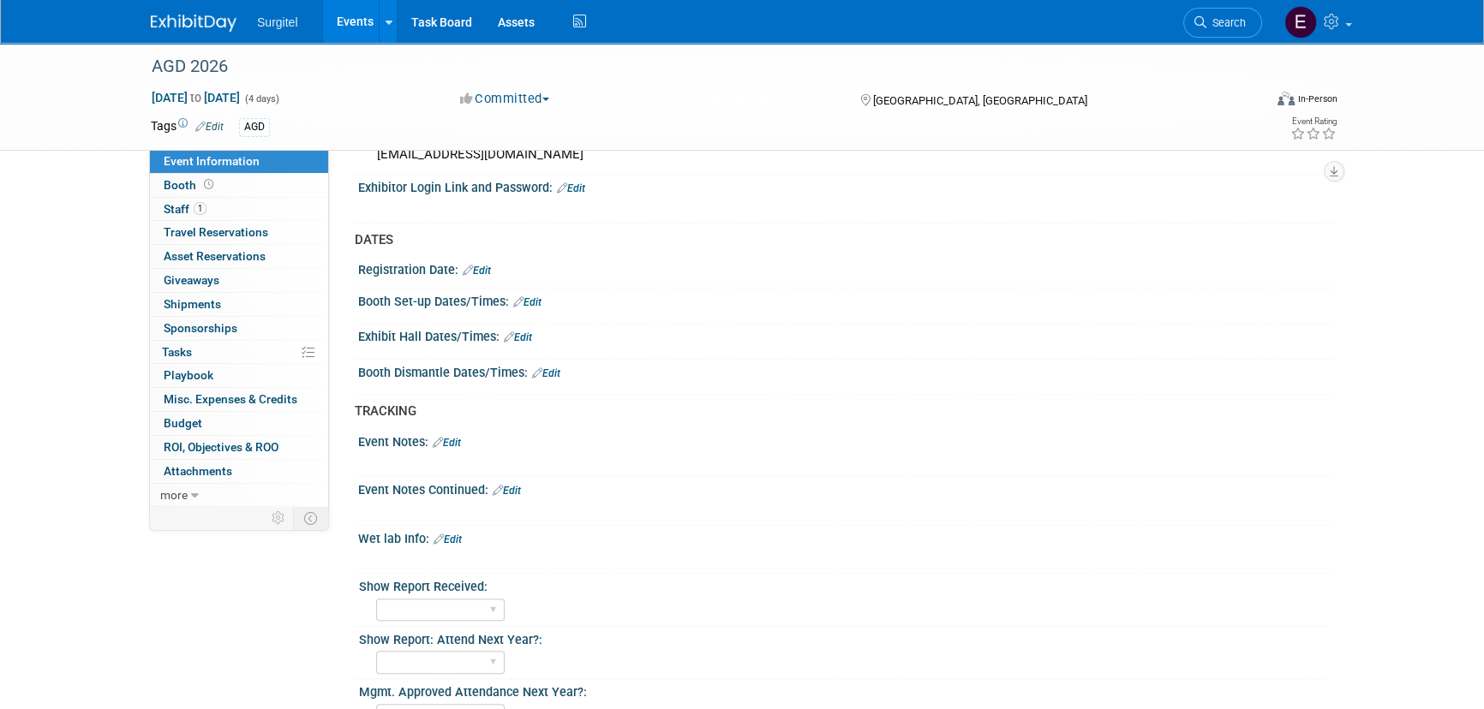
scroll to position [779, 0]
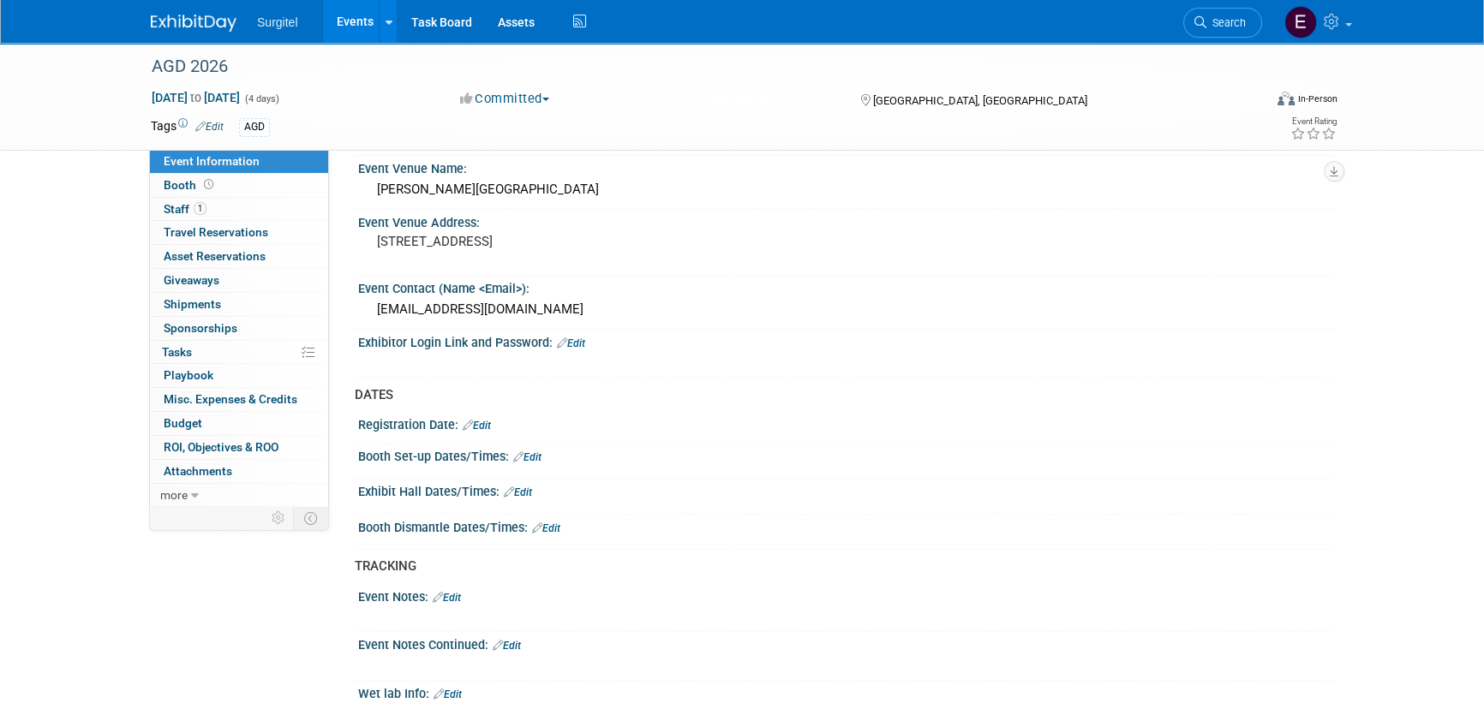
click at [1221, 28] on link "Search" at bounding box center [1222, 23] width 79 height 30
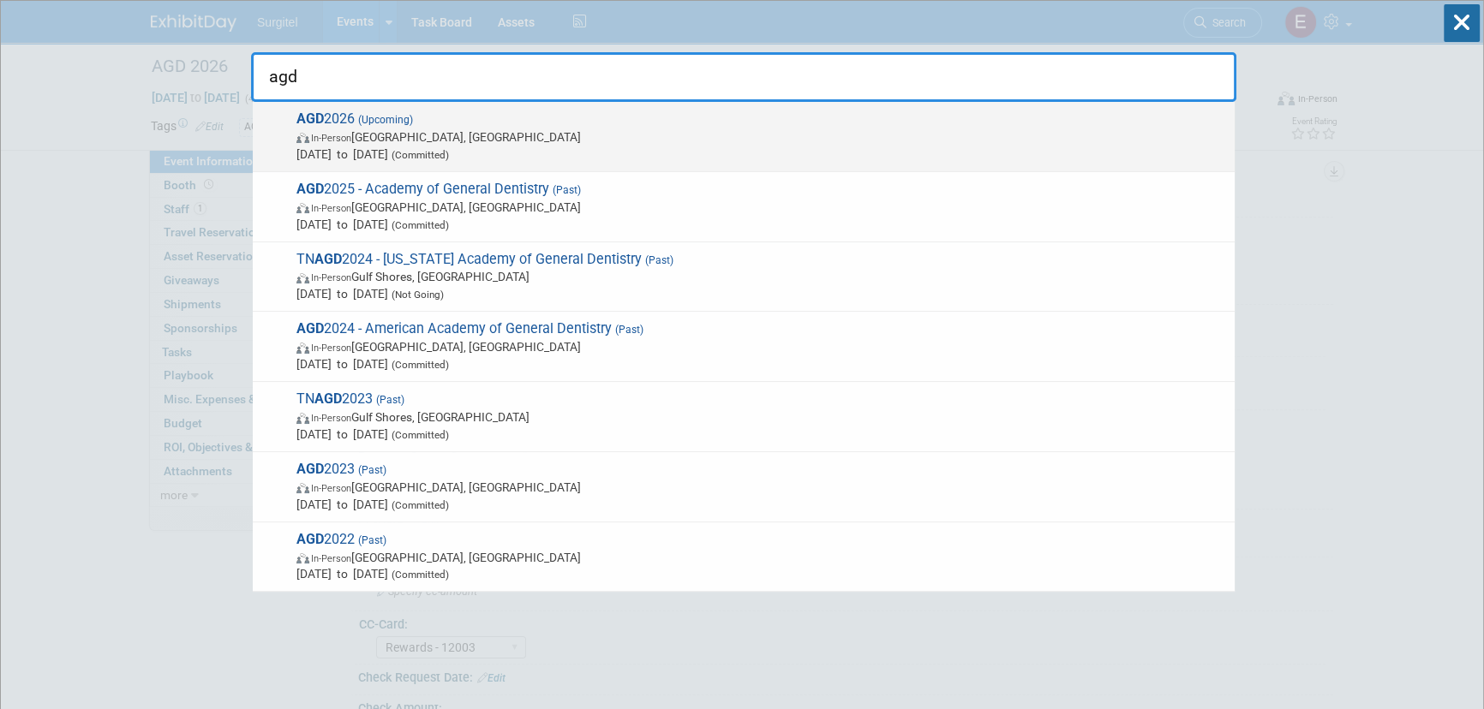
type input "agd"
click at [405, 149] on span "[DATE] to [DATE] (Committed)" at bounding box center [760, 154] width 929 height 17
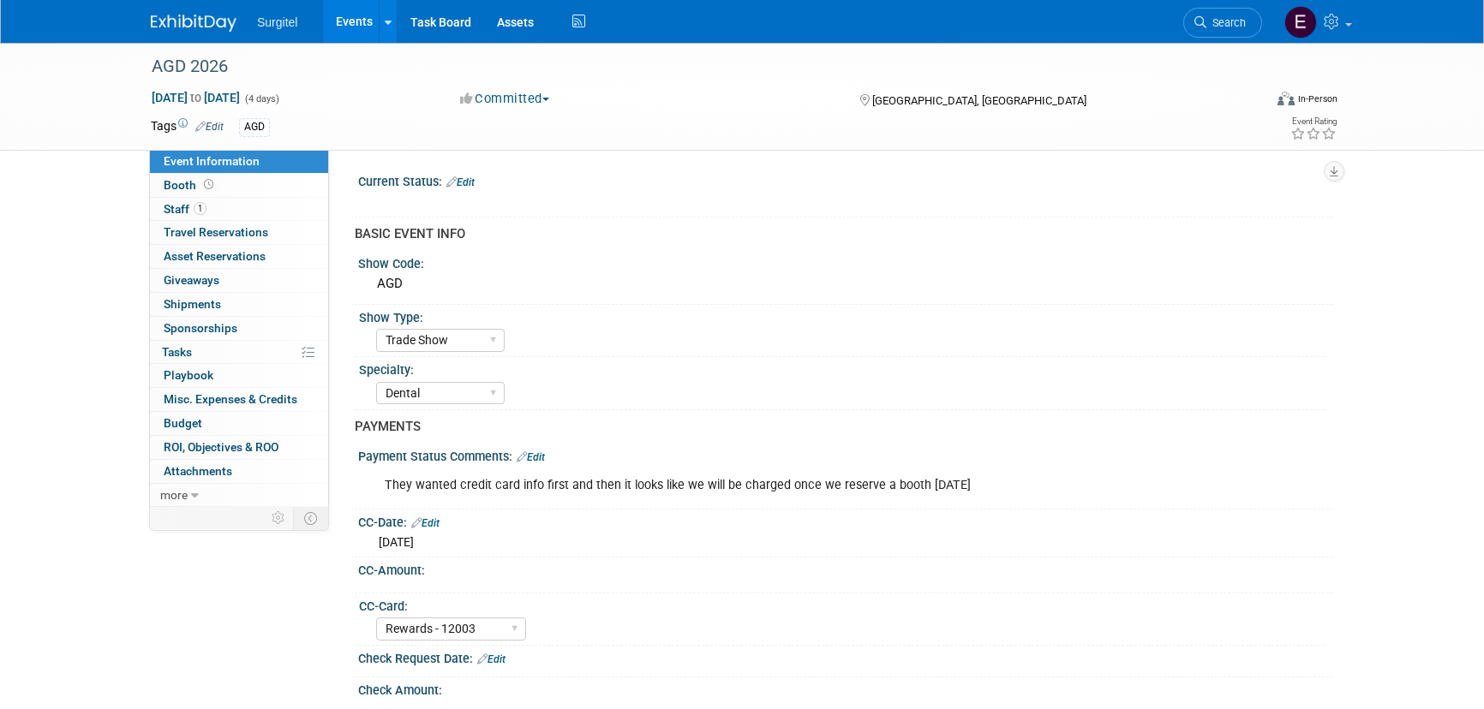
select select "Trade Show"
select select "Dental"
select select "Rewards - 12003"
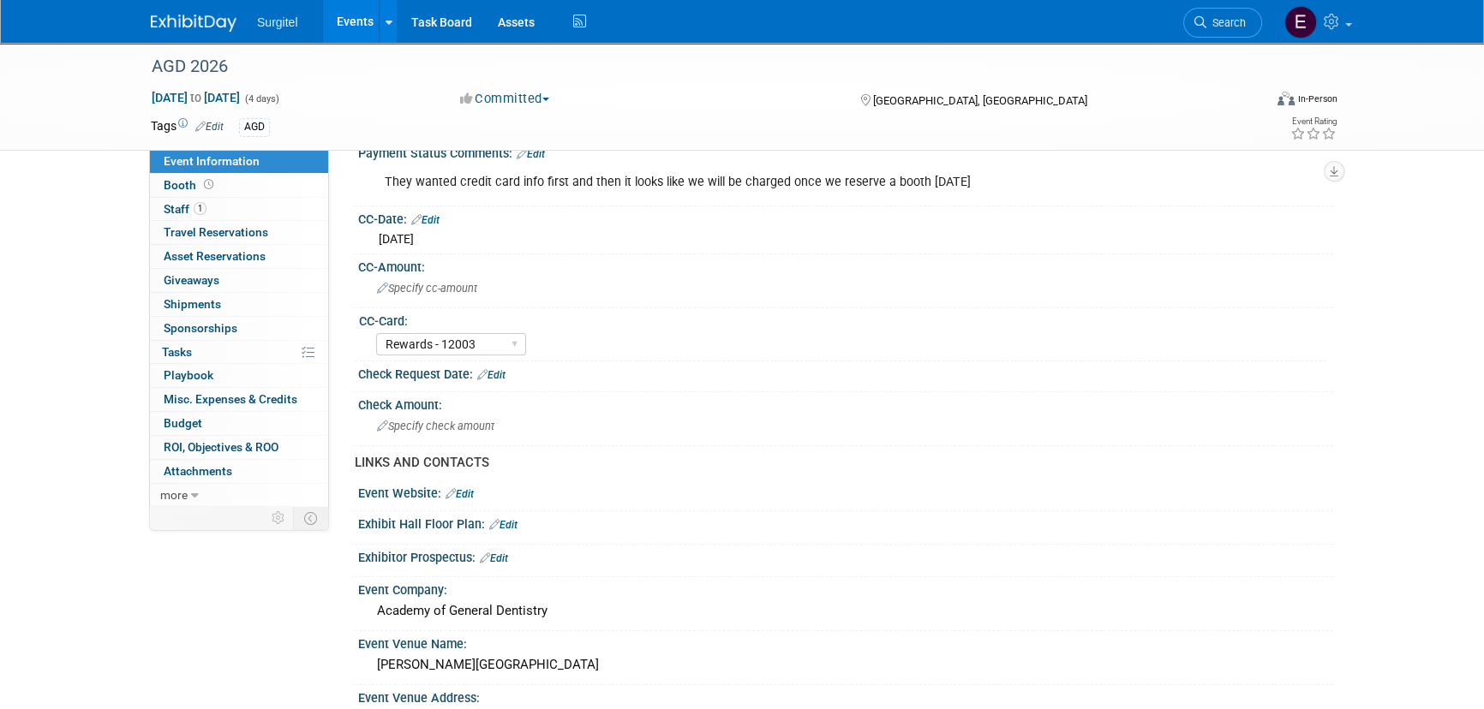
scroll to position [311, 0]
